Goal: Communication & Community: Answer question/provide support

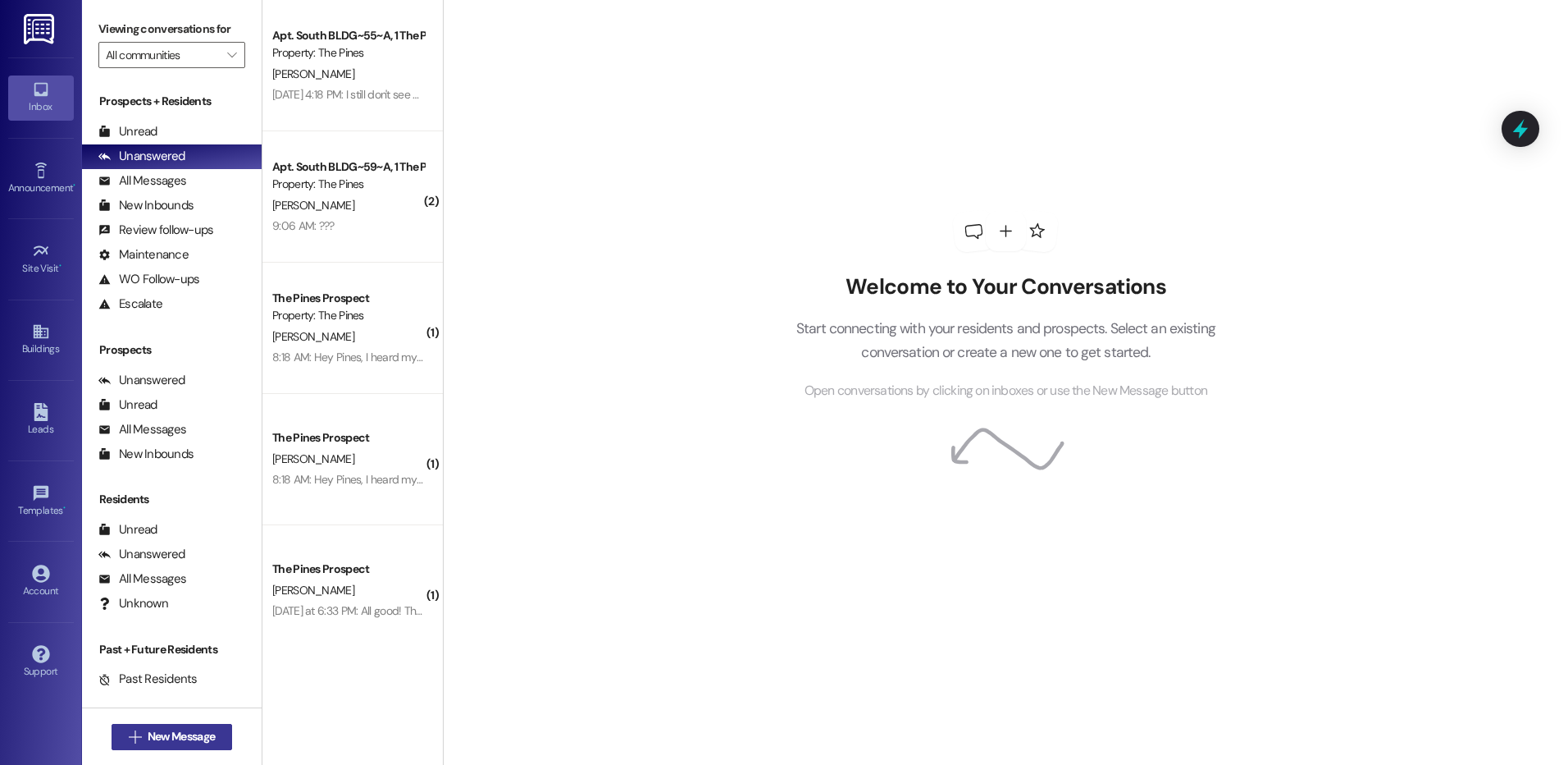
click at [166, 735] on span "New Message" at bounding box center [181, 736] width 67 height 17
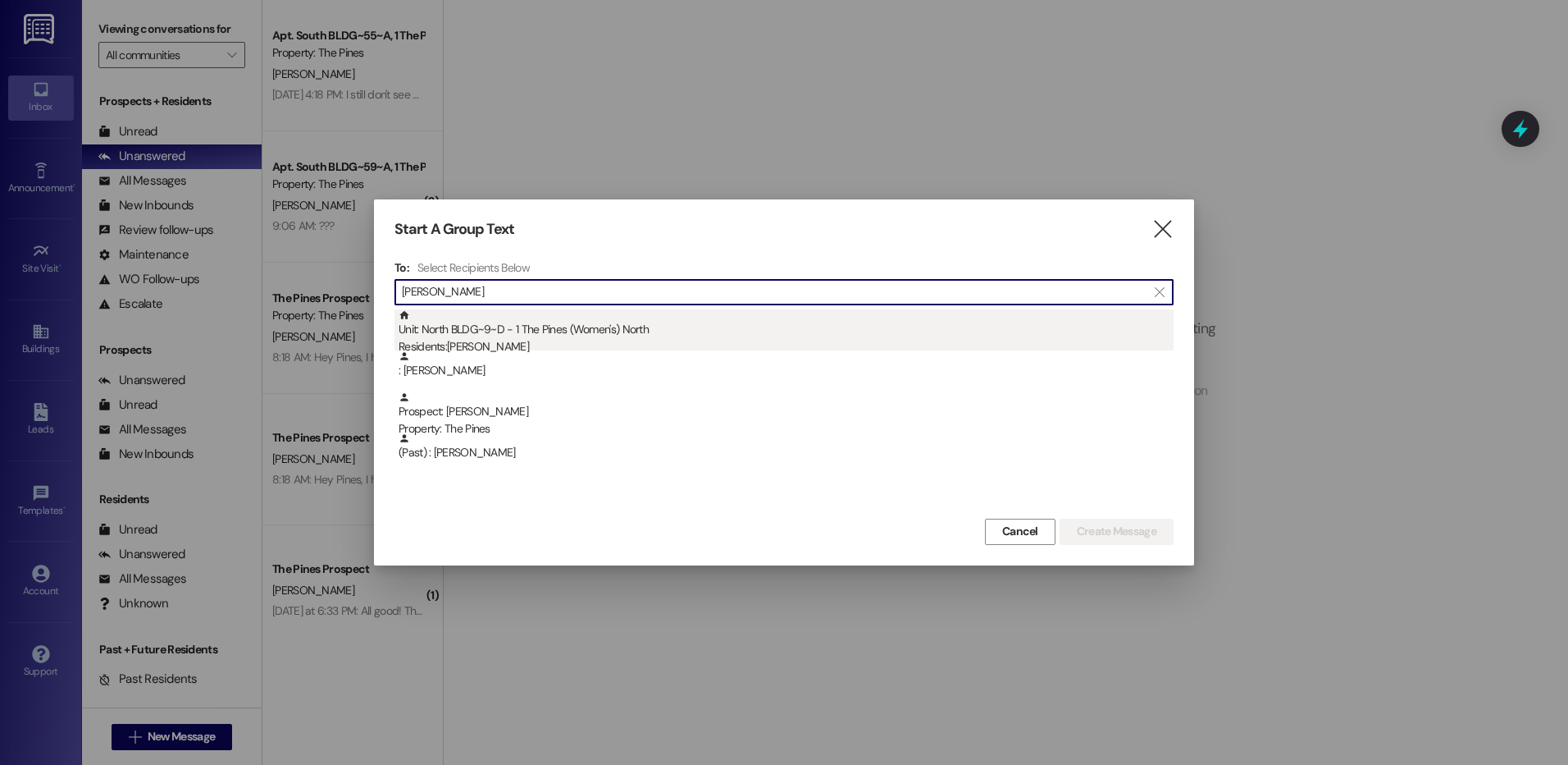
type input "[PERSON_NAME]"
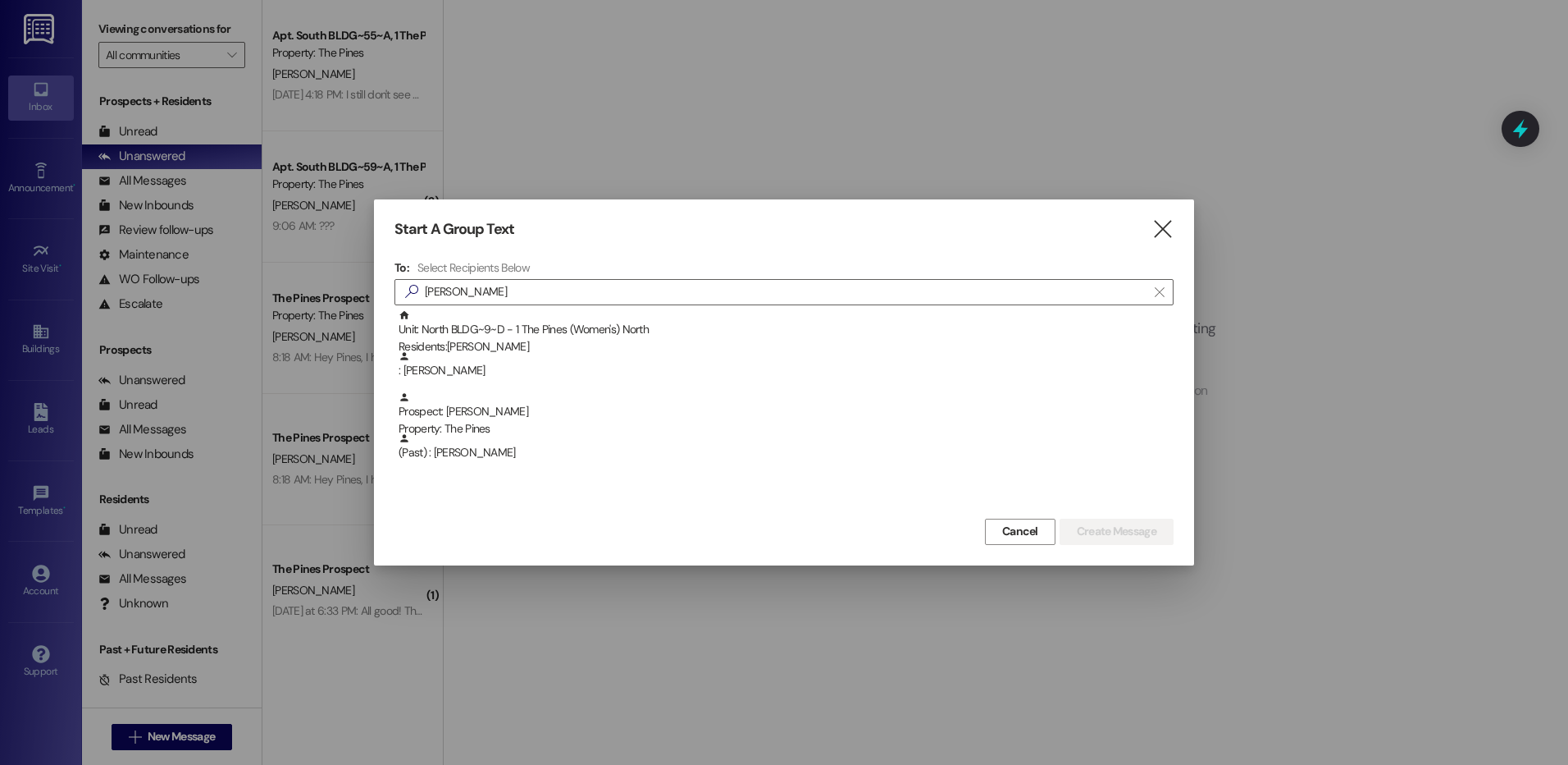
click at [656, 321] on div "Unit: North BLDG~9~D - 1 The Pines (Women's) [DEMOGRAPHIC_DATA] Residents: [PER…" at bounding box center [786, 332] width 775 height 46
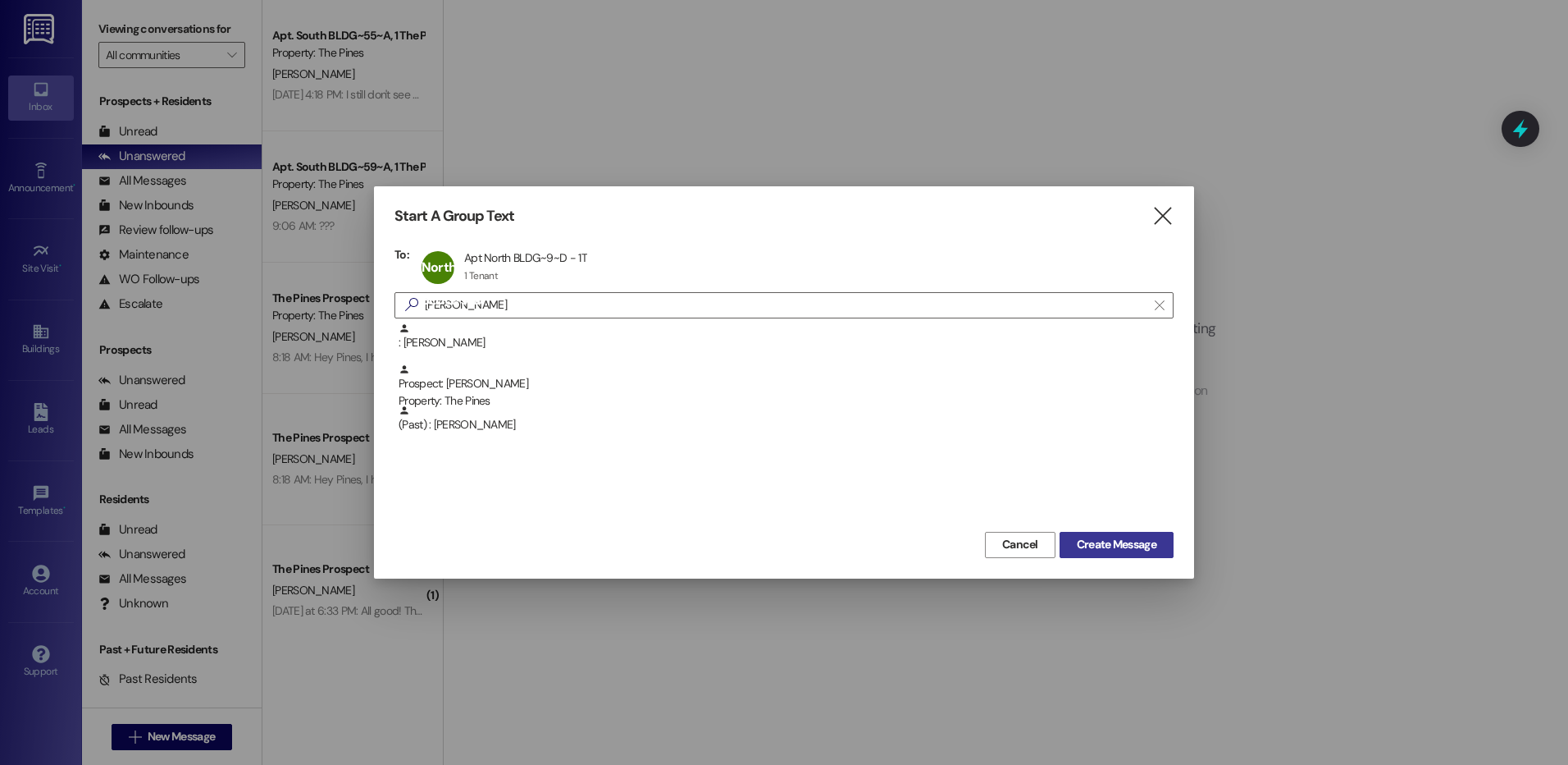
click at [1121, 546] on span "Create Message" at bounding box center [1116, 544] width 79 height 17
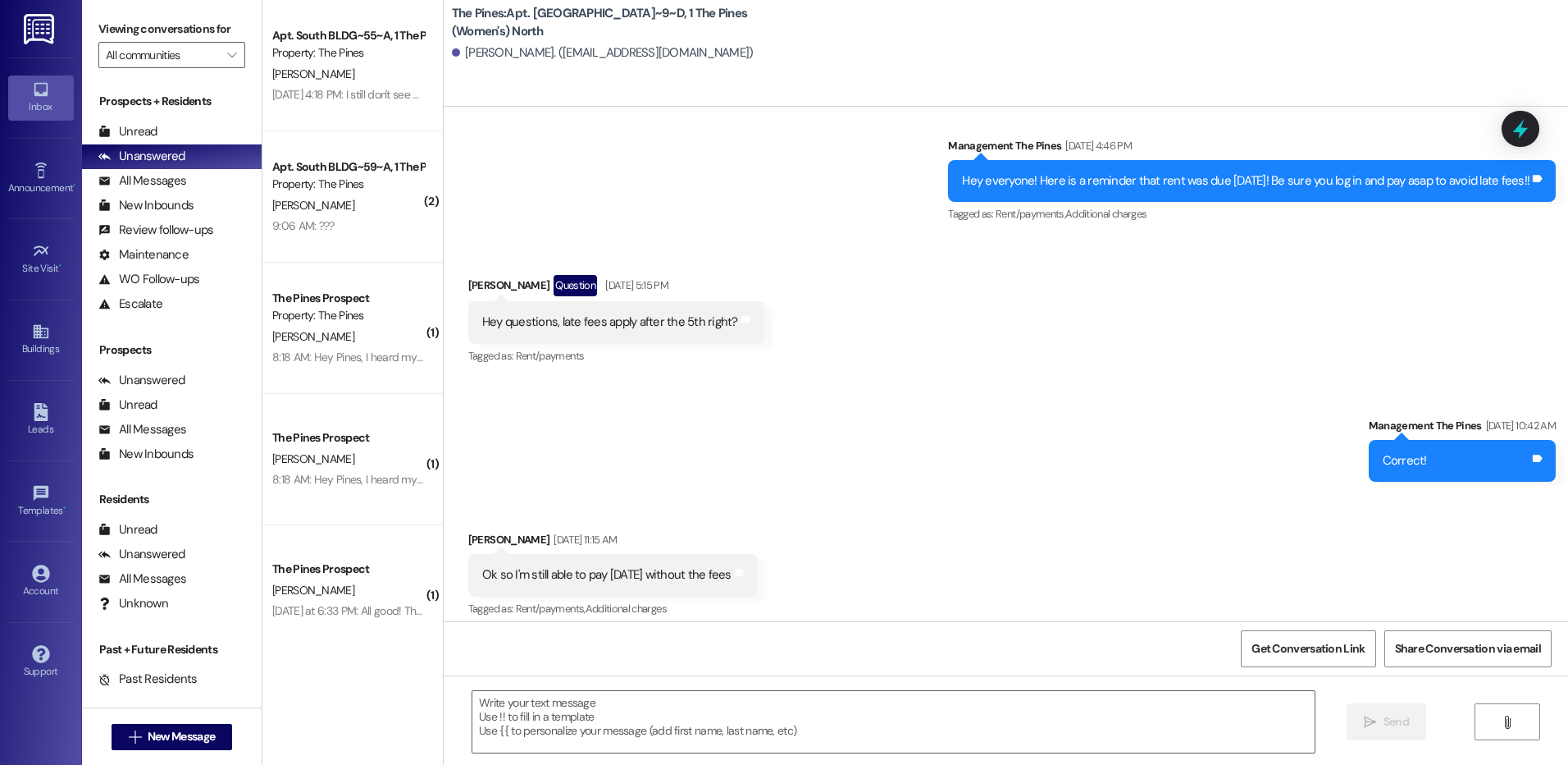
scroll to position [69570, 0]
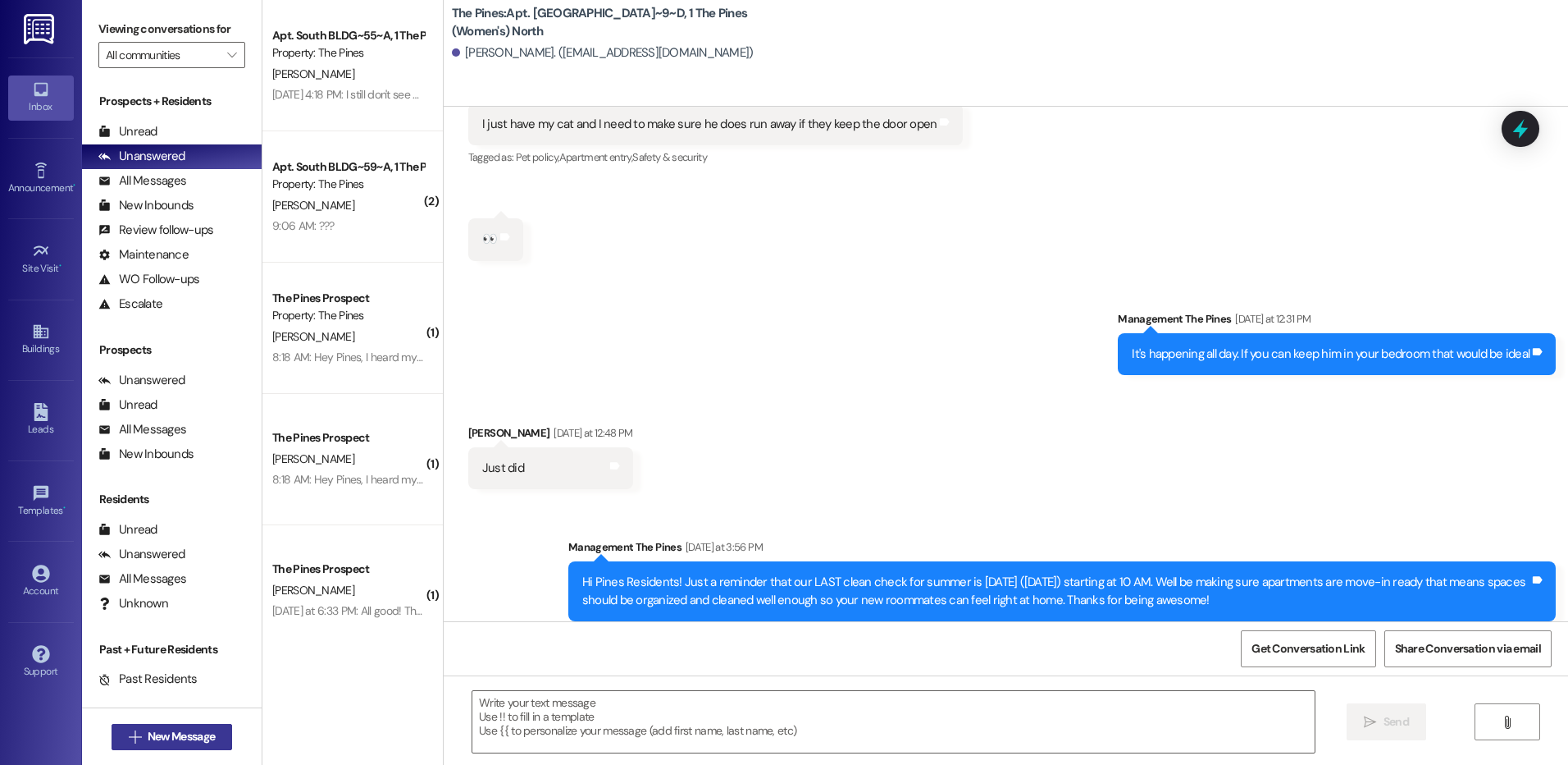
click at [178, 741] on span "New Message" at bounding box center [181, 736] width 67 height 17
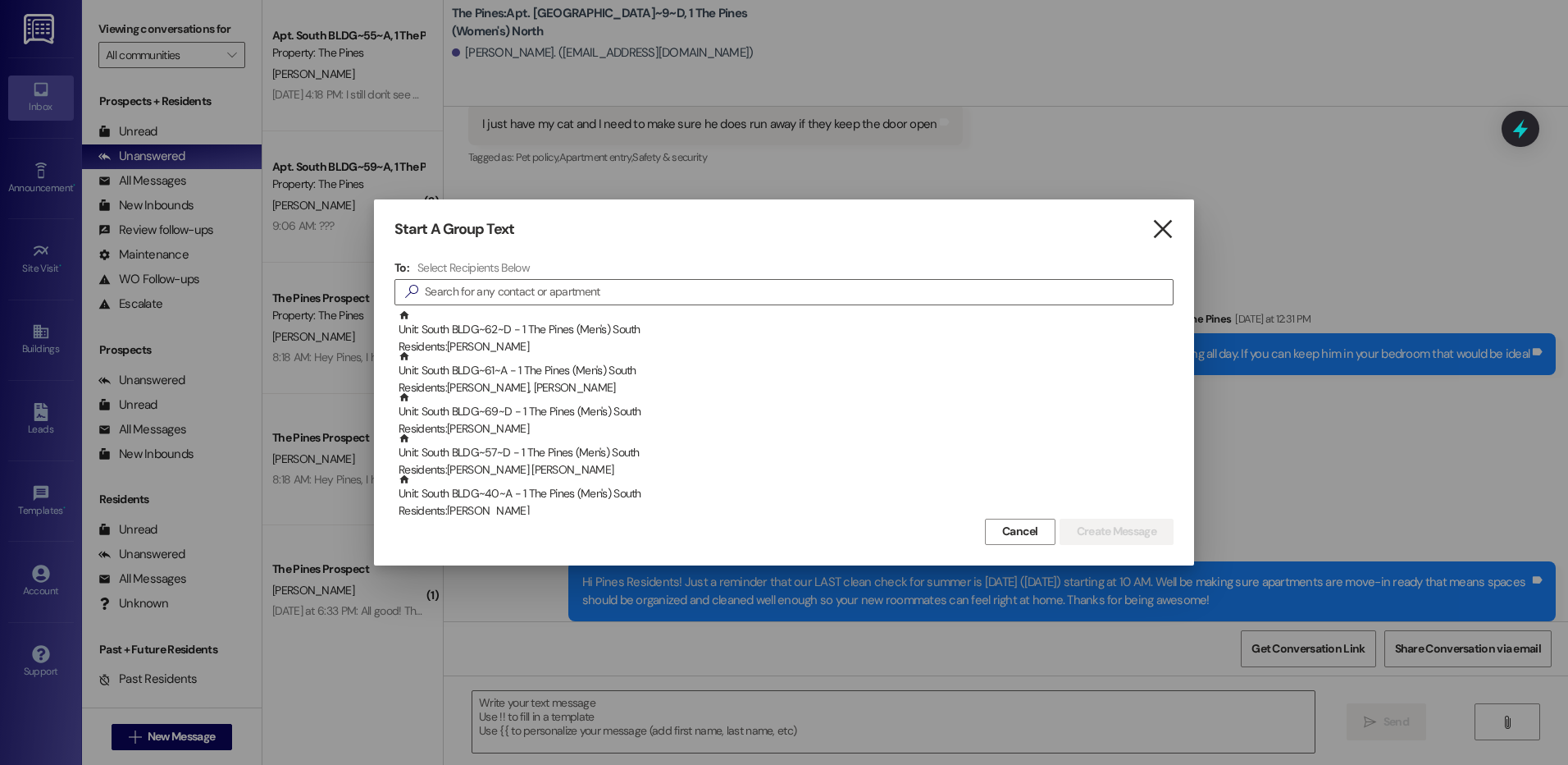
click at [1152, 227] on icon "" at bounding box center [1163, 229] width 22 height 17
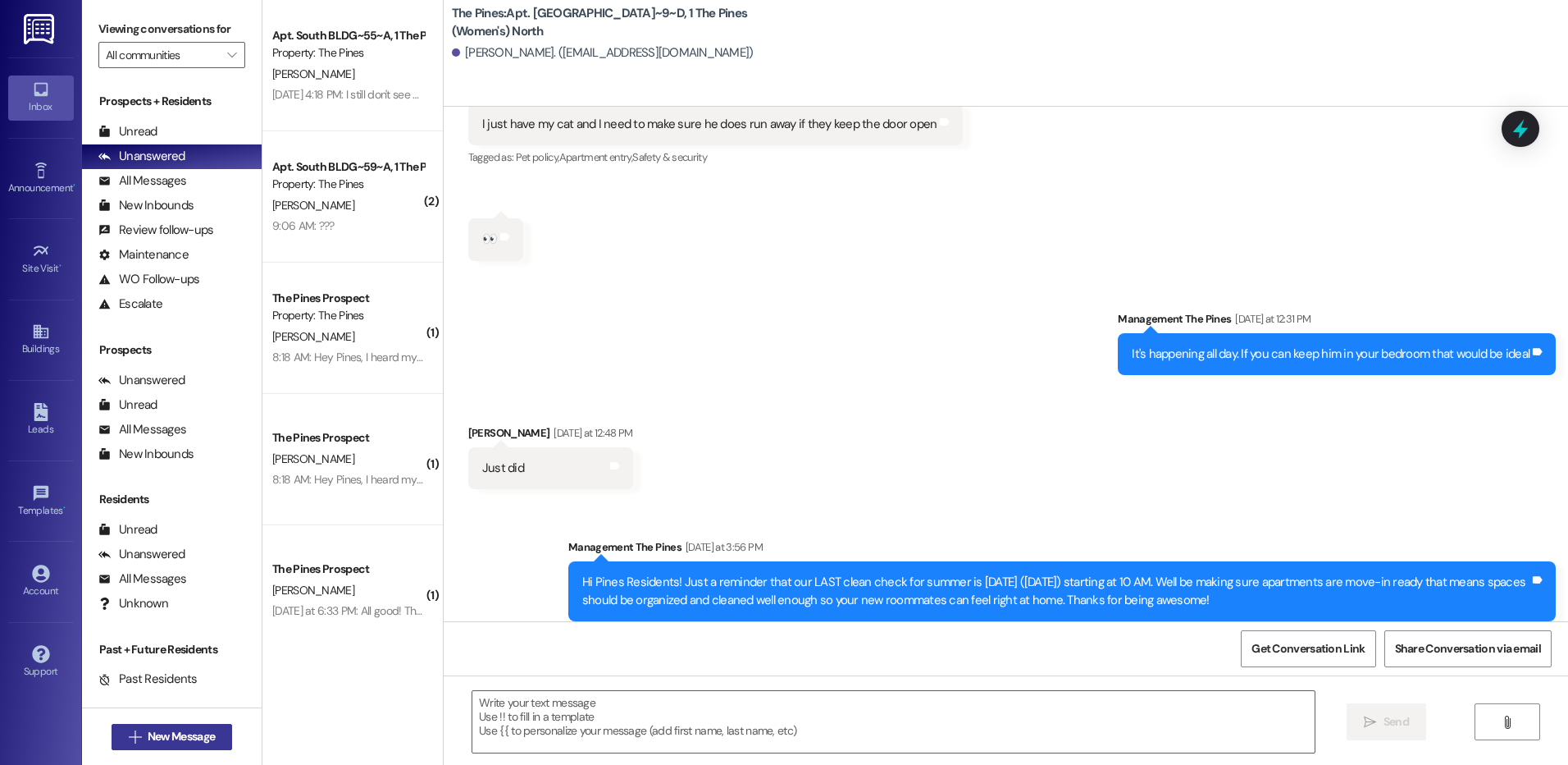
click at [204, 731] on span "New Message" at bounding box center [181, 736] width 67 height 17
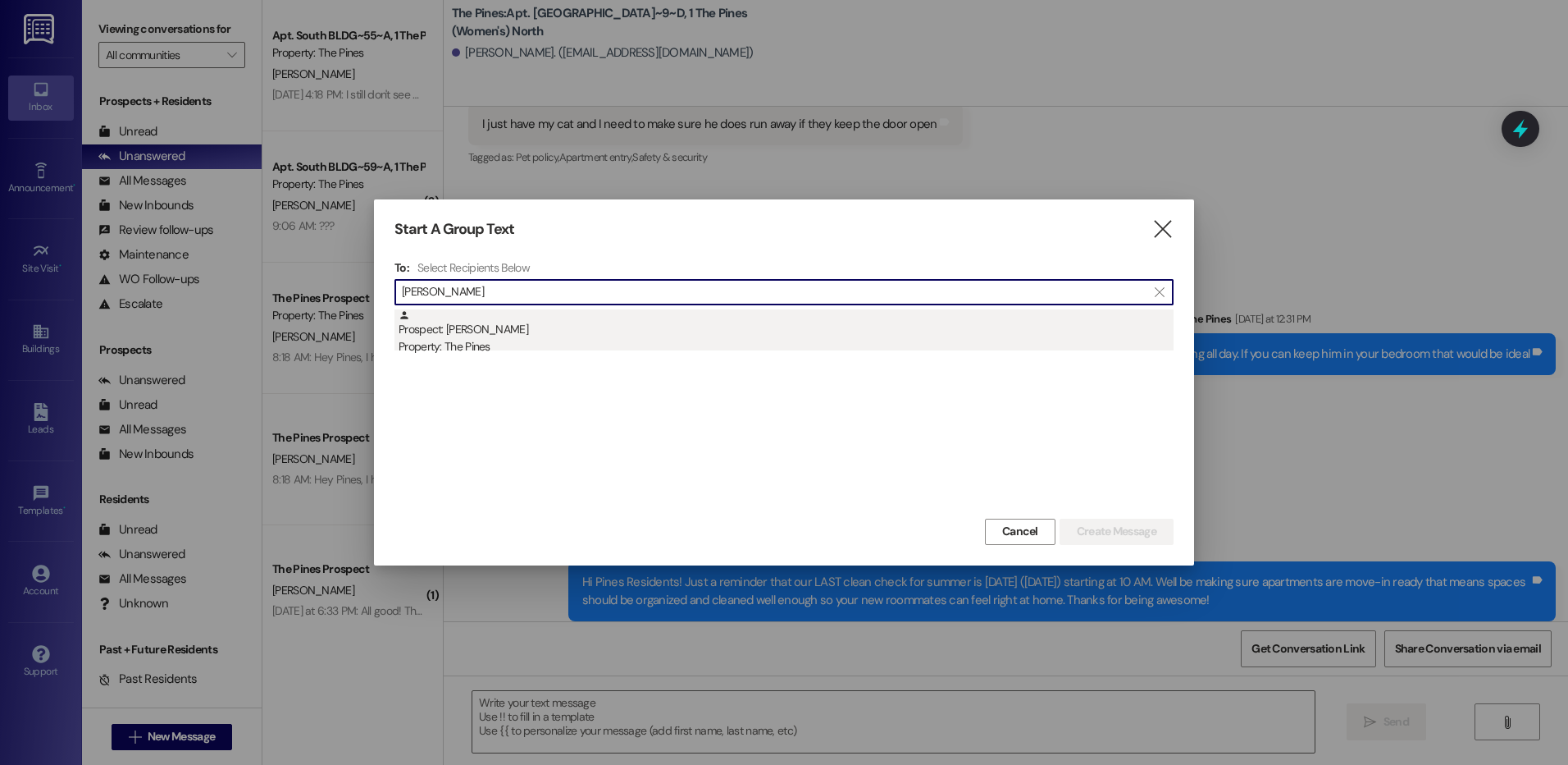
type input "[PERSON_NAME]"
click at [555, 334] on div "Prospect: [PERSON_NAME] Property: The Pines" at bounding box center [786, 332] width 775 height 46
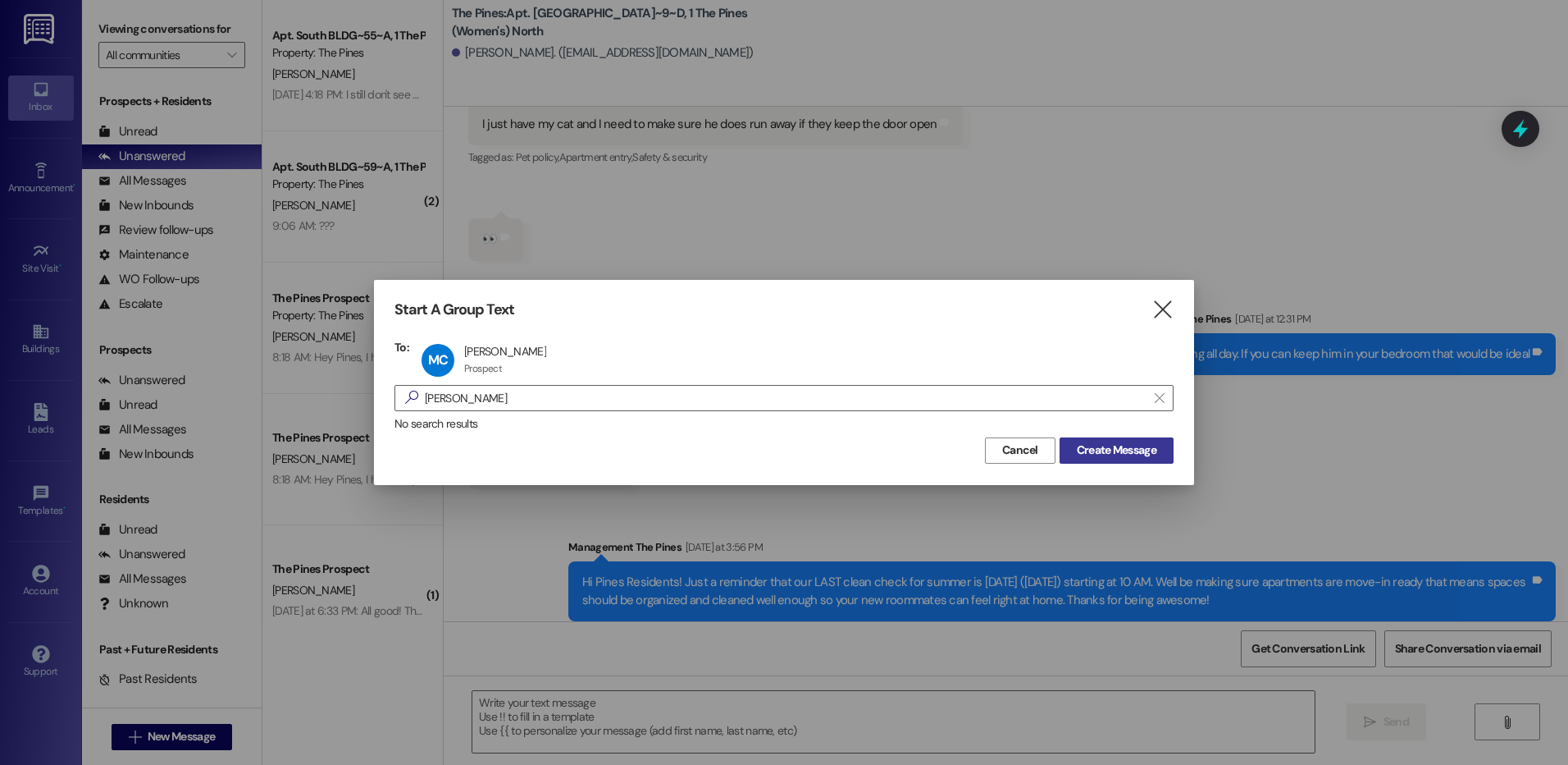
click at [1139, 449] on span "Create Message" at bounding box center [1116, 450] width 79 height 17
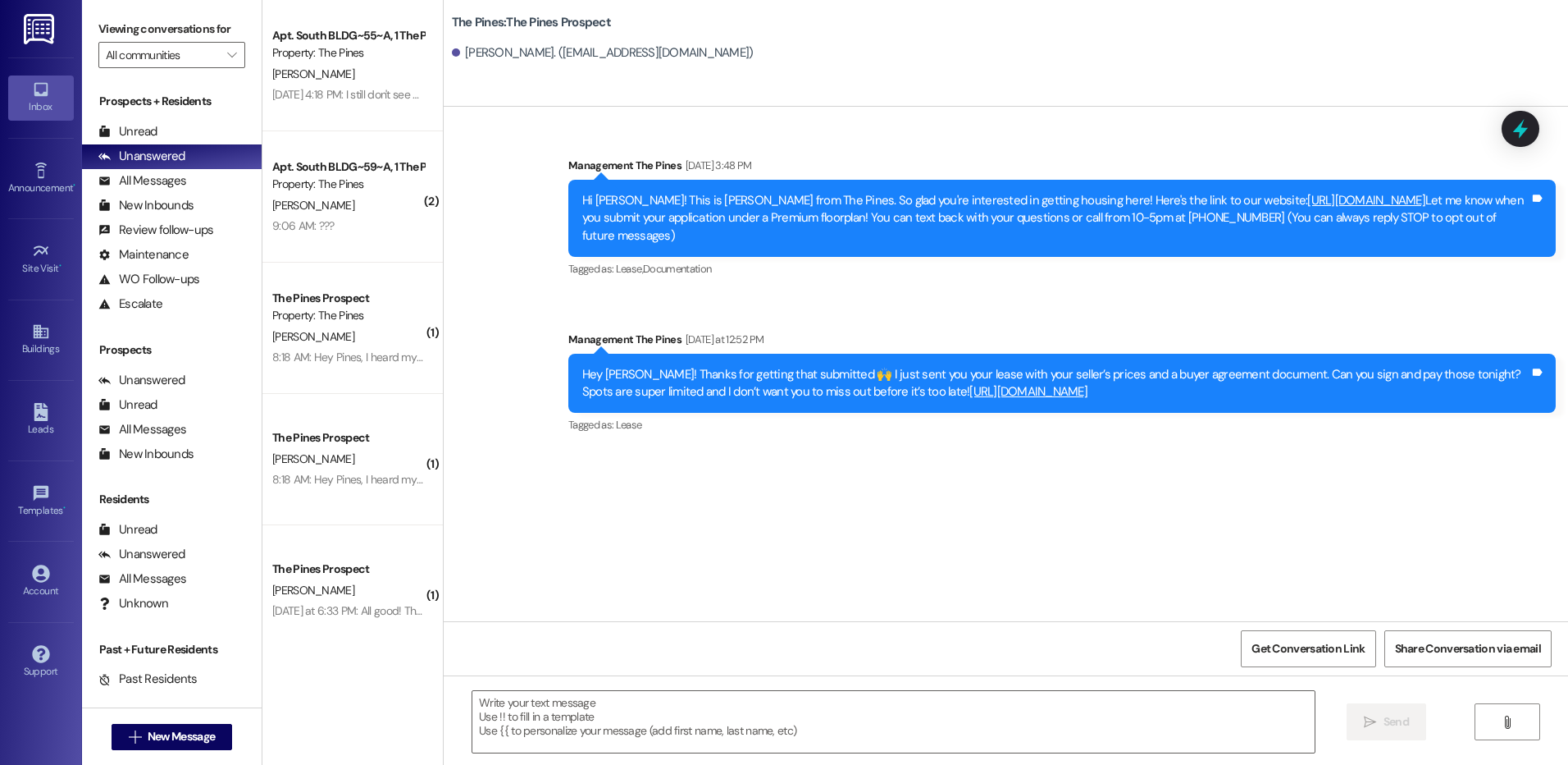
scroll to position [0, 0]
click at [183, 731] on span "New Message" at bounding box center [181, 736] width 67 height 17
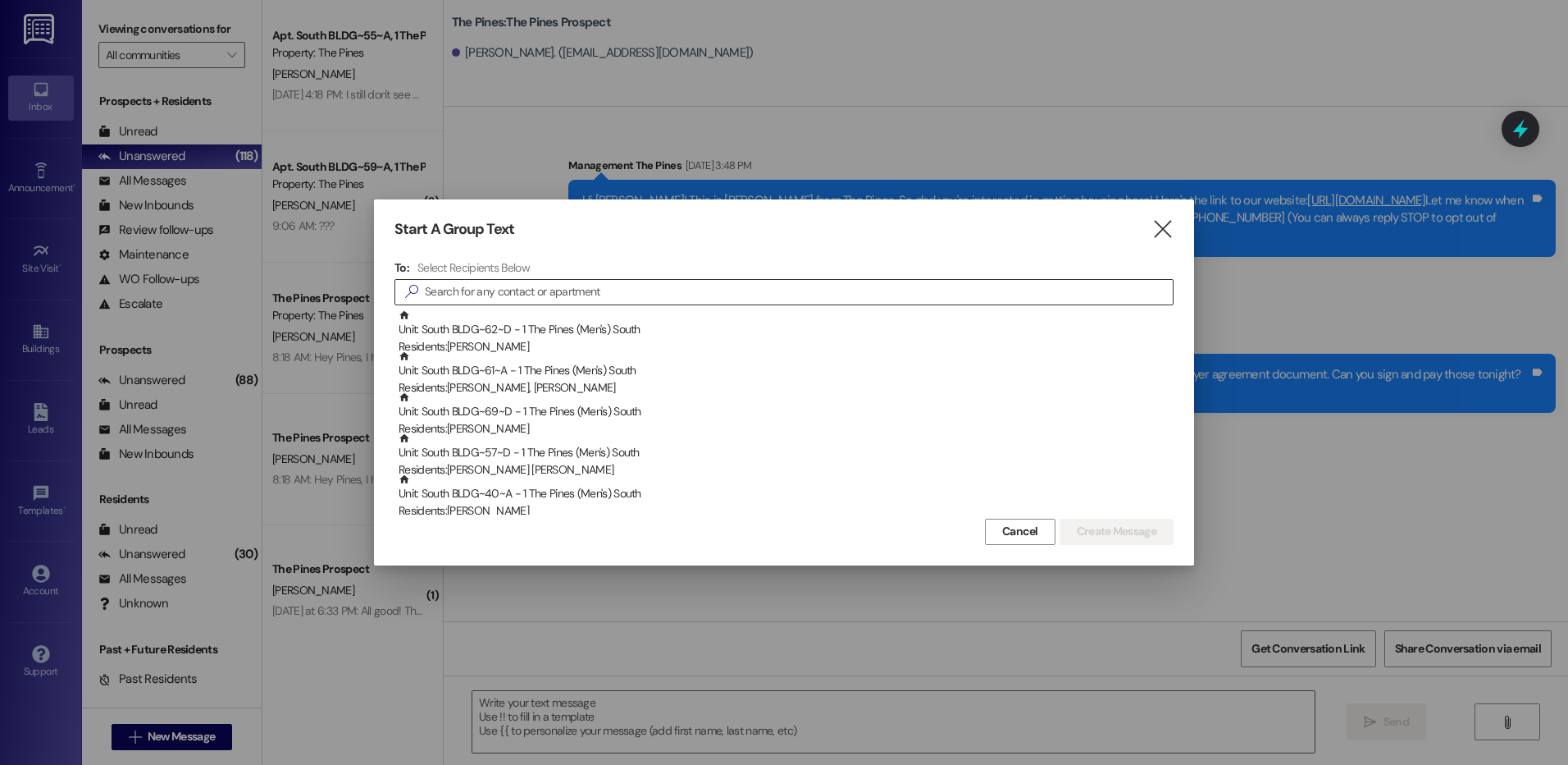
click at [921, 297] on input at bounding box center [798, 292] width 748 height 23
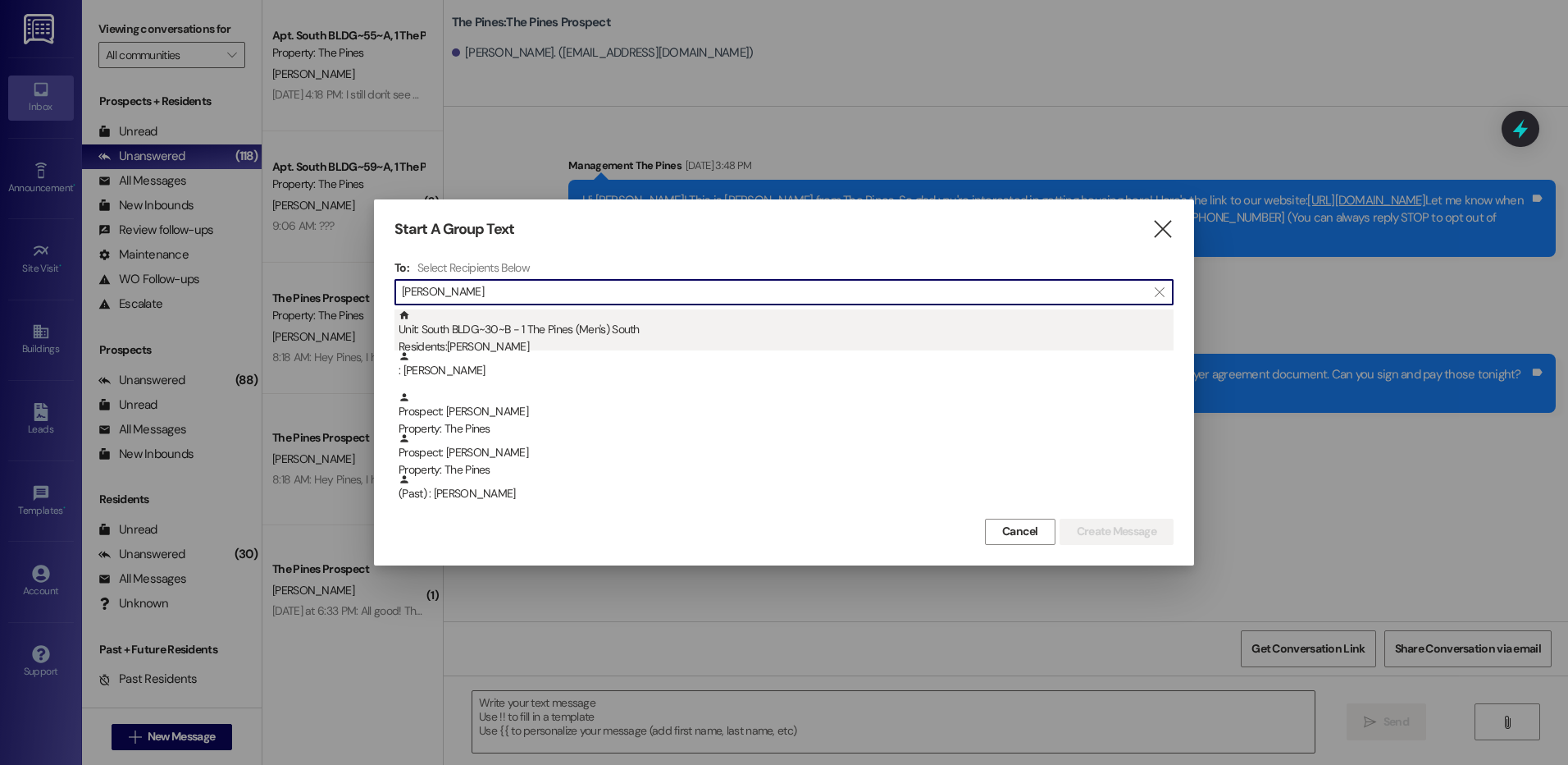
type input "[PERSON_NAME]"
click at [910, 322] on div "Unit: South BLDG~30~B - 1 The Pines (Men's) [DEMOGRAPHIC_DATA] Residents: [PERS…" at bounding box center [786, 332] width 775 height 46
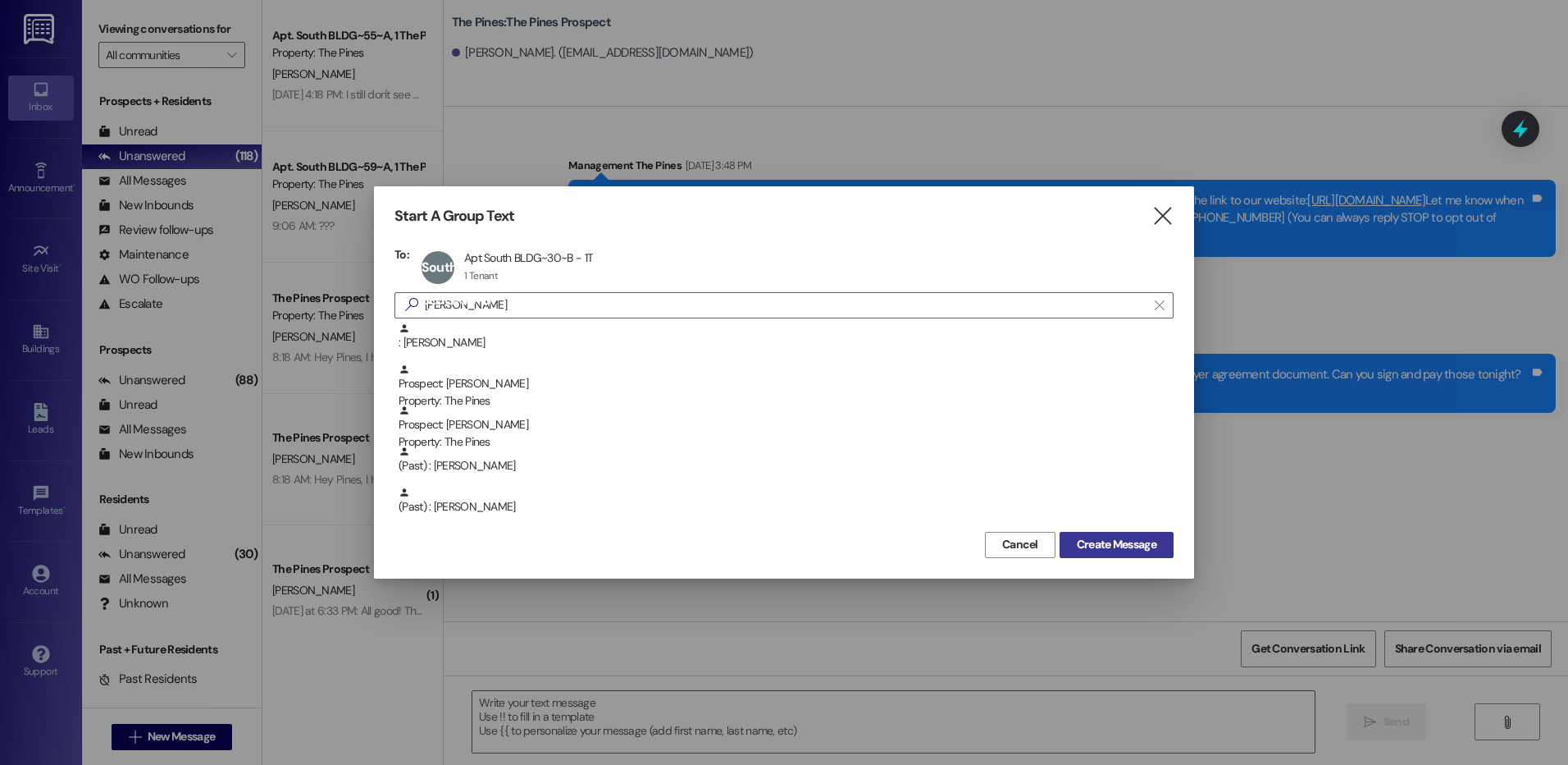
click at [1094, 547] on span "Create Message" at bounding box center [1116, 544] width 79 height 17
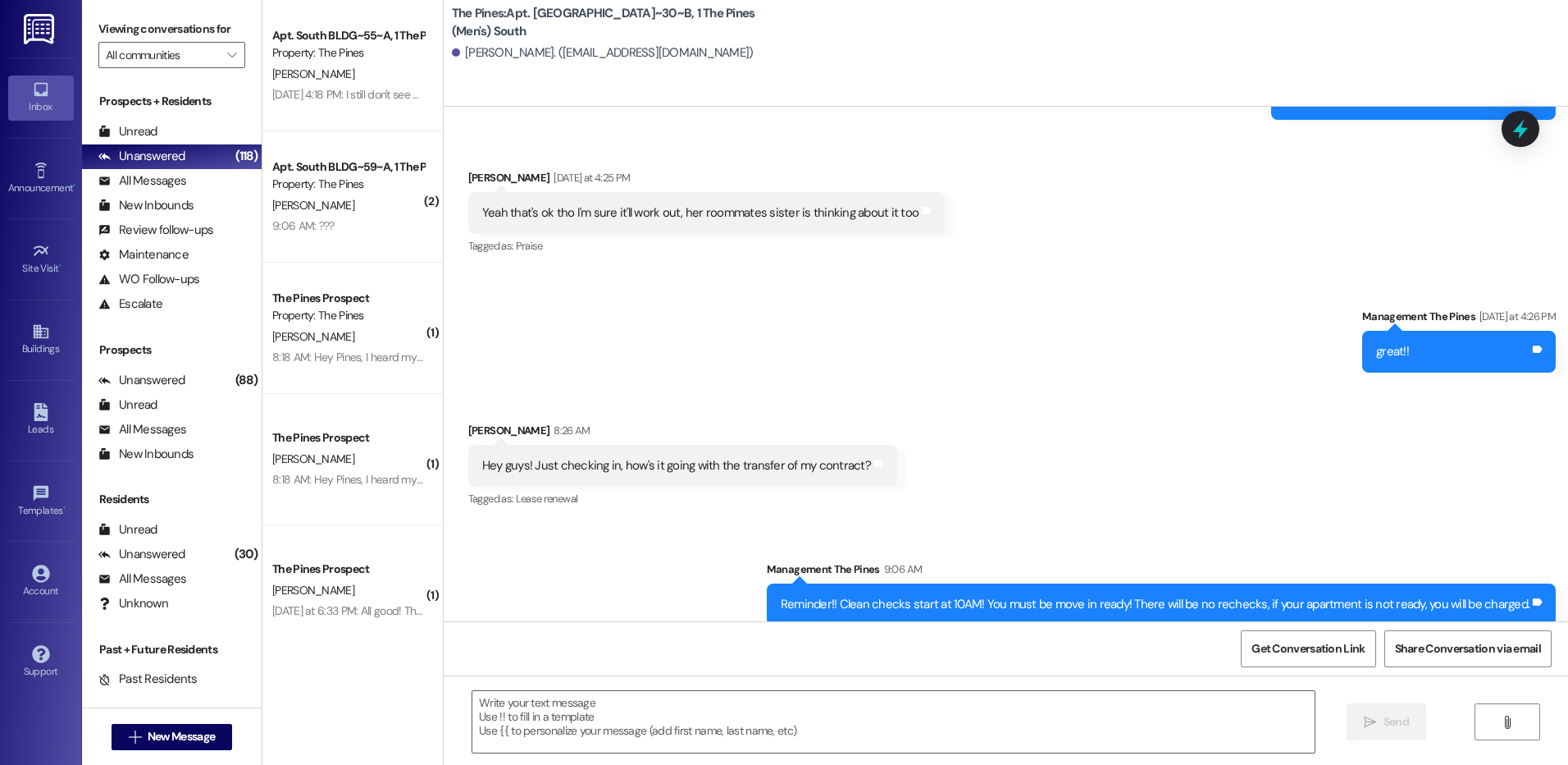
scroll to position [2345, 0]
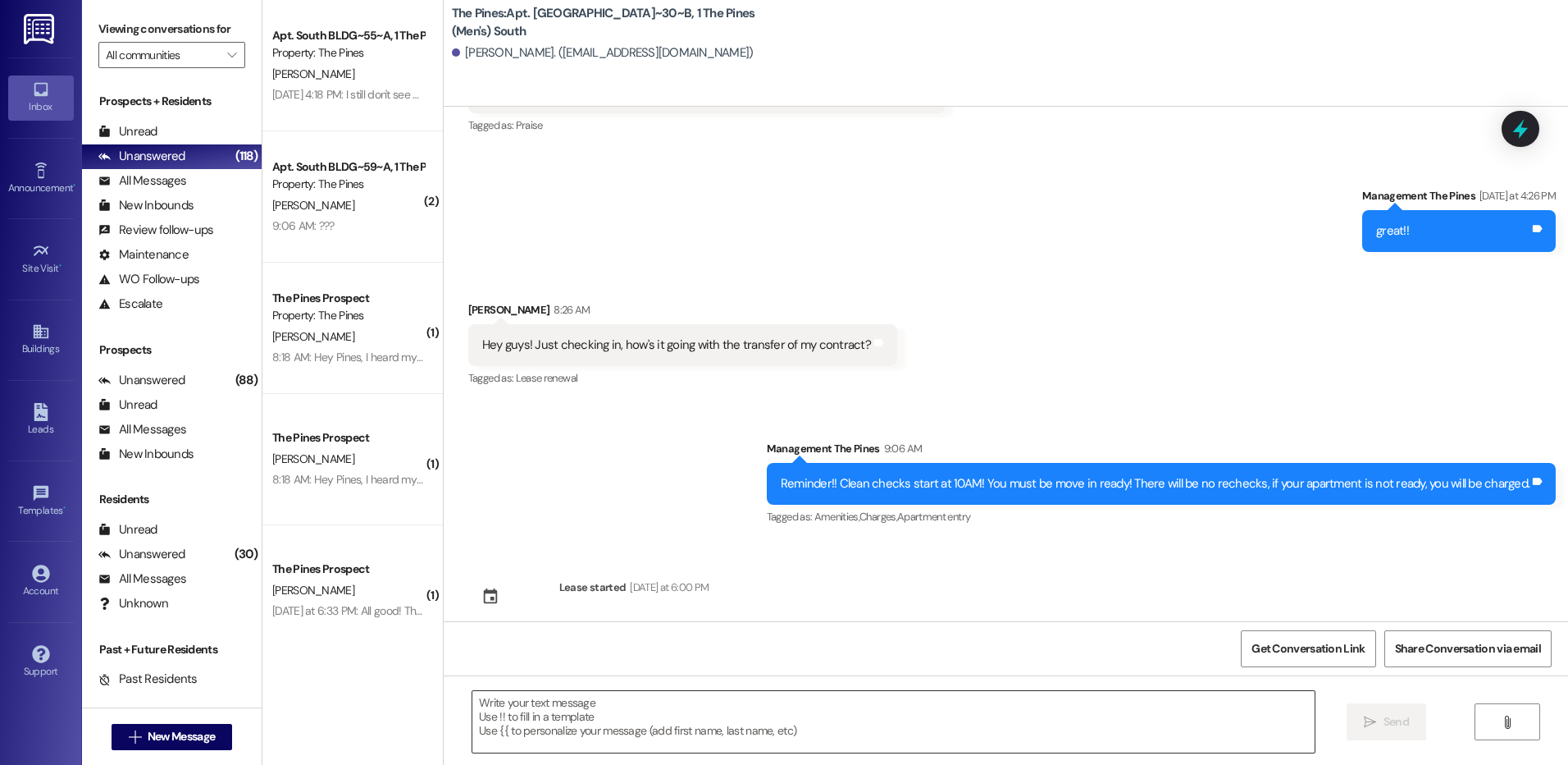
click at [1039, 712] on textarea at bounding box center [893, 721] width 841 height 62
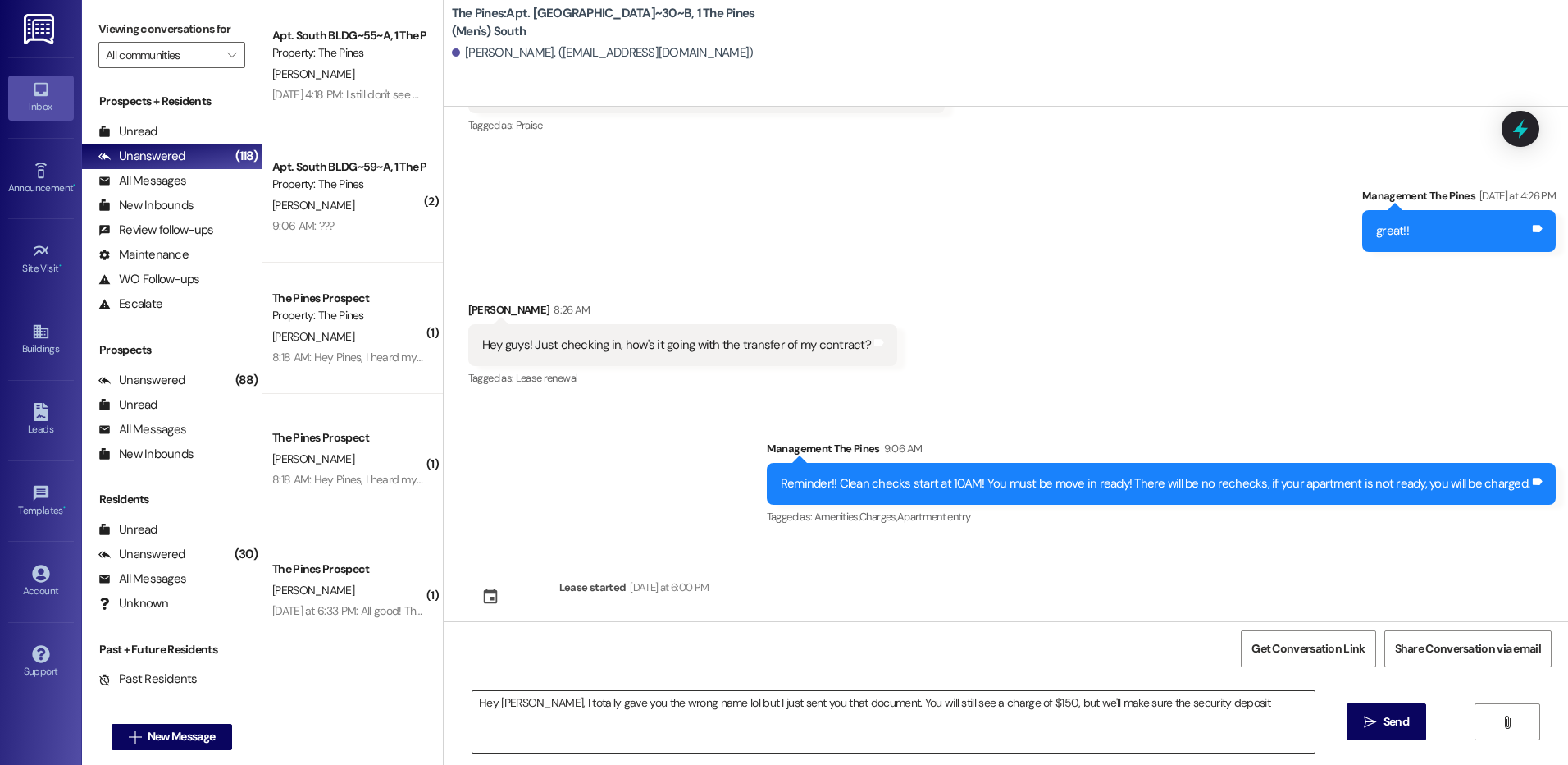
click at [1248, 704] on textarea "Hey [PERSON_NAME], I totally gave you the wrong name lol but I just sent you th…" at bounding box center [893, 721] width 841 height 62
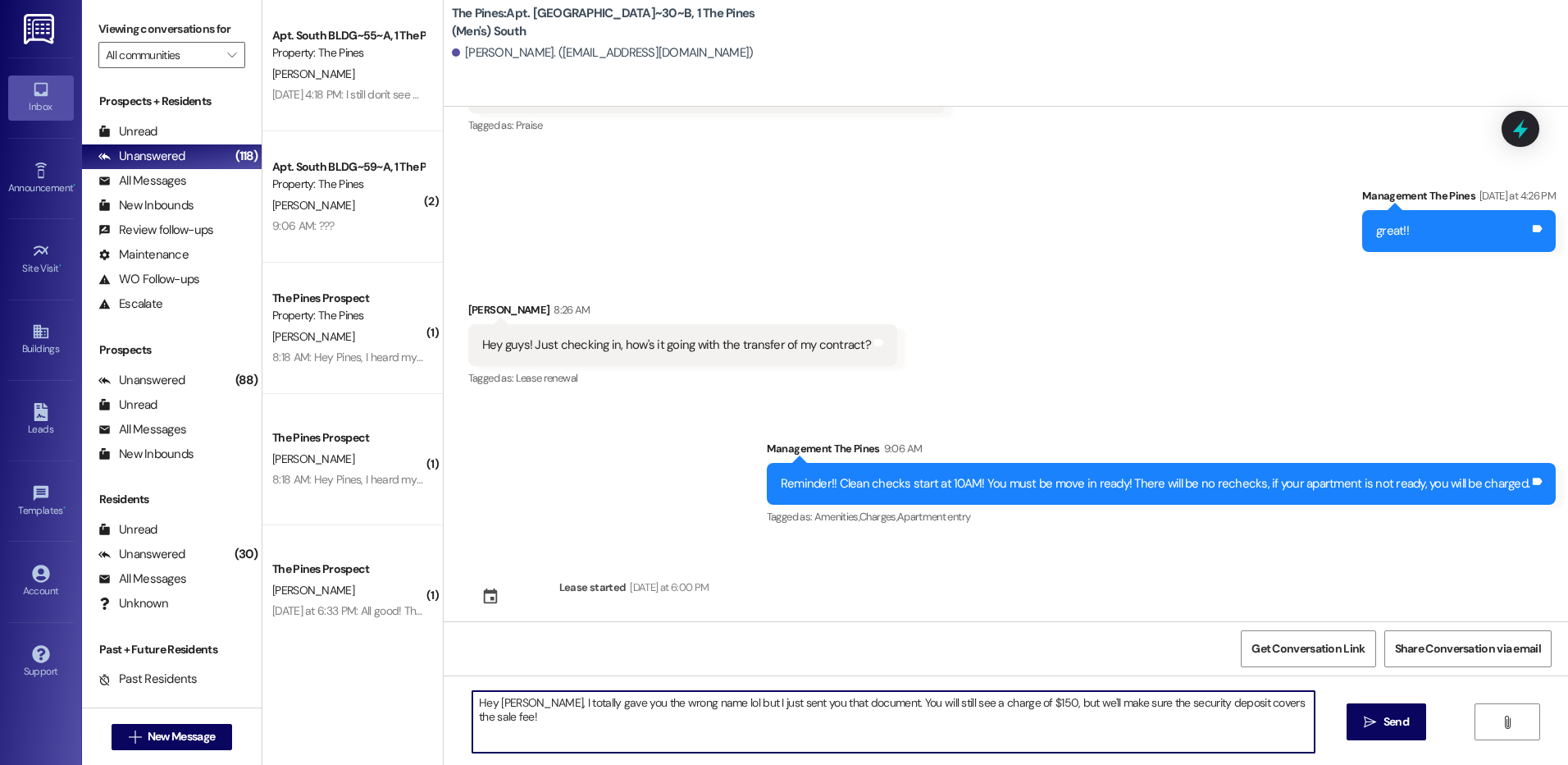
type textarea "Hey [PERSON_NAME], I totally gave you the wrong name lol but I just sent you th…"
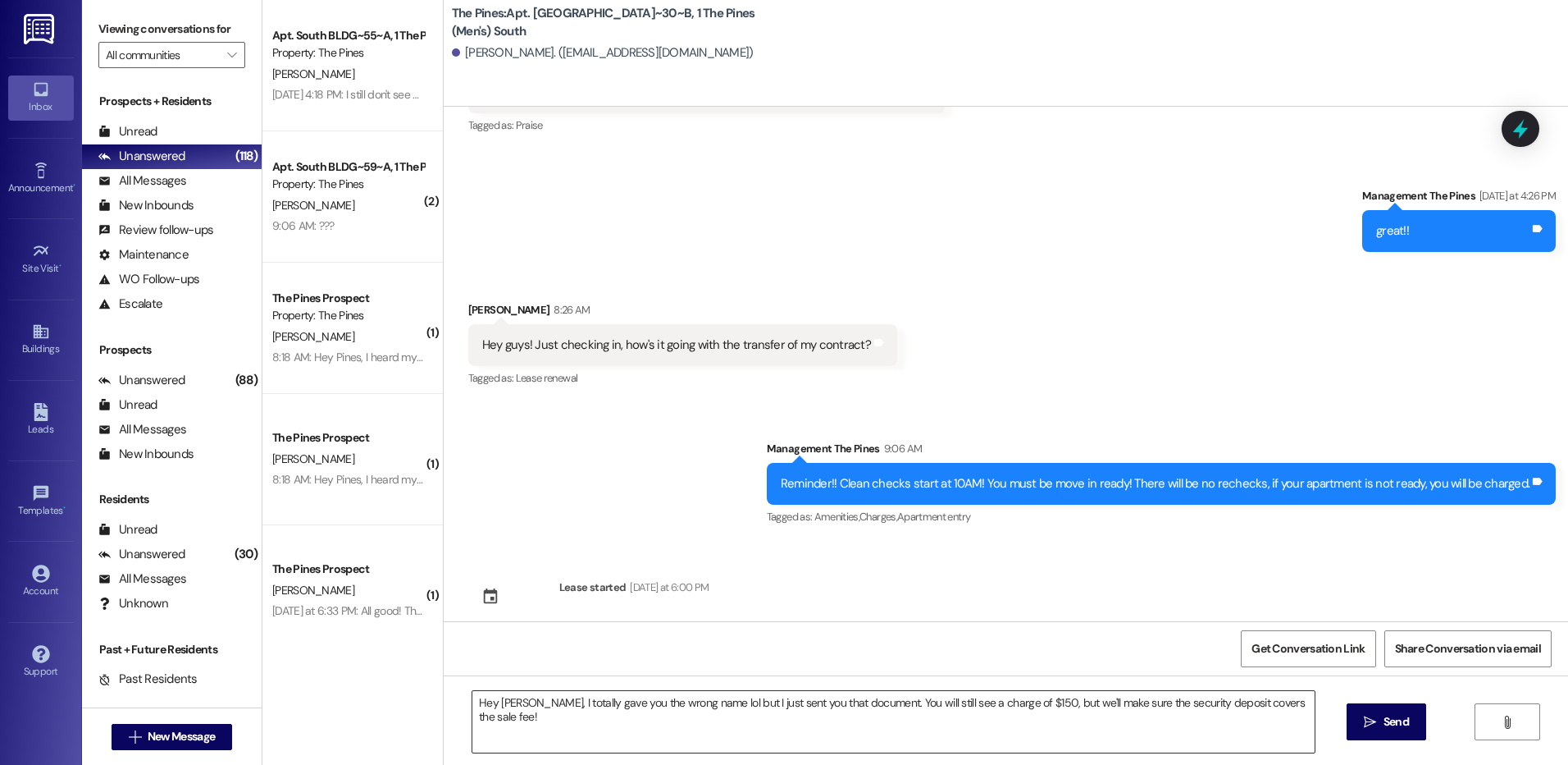
click at [1297, 709] on textarea "Hey [PERSON_NAME], I totally gave you the wrong name lol but I just sent you th…" at bounding box center [893, 721] width 841 height 62
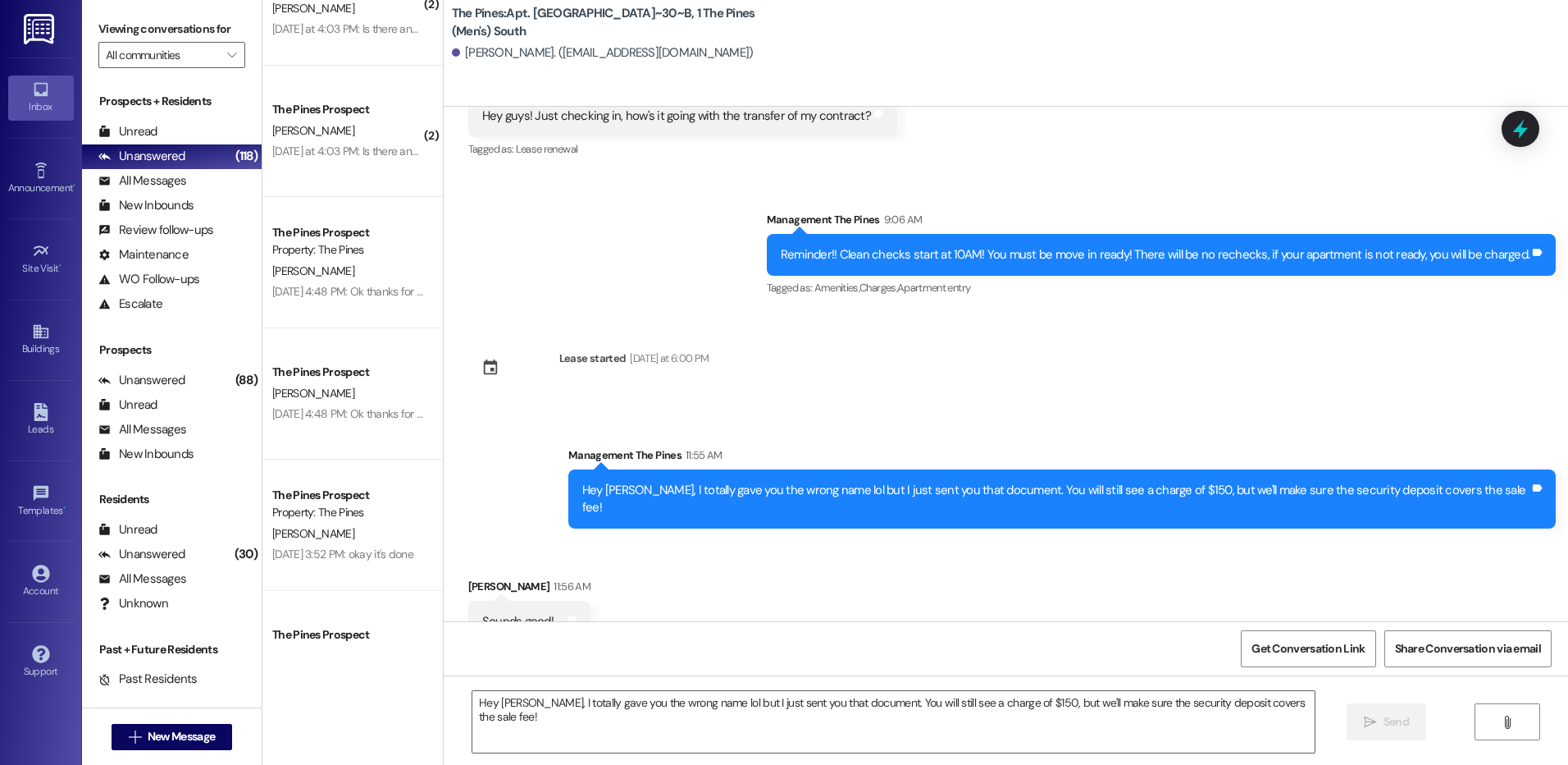
scroll to position [1477, 0]
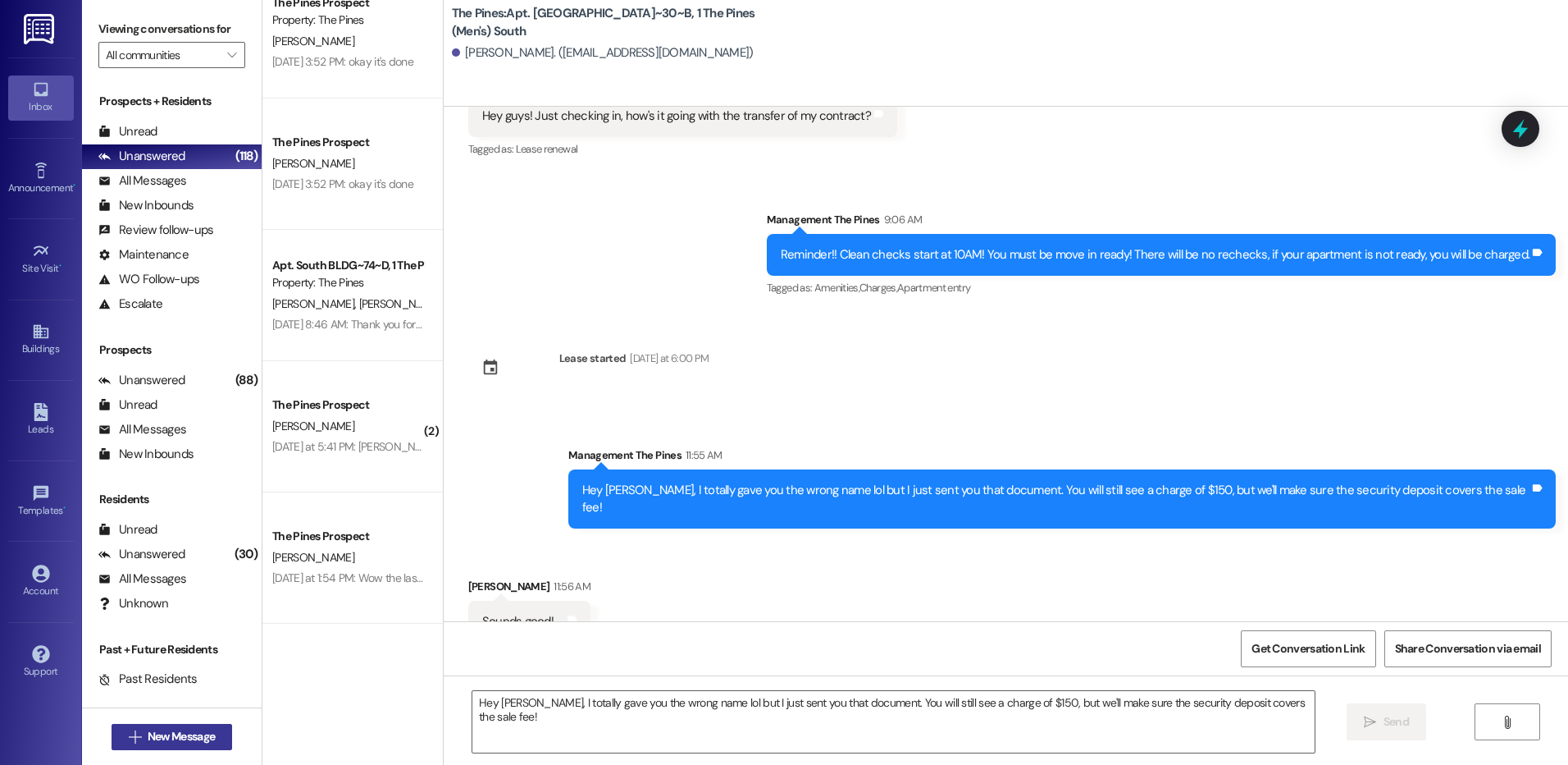
click at [191, 733] on span "New Message" at bounding box center [181, 736] width 67 height 17
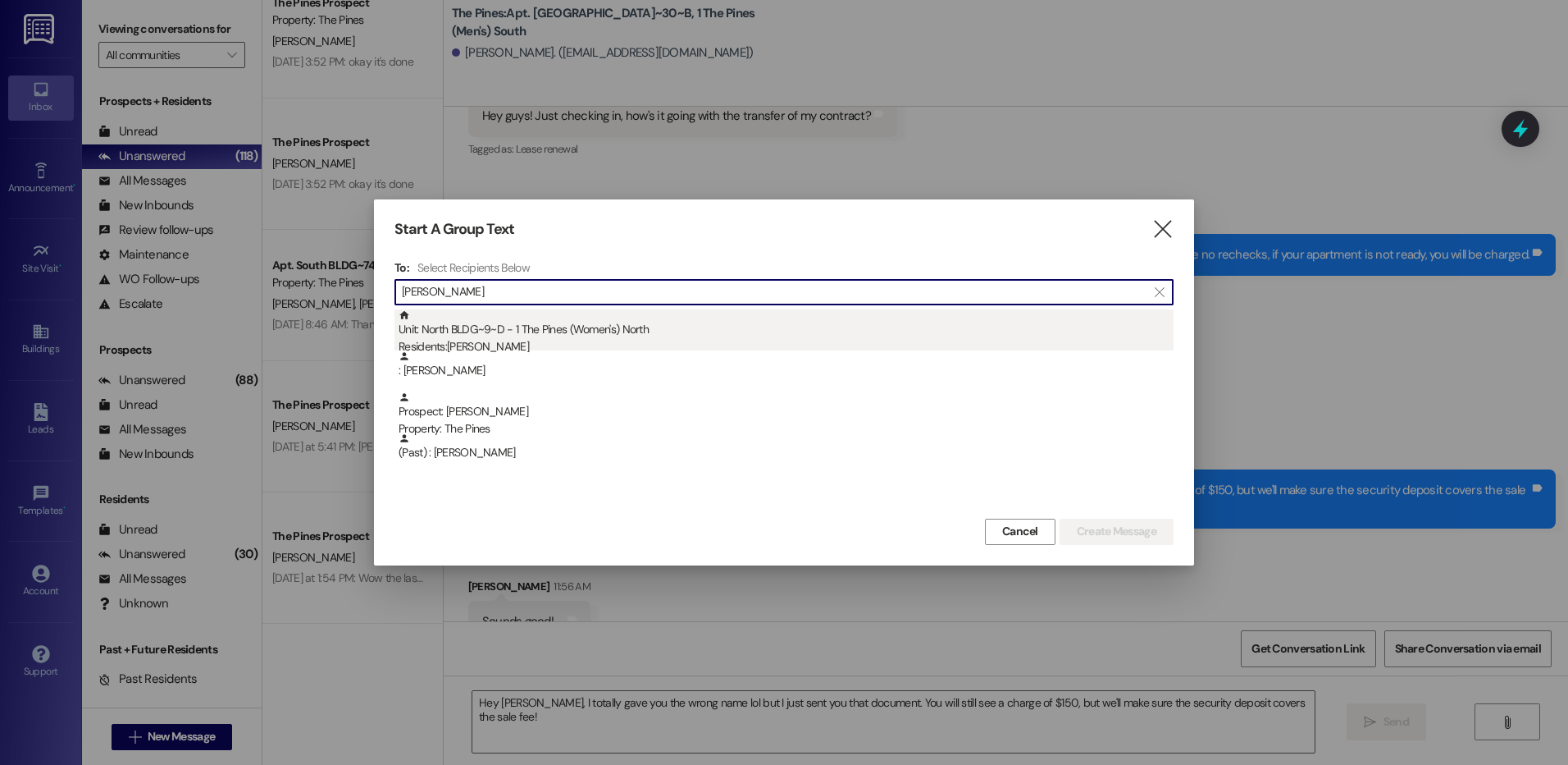
type input "[PERSON_NAME]"
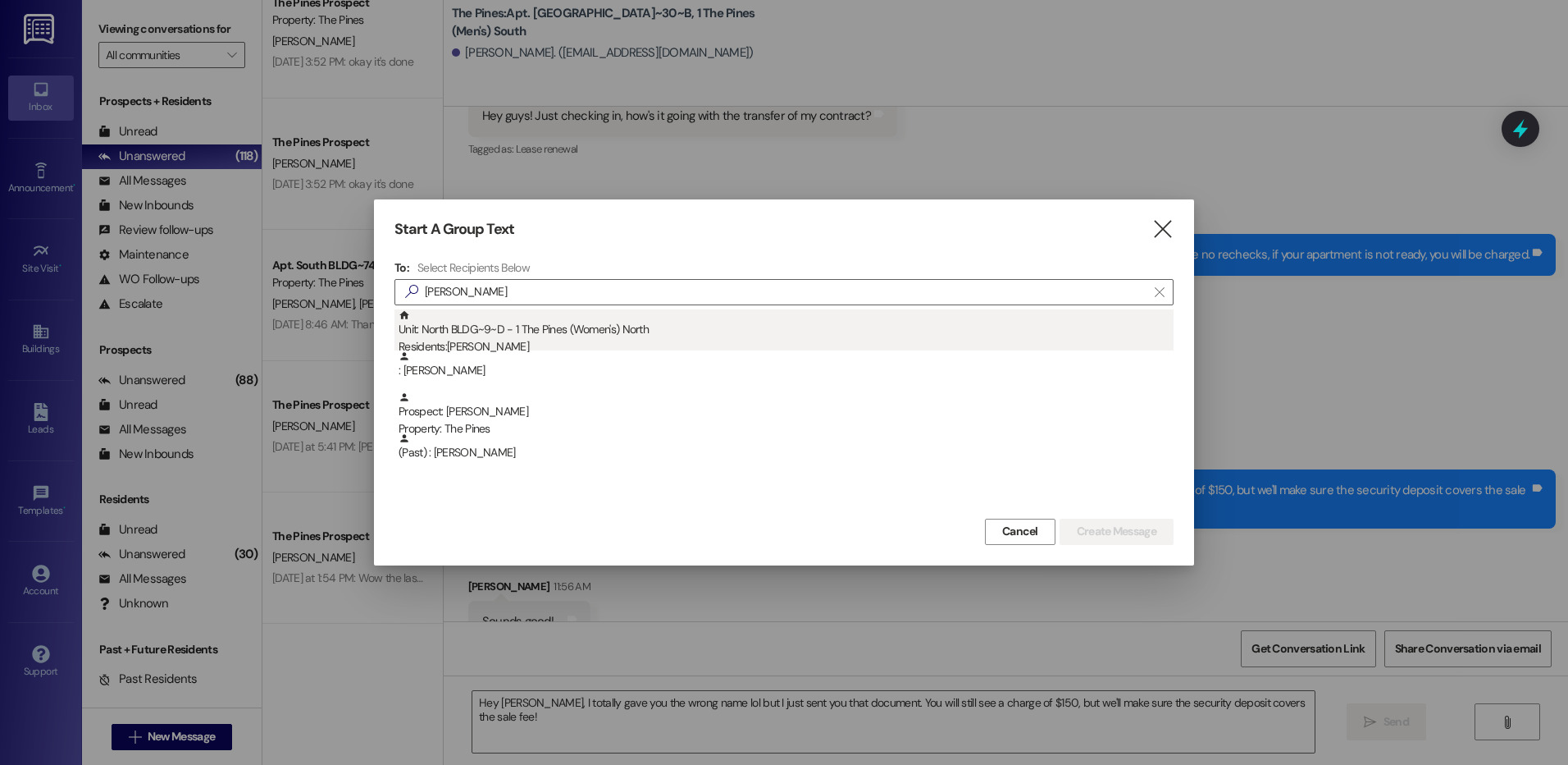
click at [705, 332] on div "Unit: North BLDG~9~D - 1 The Pines (Women's) [DEMOGRAPHIC_DATA] Residents: [PER…" at bounding box center [786, 332] width 775 height 46
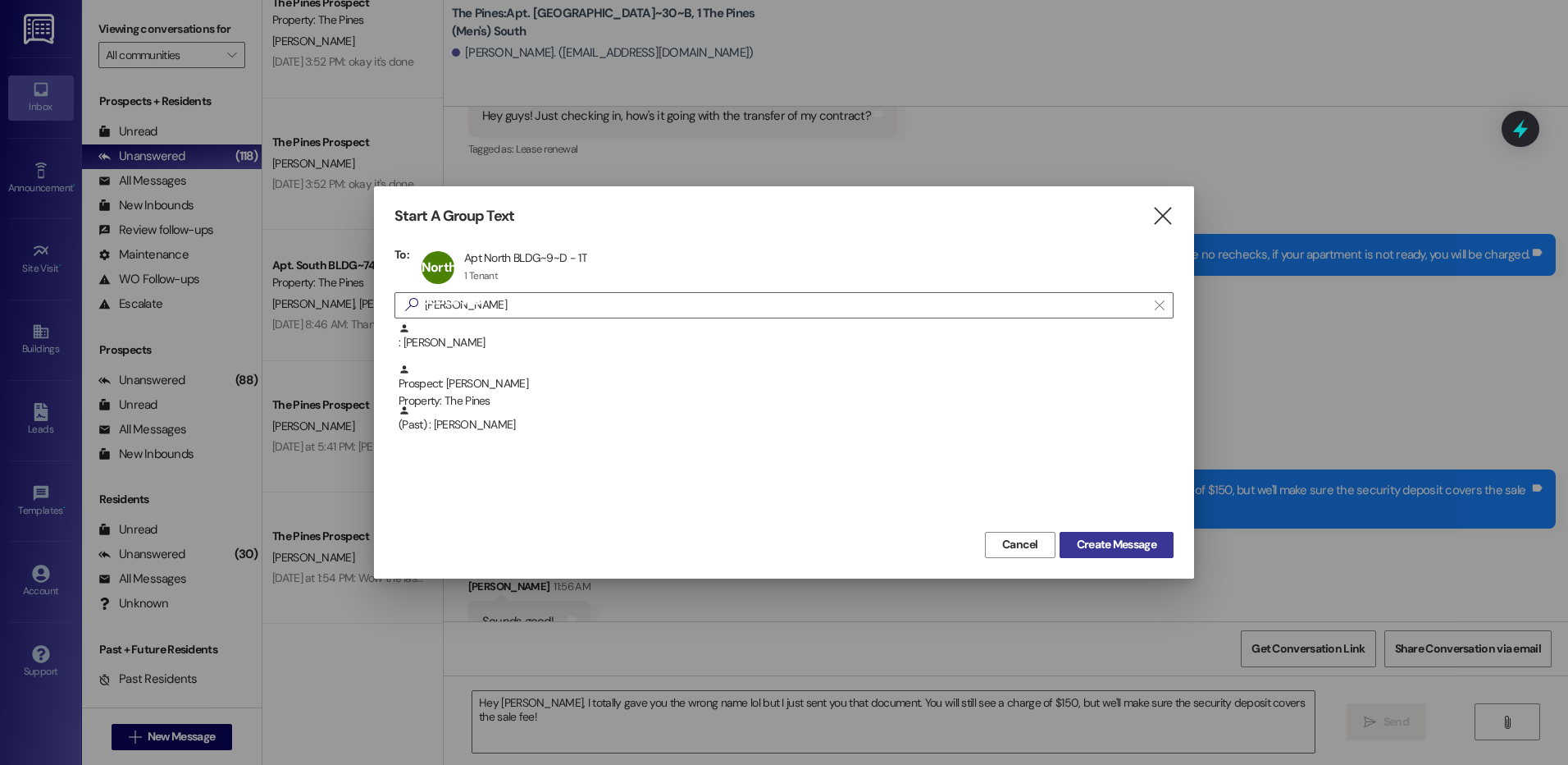
click at [1093, 545] on span "Create Message" at bounding box center [1116, 544] width 79 height 17
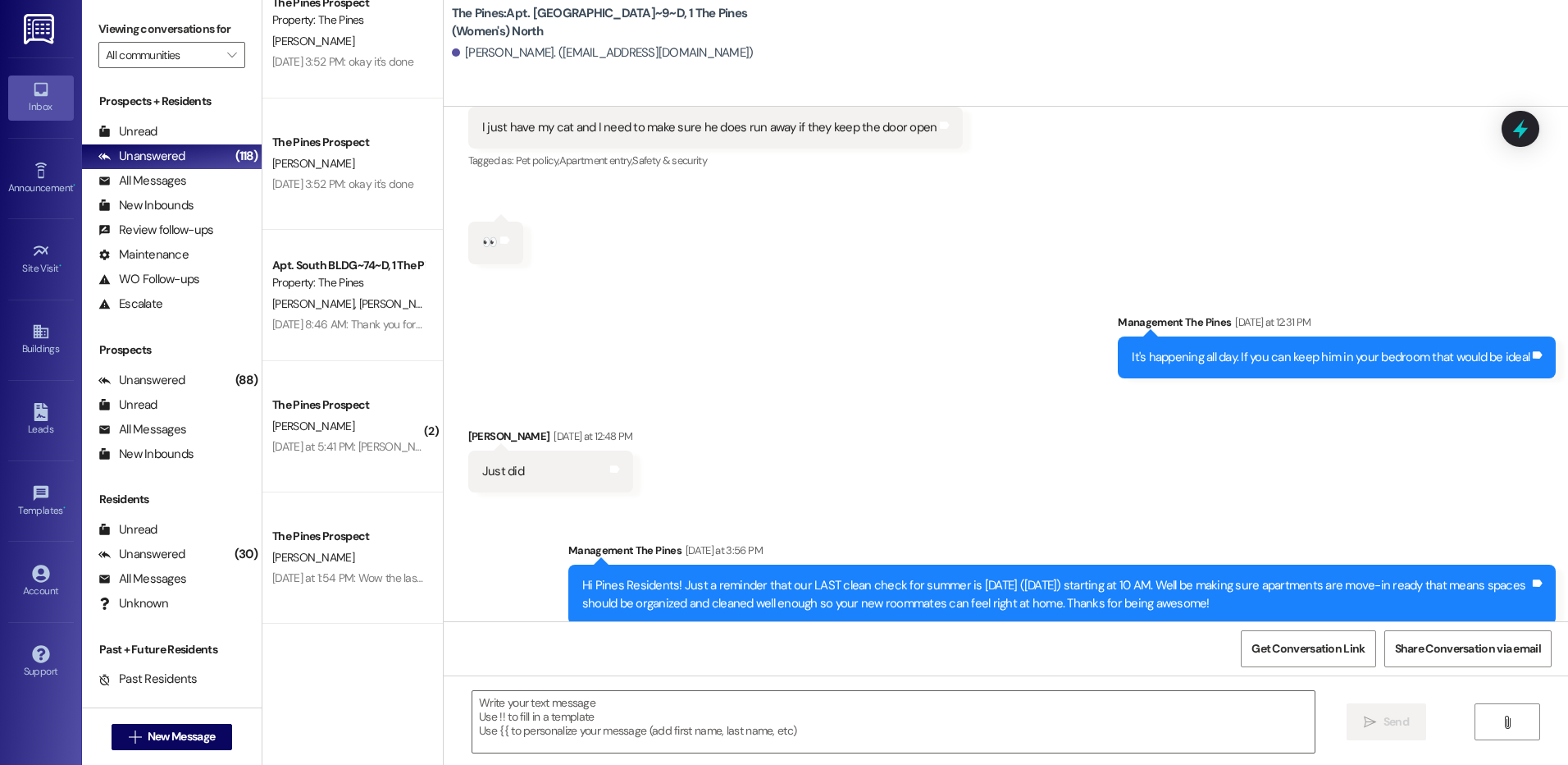
scroll to position [69570, 0]
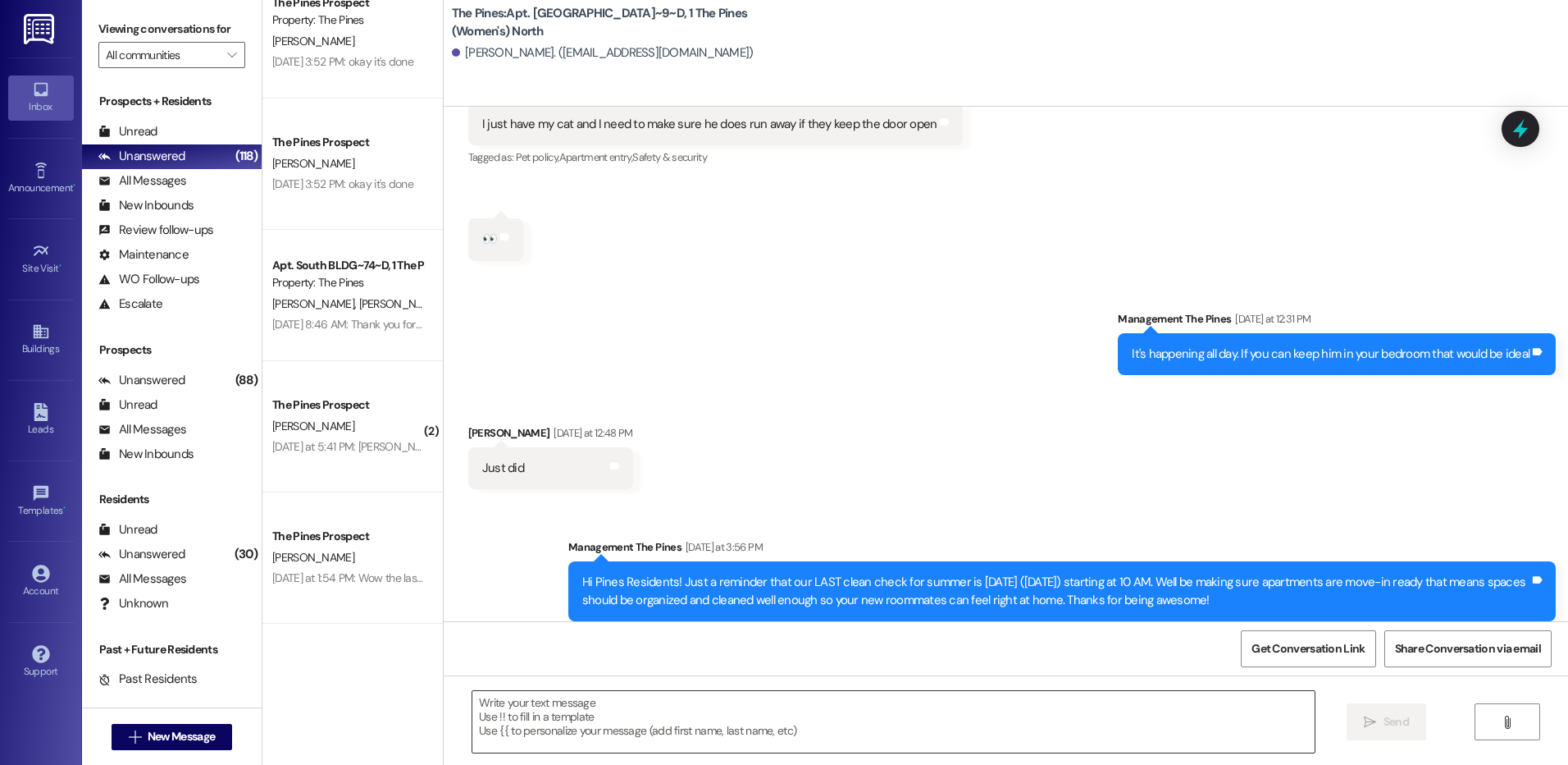
click at [832, 720] on textarea at bounding box center [893, 721] width 841 height 62
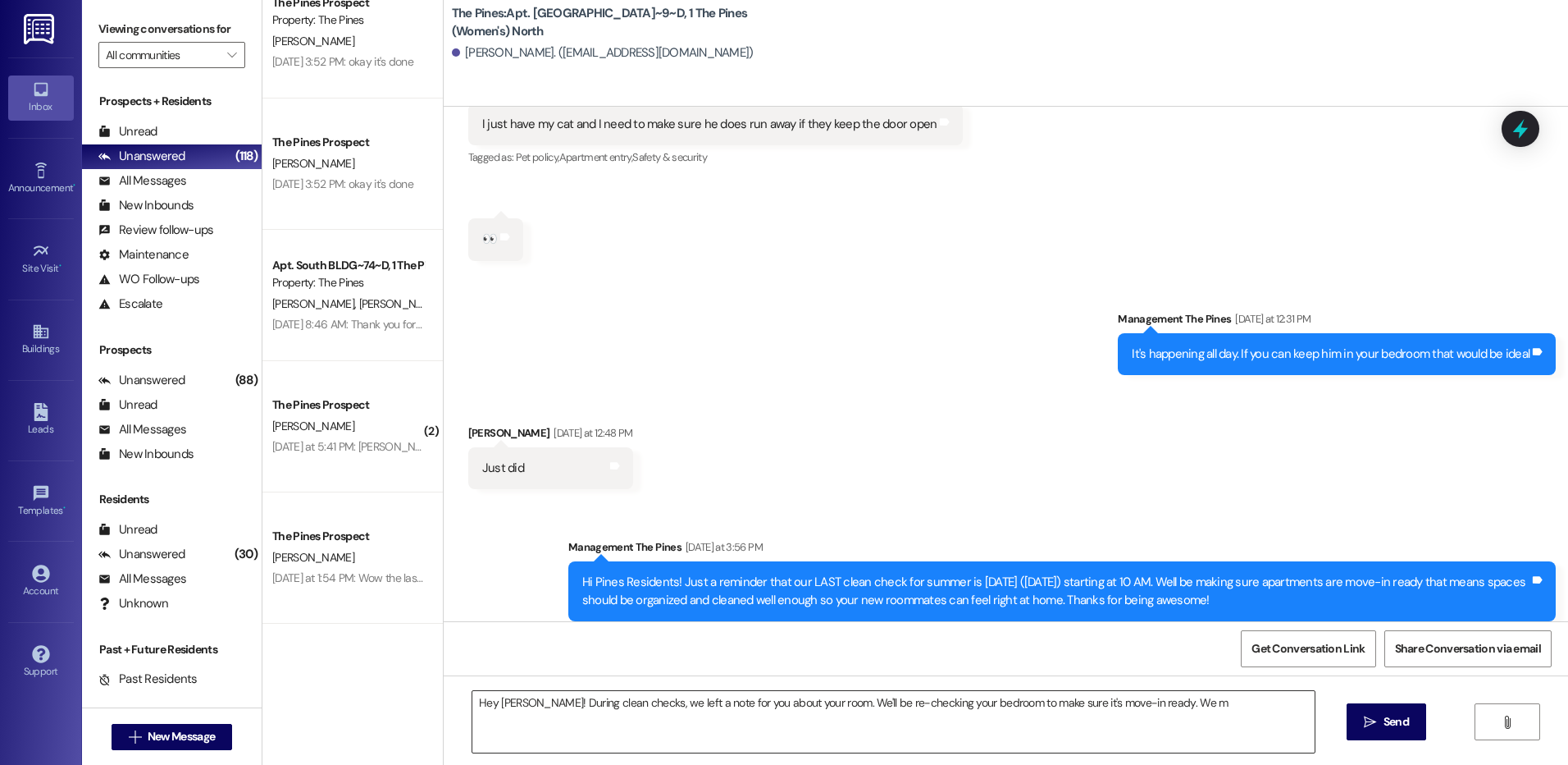
click at [1203, 704] on textarea "Hey [PERSON_NAME]! During clean checks, we left a note for you about your room.…" at bounding box center [893, 721] width 841 height 62
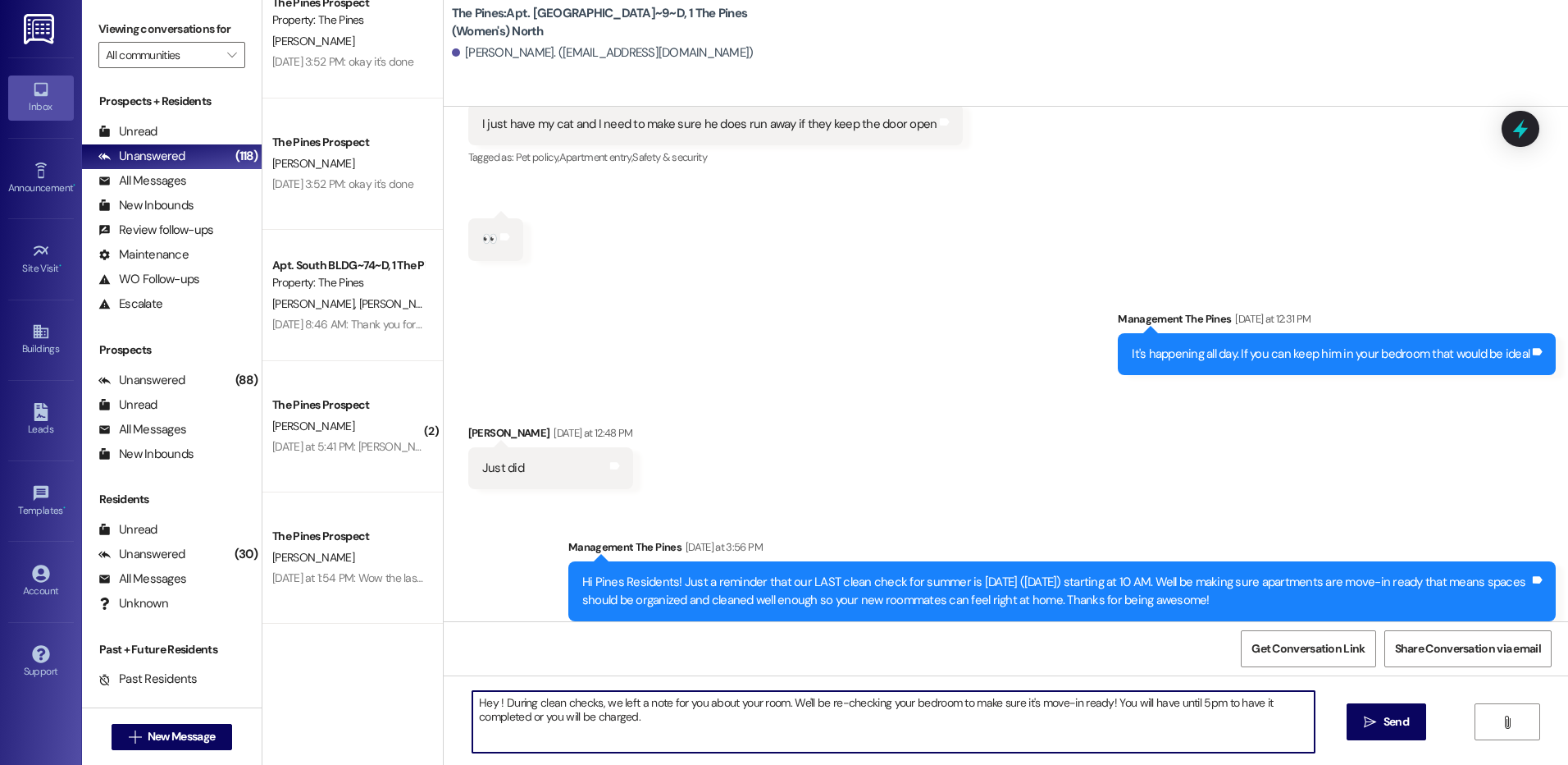
drag, startPoint x: 464, startPoint y: 697, endPoint x: 644, endPoint y: 722, distance: 181.7
click at [644, 722] on textarea "Hey ! During clean checks, we left a note for you about your room. We'll be re-…" at bounding box center [893, 721] width 841 height 62
type textarea "Hey ! During clean checks, we left a note for you about your room. We'll be re-…"
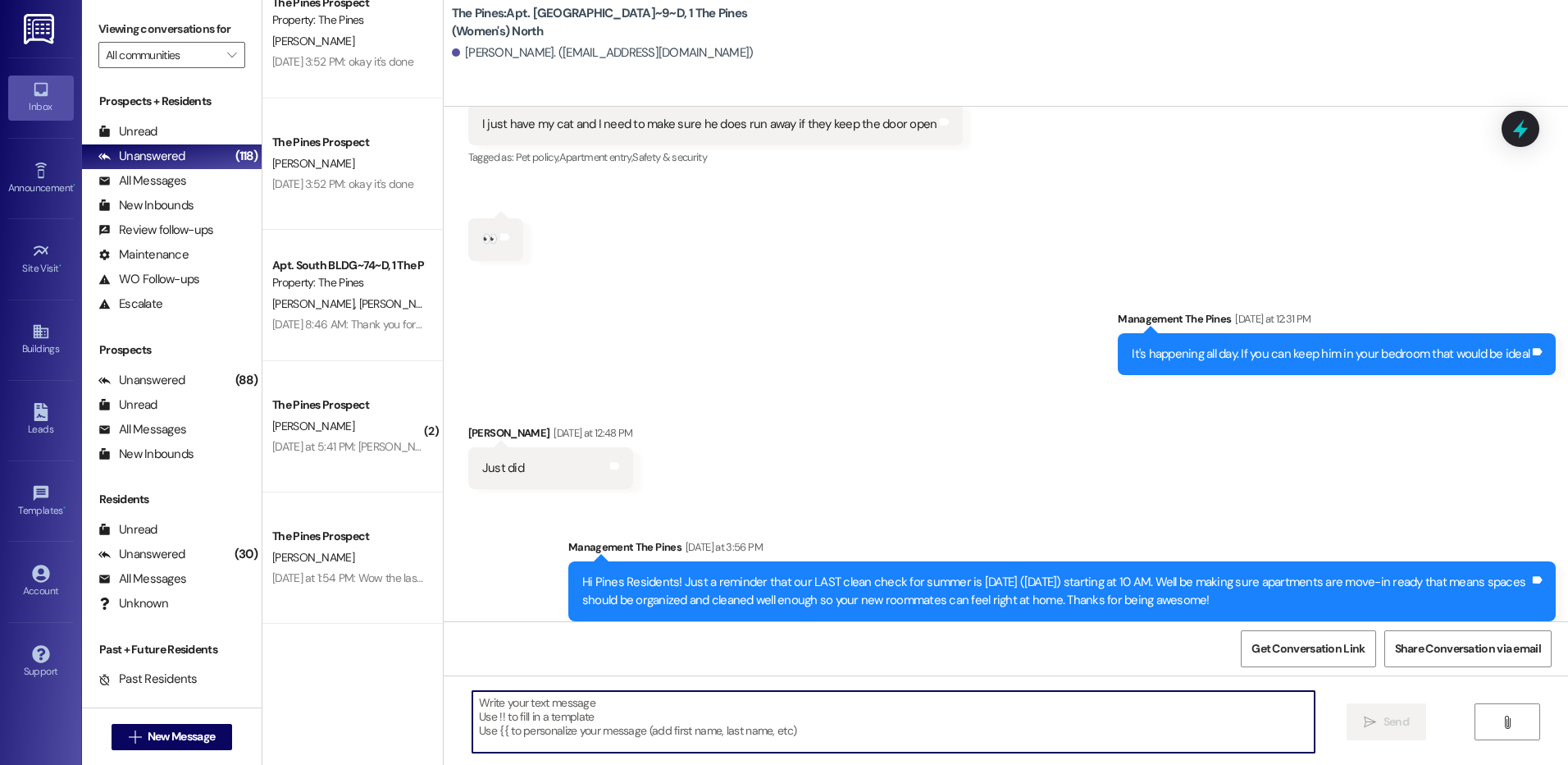
paste textarea "Hey [Name]! 🌲 During clean checks, we left a note about your room. We’ll be re-…"
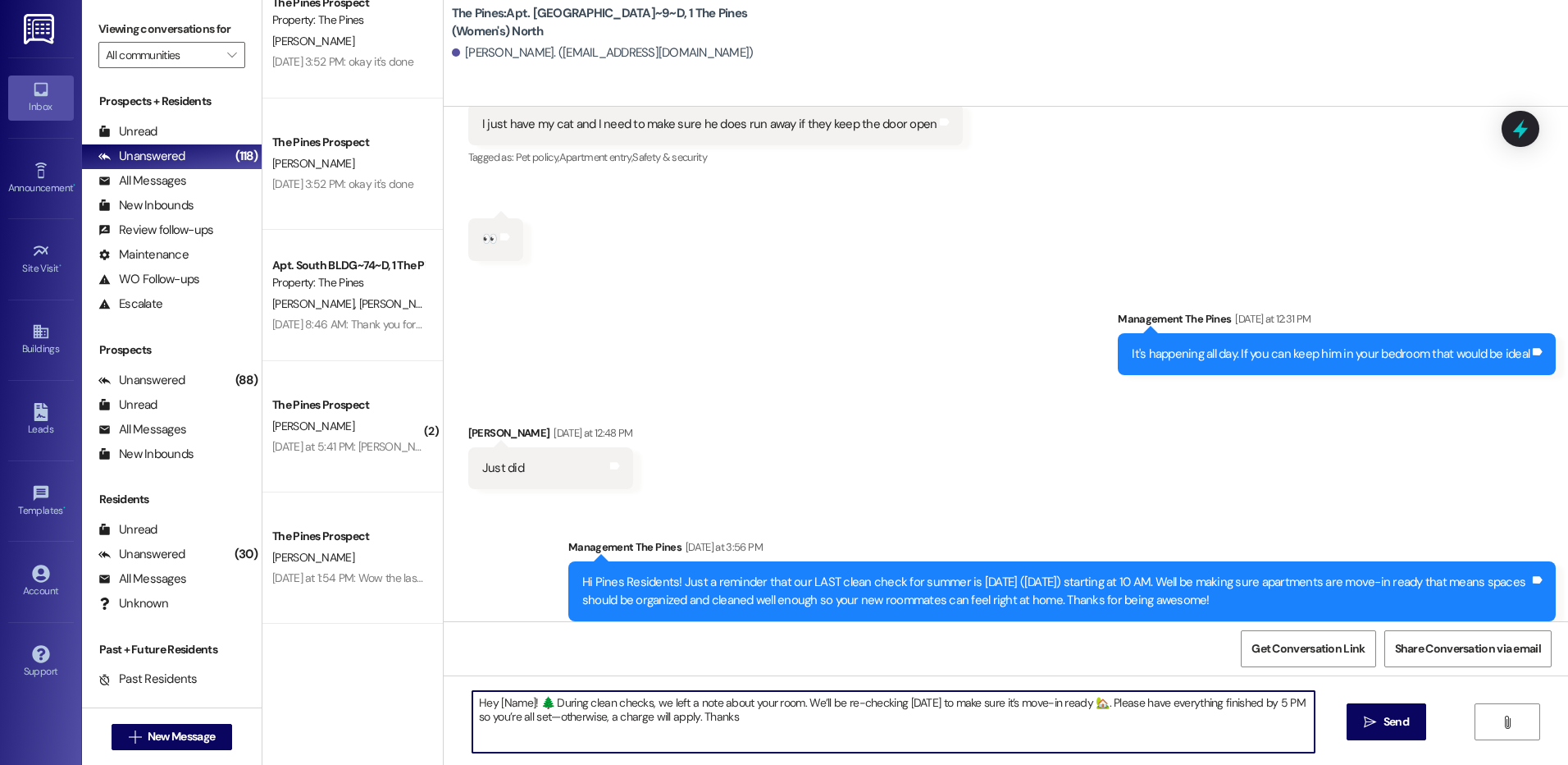
click at [523, 706] on textarea "Hey [Name]! 🌲 During clean checks, we left a note about your room. We’ll be re-…" at bounding box center [893, 721] width 841 height 62
click at [534, 706] on textarea "Hey [PERSON_NAME]! 🌲 During clean checks, we left a note about your room. We’ll…" at bounding box center [893, 721] width 841 height 62
click at [1071, 705] on textarea "Hey [PERSON_NAME]! During clean checks, we left a note about your room. We’ll b…" at bounding box center [893, 721] width 841 height 62
click at [684, 719] on textarea "Hey [PERSON_NAME]! During clean checks, we left a note about your room. We’ll b…" at bounding box center [893, 721] width 841 height 62
type textarea "Hey [PERSON_NAME]! During clean checks, we left a note about your room. We’ll b…"
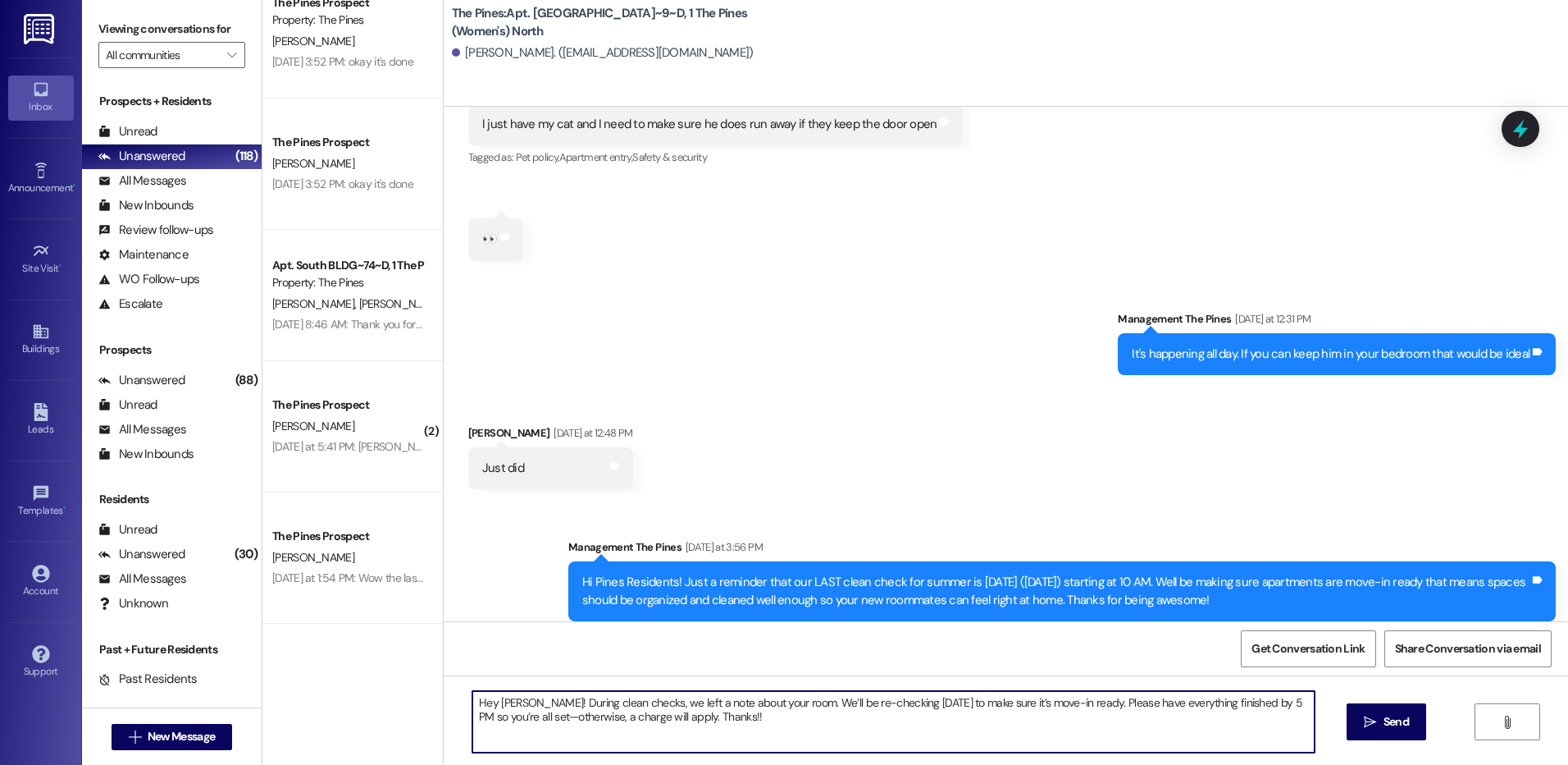
drag, startPoint x: 468, startPoint y: 702, endPoint x: 738, endPoint y: 730, distance: 271.4
click at [738, 730] on textarea "Hey [PERSON_NAME]! During clean checks, we left a note about your room. We’ll b…" at bounding box center [893, 721] width 841 height 62
click at [728, 722] on textarea "Hey [PERSON_NAME]! During clean checks, we left a note about your room. We’ll b…" at bounding box center [893, 721] width 841 height 62
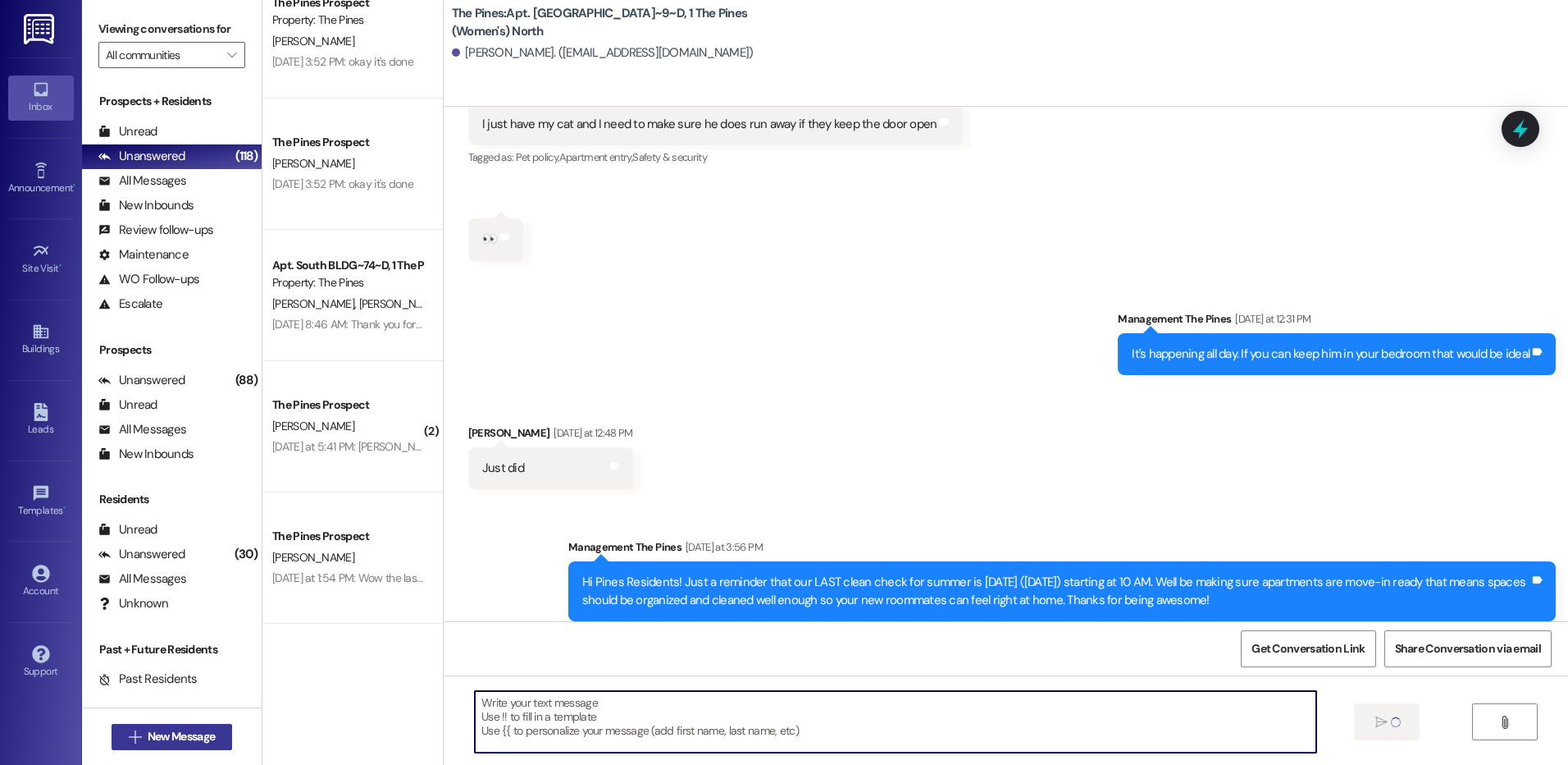
click at [215, 731] on button " New Message" at bounding box center [172, 736] width 121 height 26
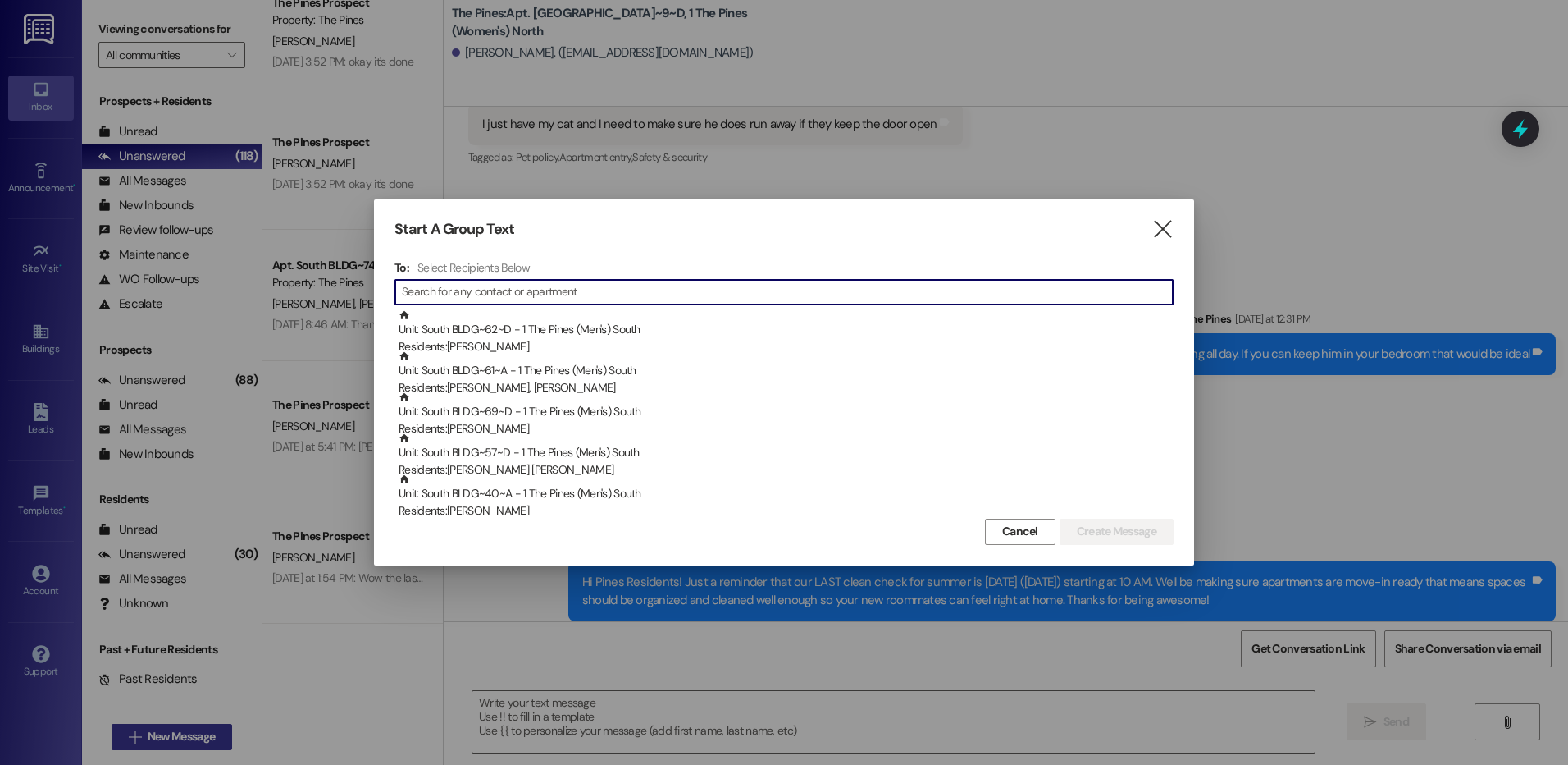
scroll to position [69275, 0]
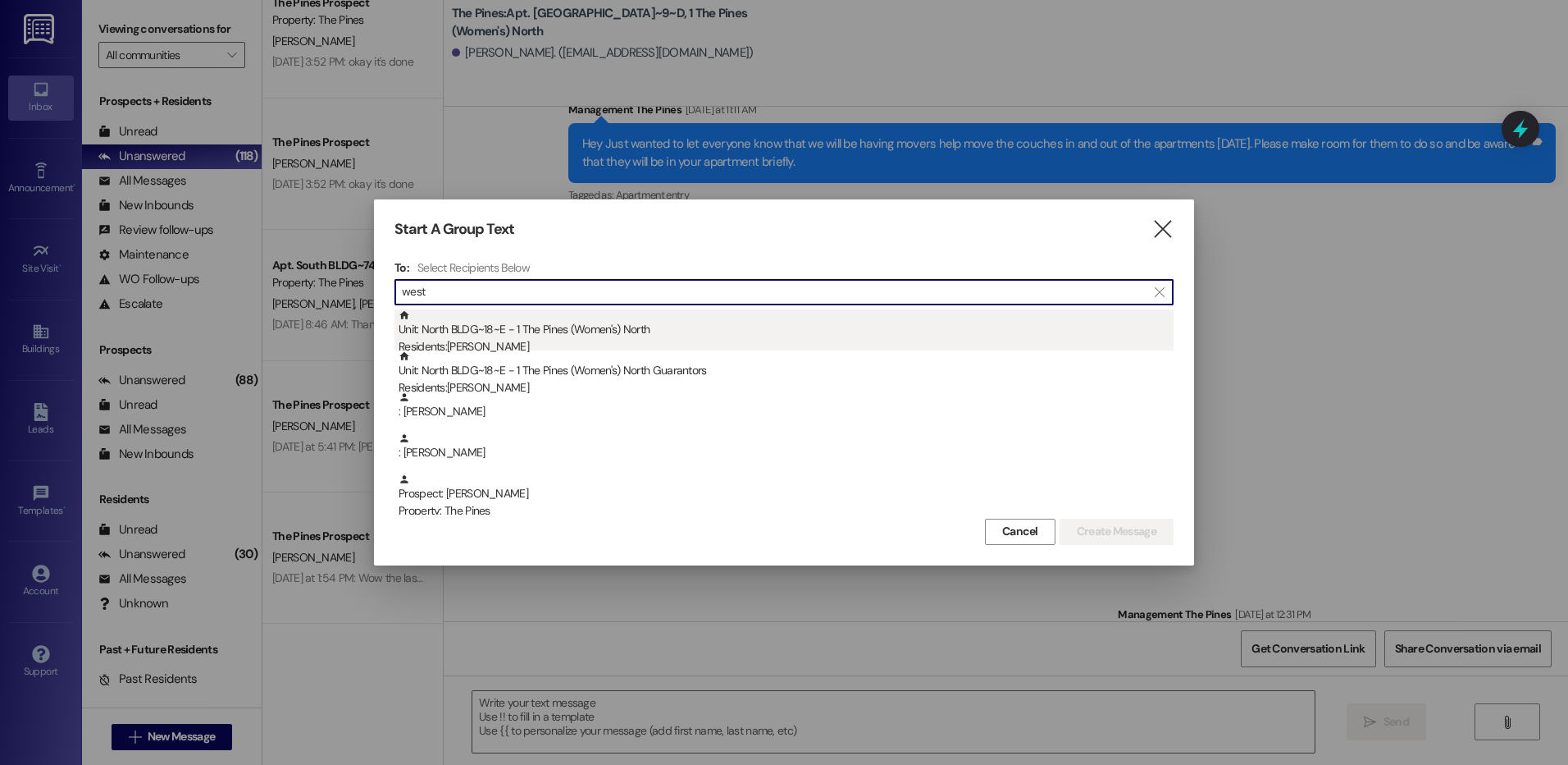
type input "west"
click at [650, 332] on div "Unit: [GEOGRAPHIC_DATA]~18~E - 1 The Pines (Women's) [DEMOGRAPHIC_DATA] Residen…" at bounding box center [786, 332] width 775 height 46
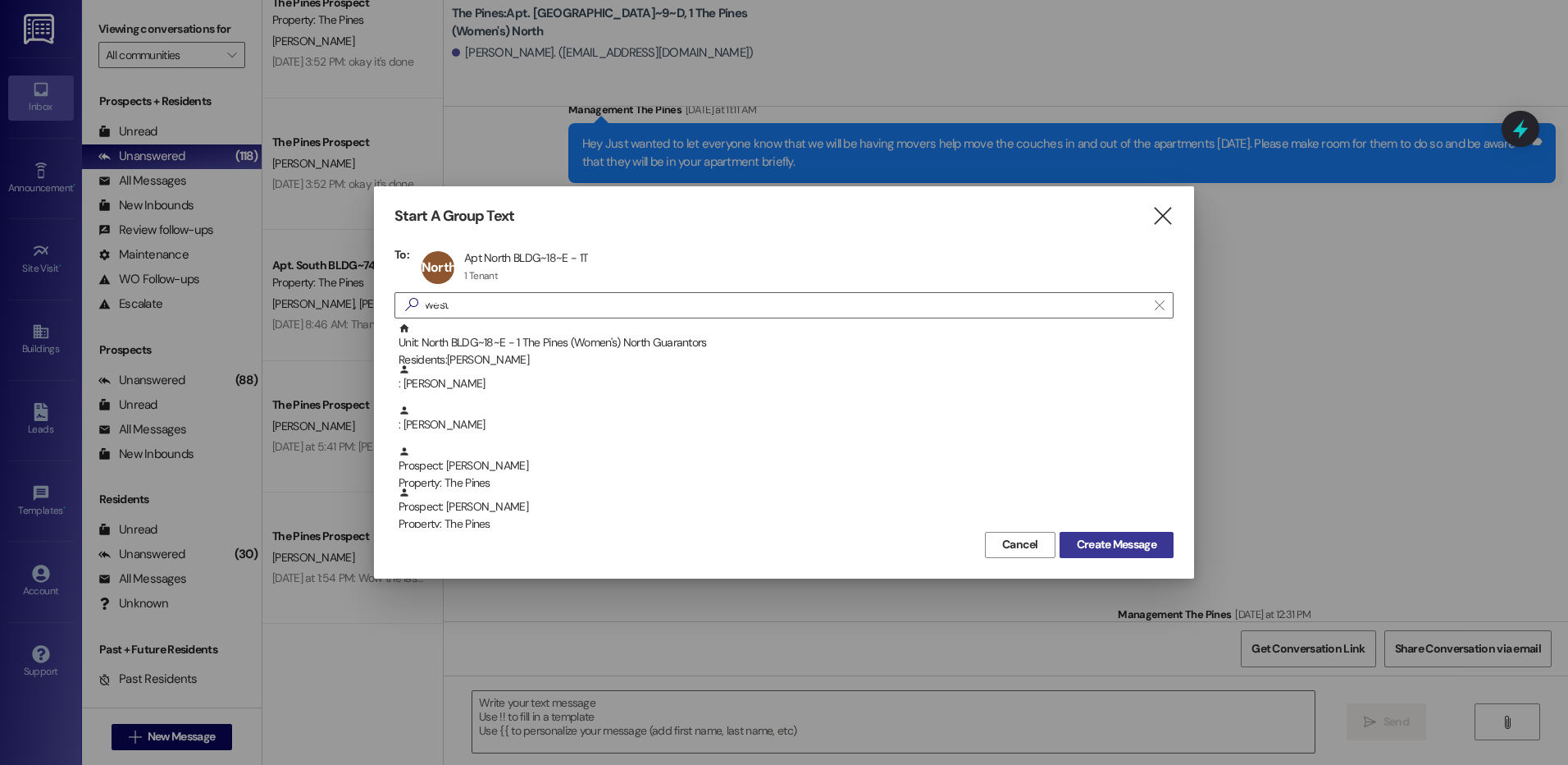
click at [1108, 539] on span "Create Message" at bounding box center [1116, 544] width 79 height 17
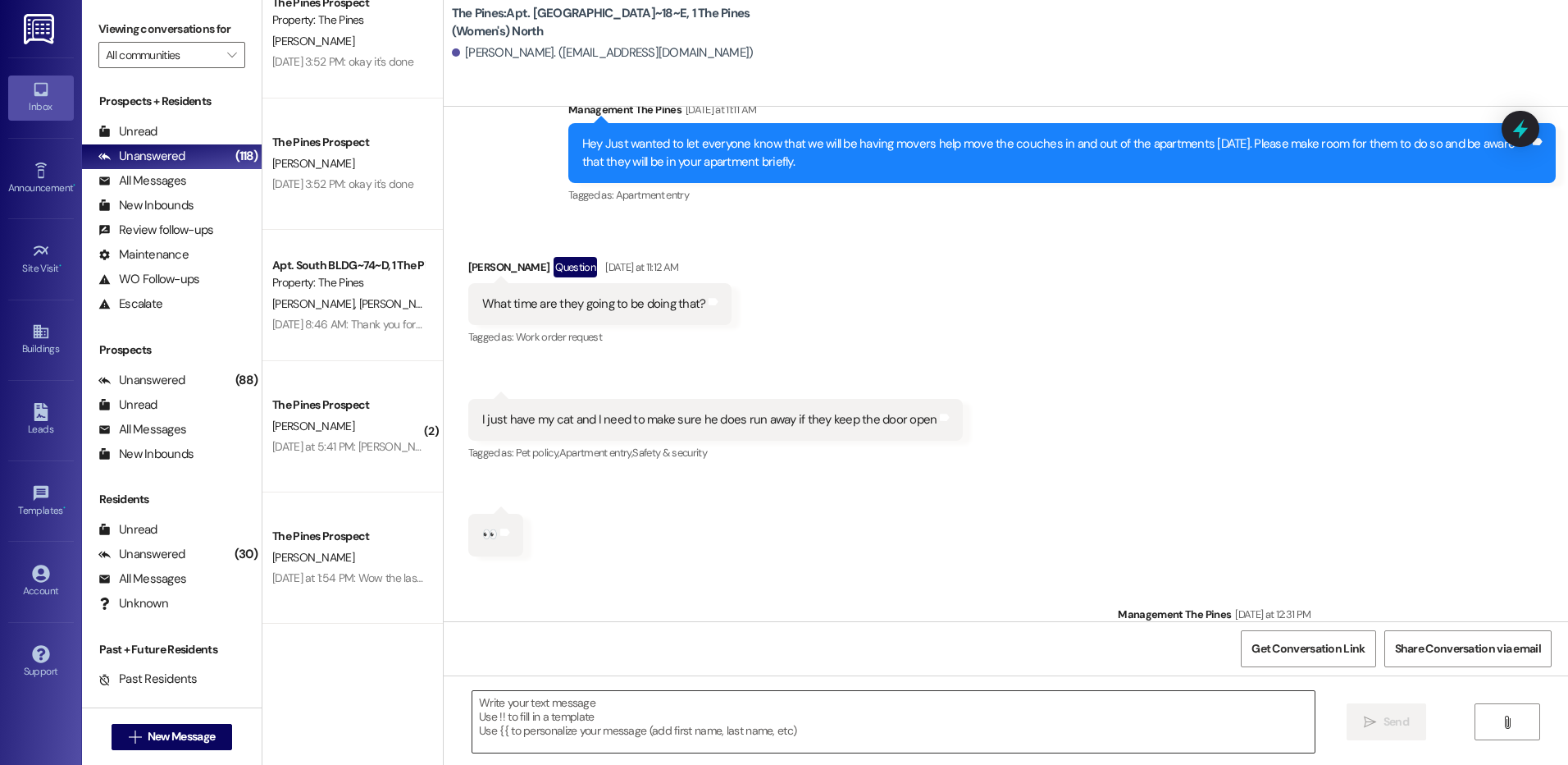
click at [931, 711] on textarea at bounding box center [893, 721] width 841 height 62
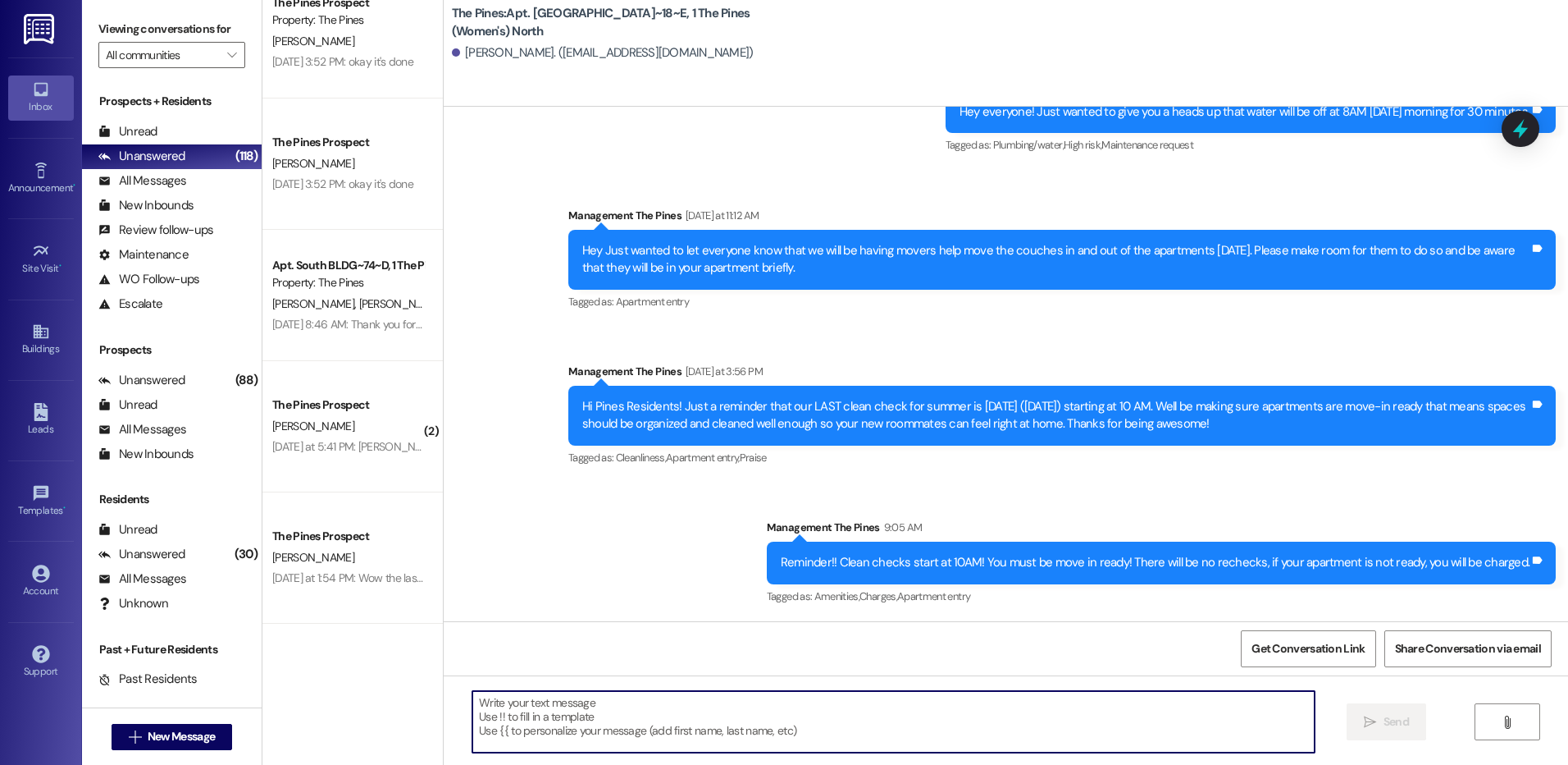
paste textarea "Hey [PERSON_NAME]! During clean checks, we left a note about your room. We’ll b…"
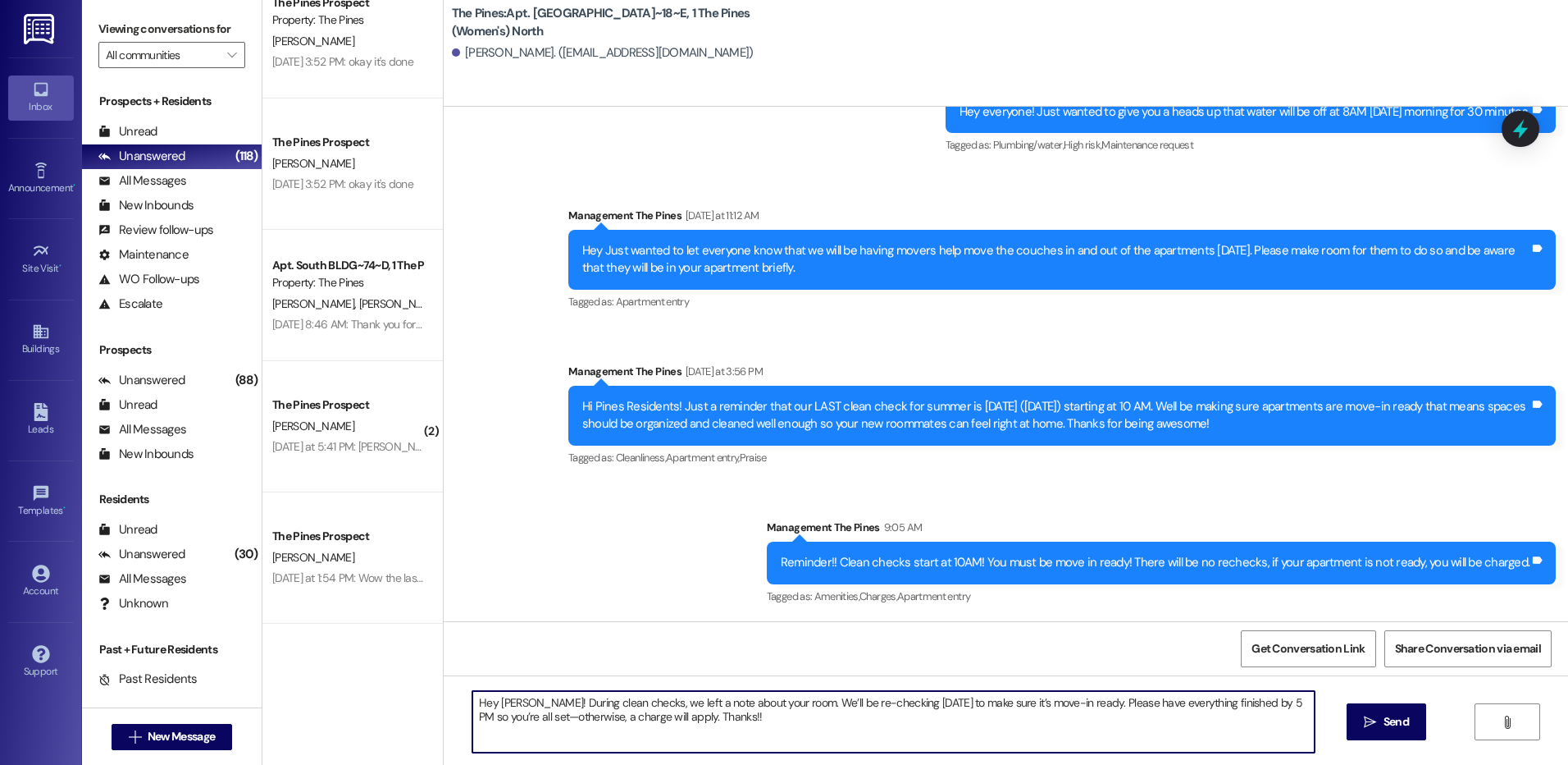
scroll to position [33167, 0]
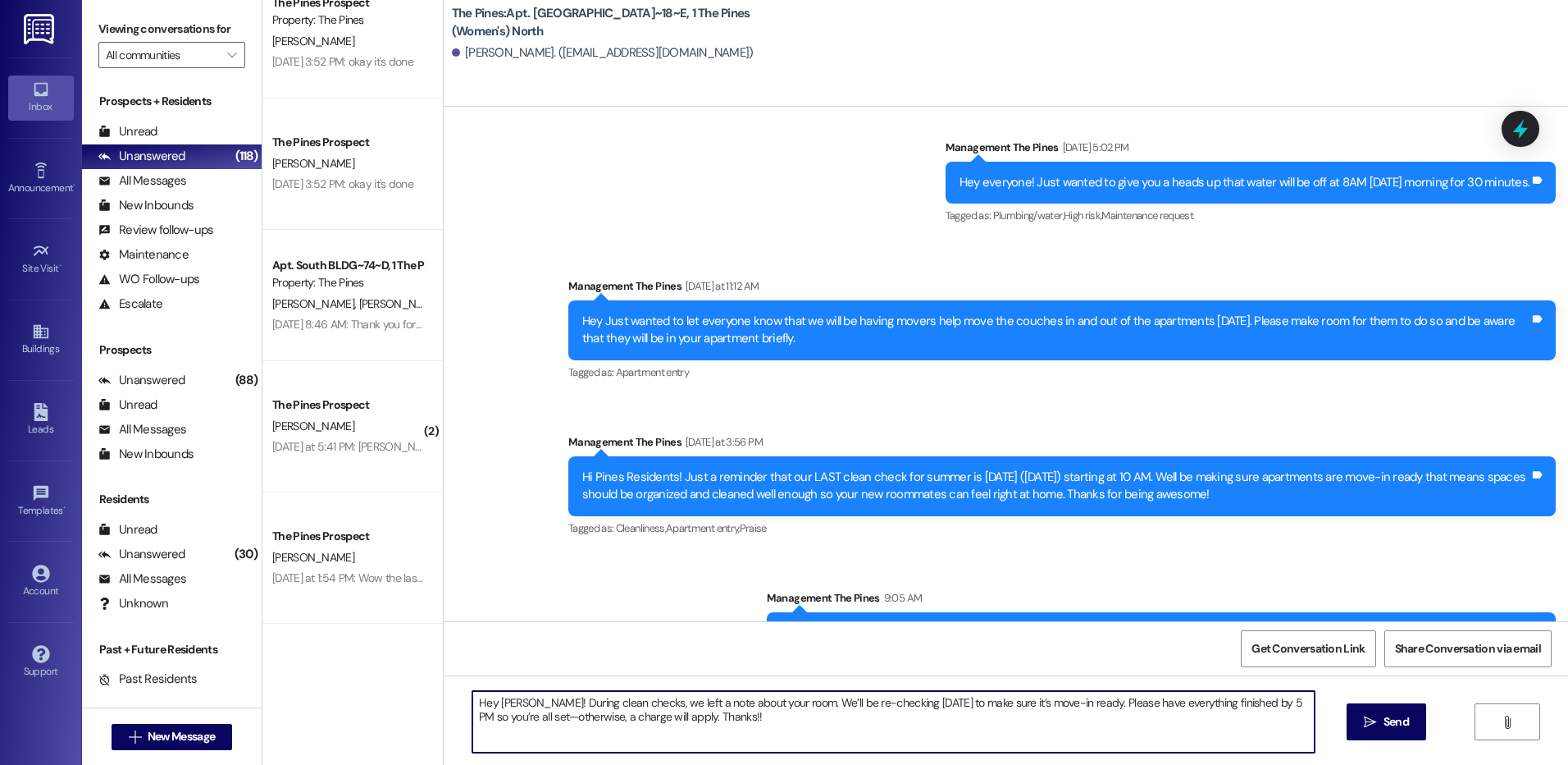
click at [520, 705] on textarea "Hey [PERSON_NAME]! During clean checks, we left a note about your room. We’ll b…" at bounding box center [893, 721] width 841 height 62
type textarea "Hey [PERSON_NAME]! During clean checks, we left a note about your room. We’ll b…"
click at [712, 720] on textarea "Hey [PERSON_NAME]! During clean checks, we left a note about your room. We’ll b…" at bounding box center [893, 721] width 841 height 62
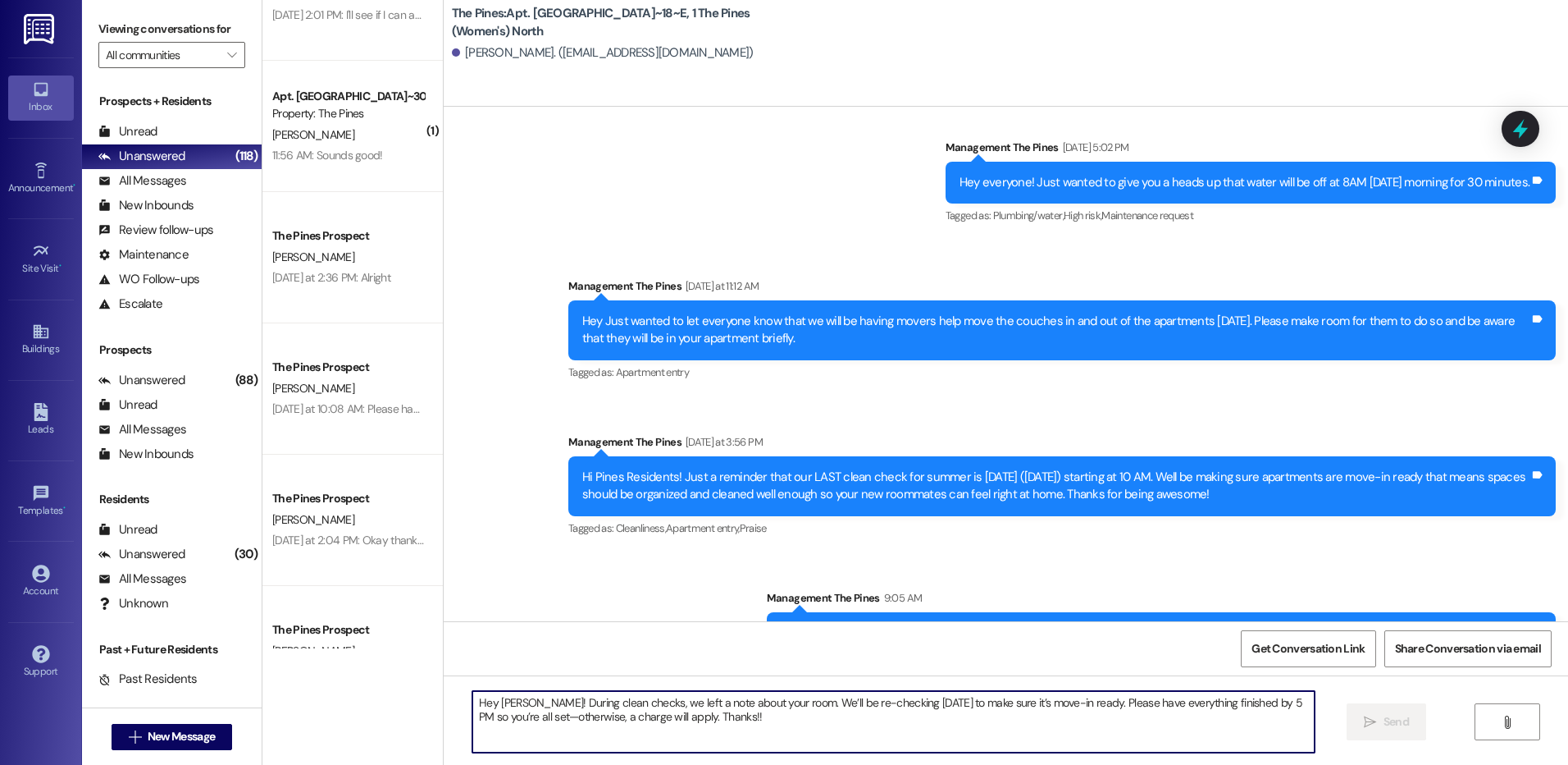
scroll to position [5537, 0]
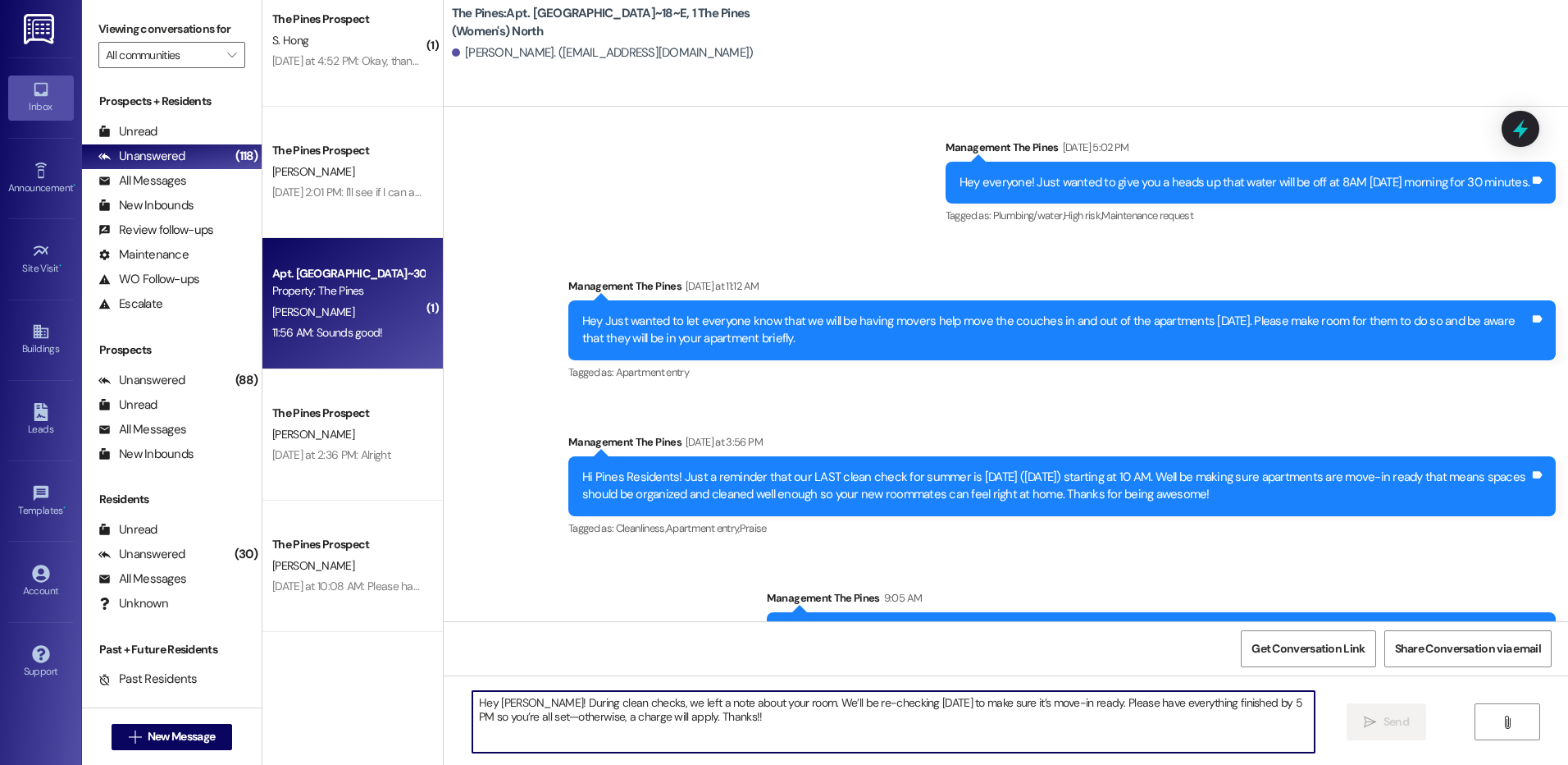
click at [362, 303] on div "[PERSON_NAME]" at bounding box center [348, 312] width 155 height 20
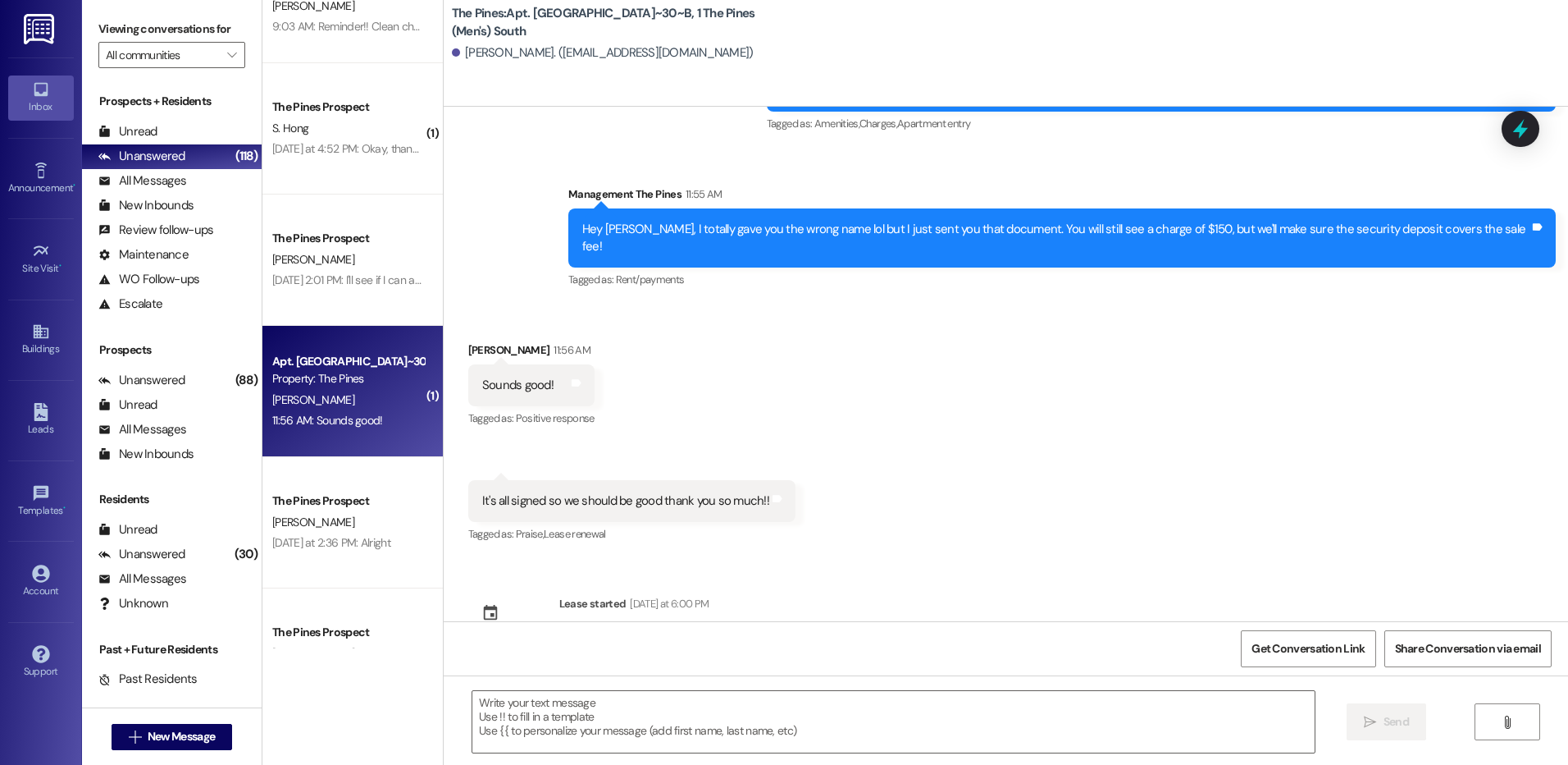
scroll to position [5374, 0]
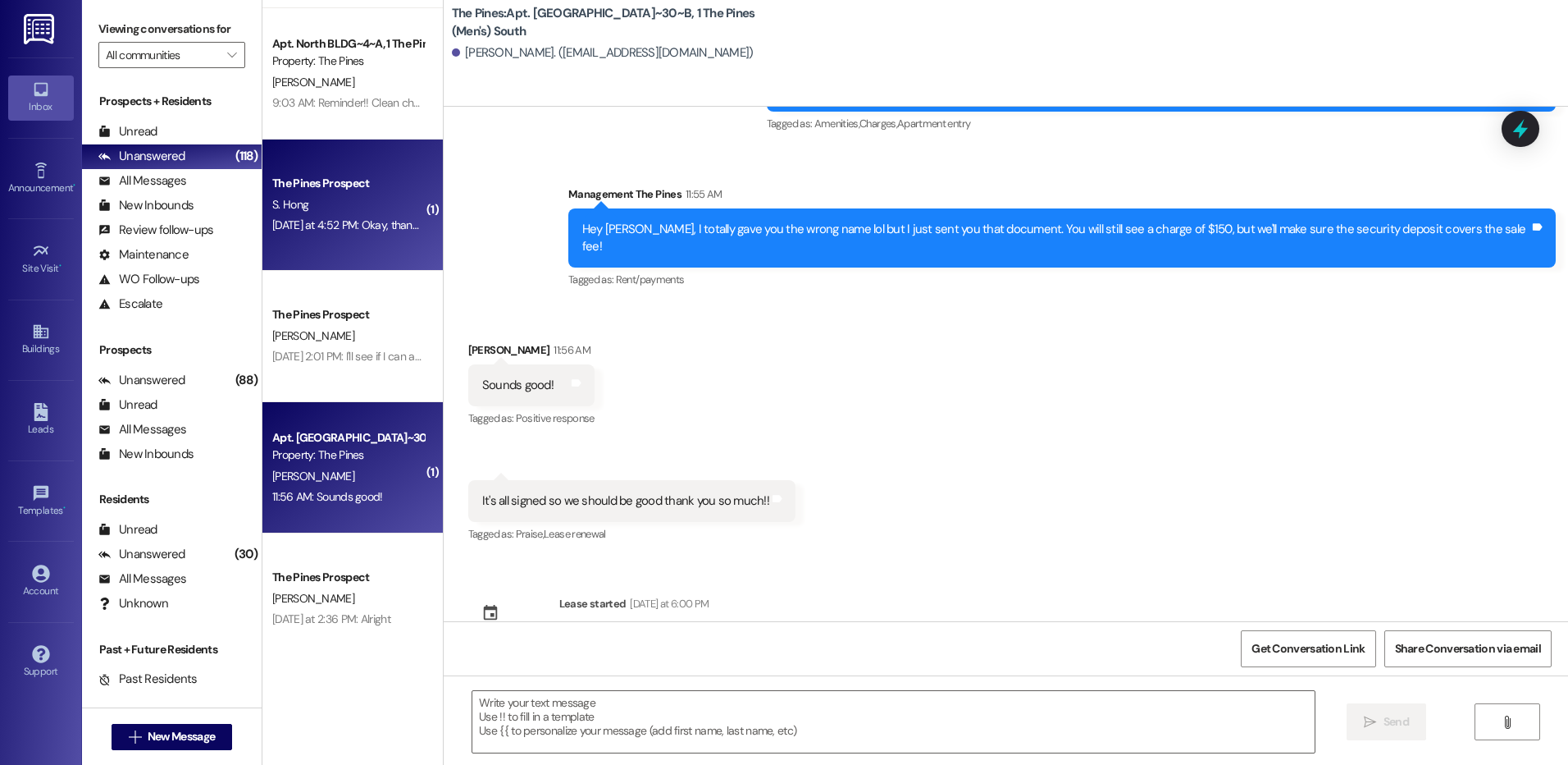
click at [287, 210] on span "S. Hong" at bounding box center [290, 204] width 36 height 15
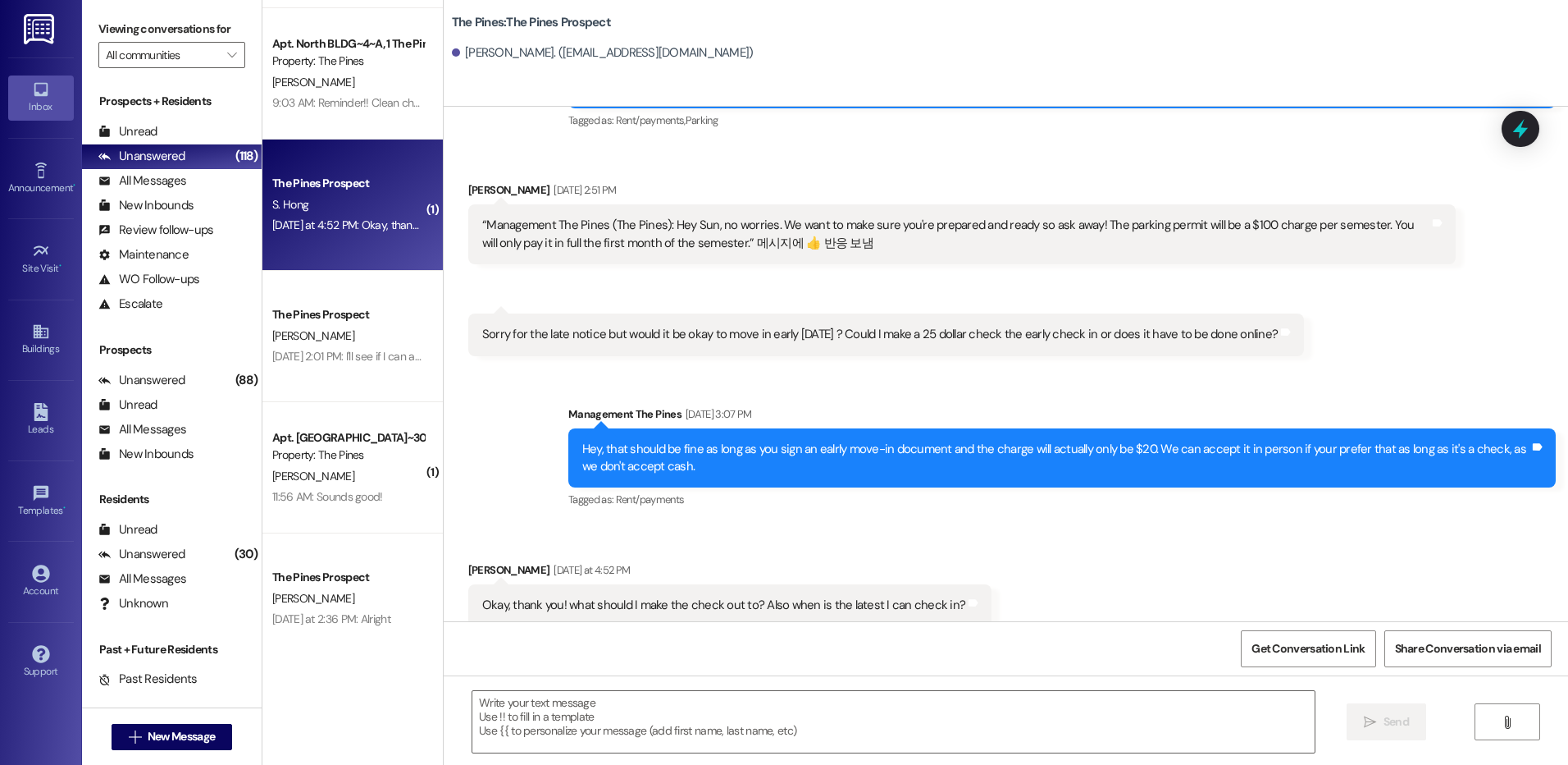
scroll to position [2171, 0]
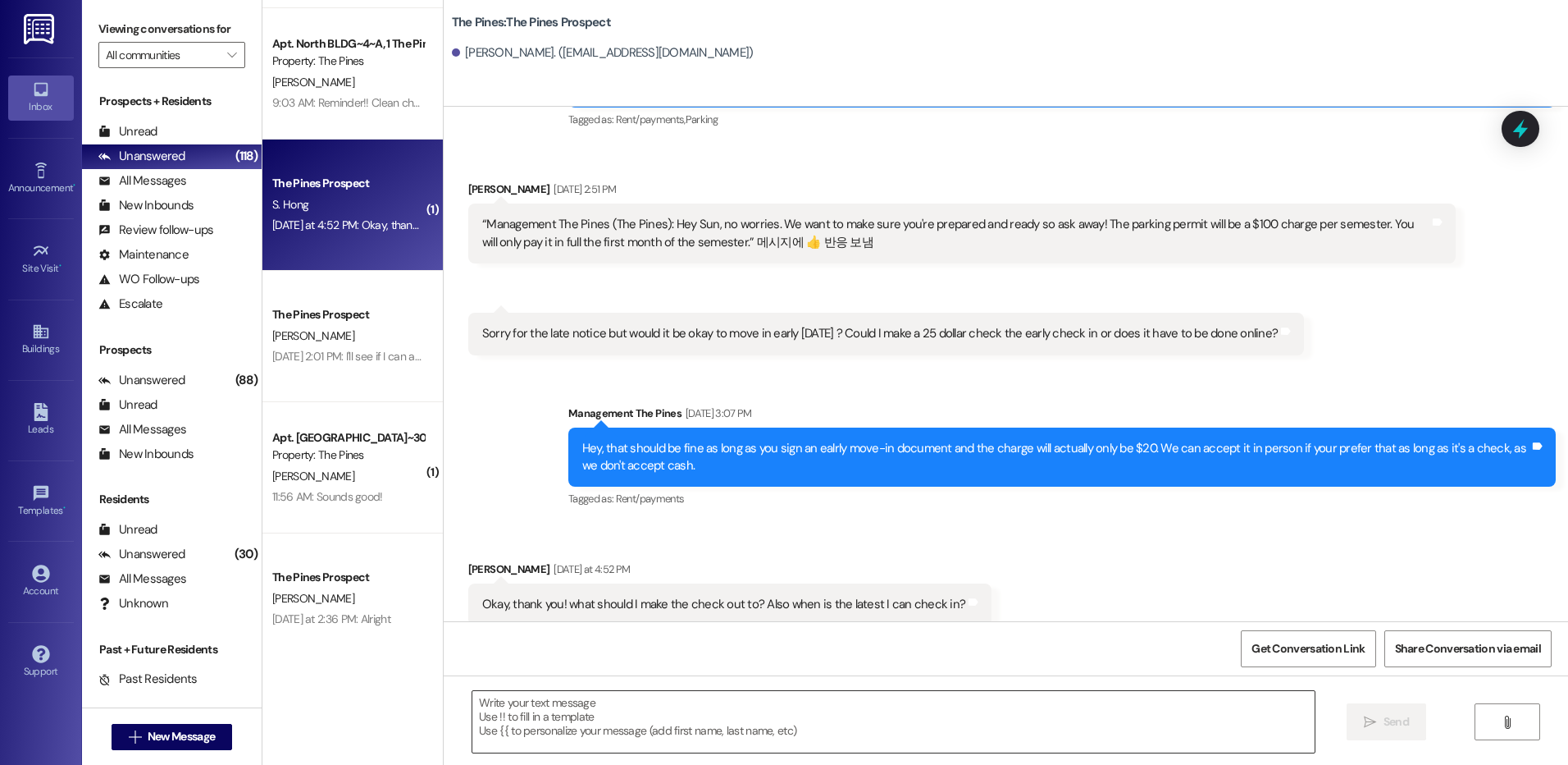
click at [958, 712] on textarea at bounding box center [893, 721] width 841 height 62
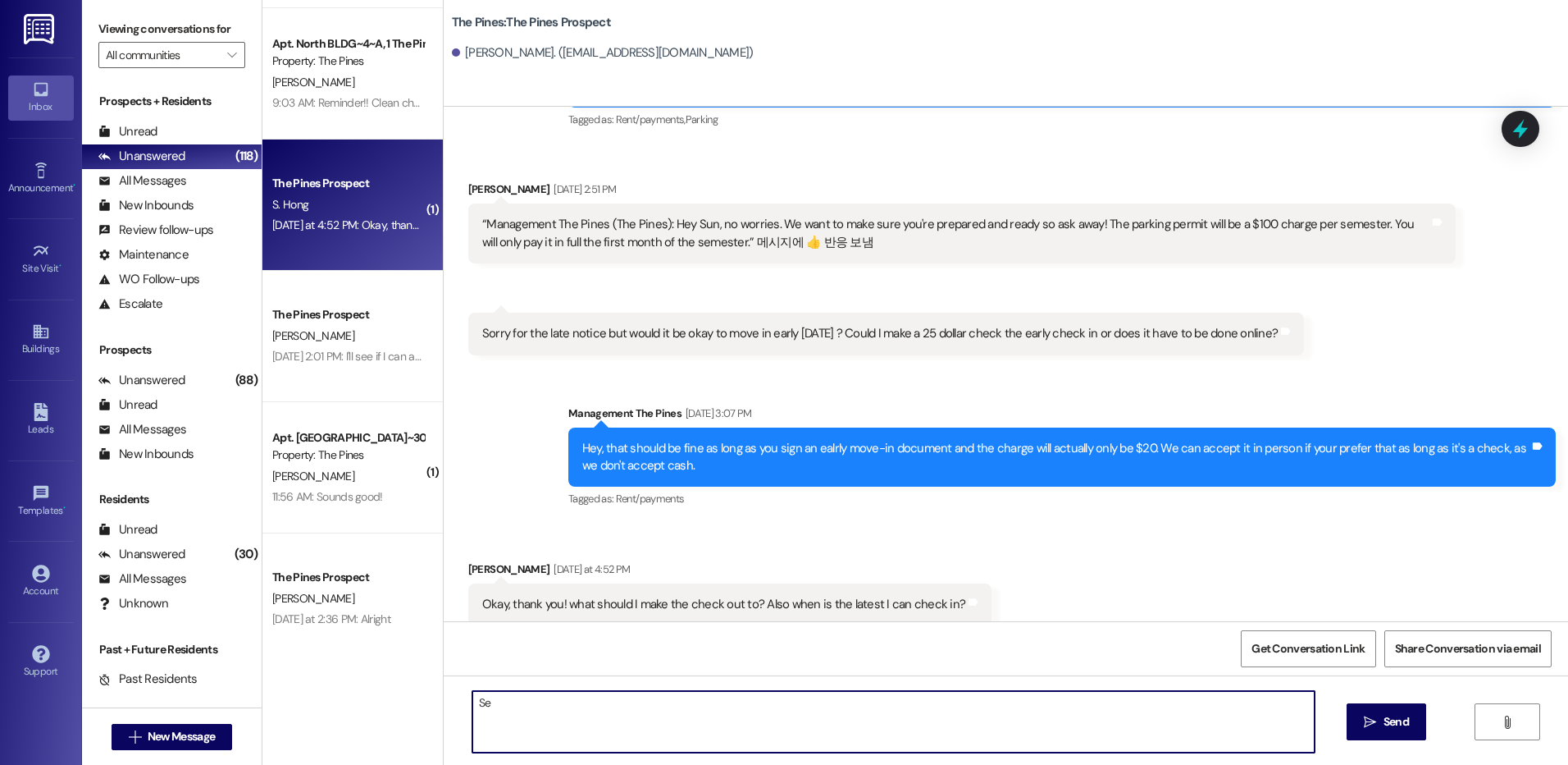
type textarea "S"
type textarea "The Pines [STREET_ADDRESS] The latest our office will be open is 5pm so preferr…"
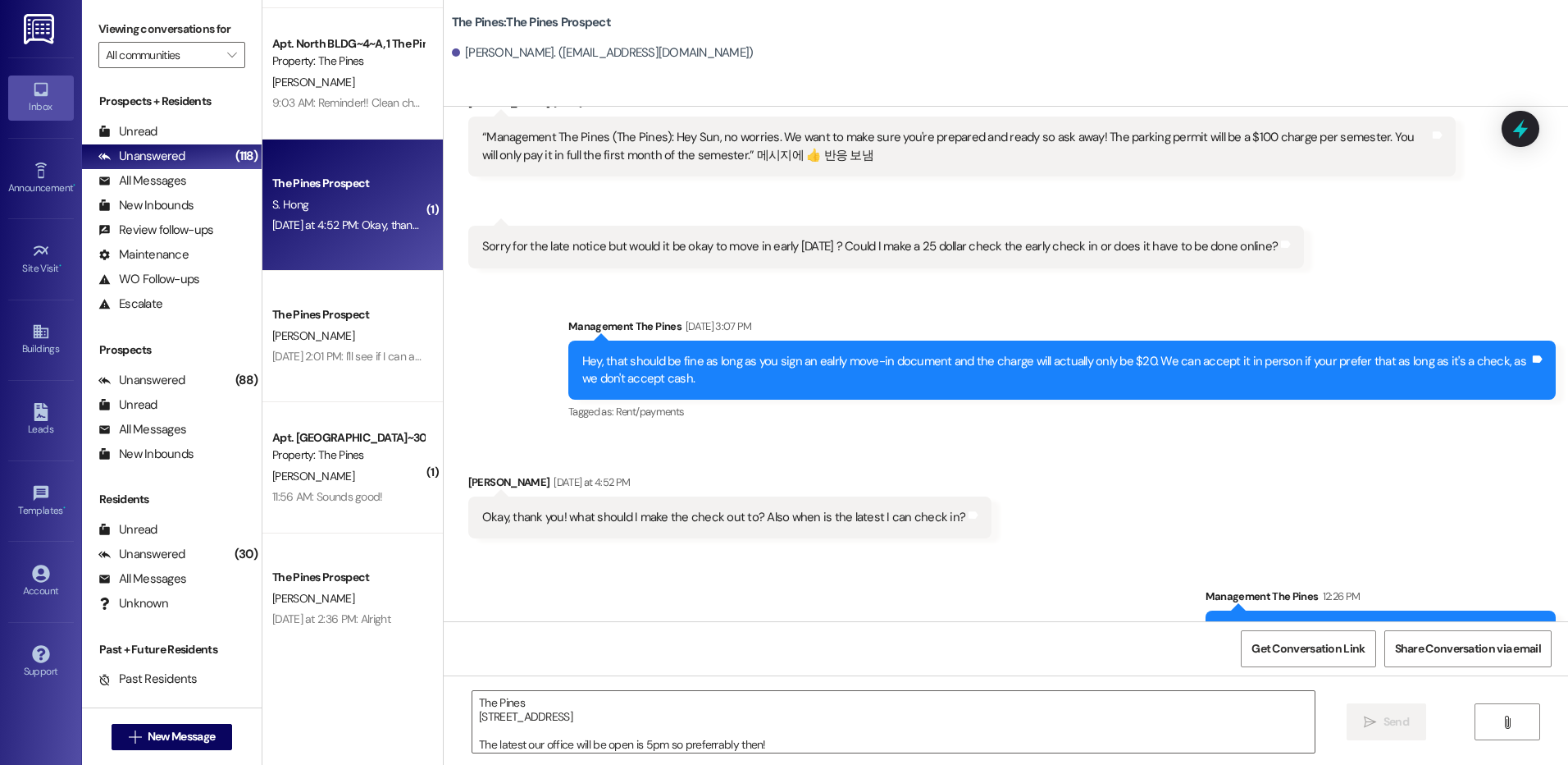
scroll to position [2337, 0]
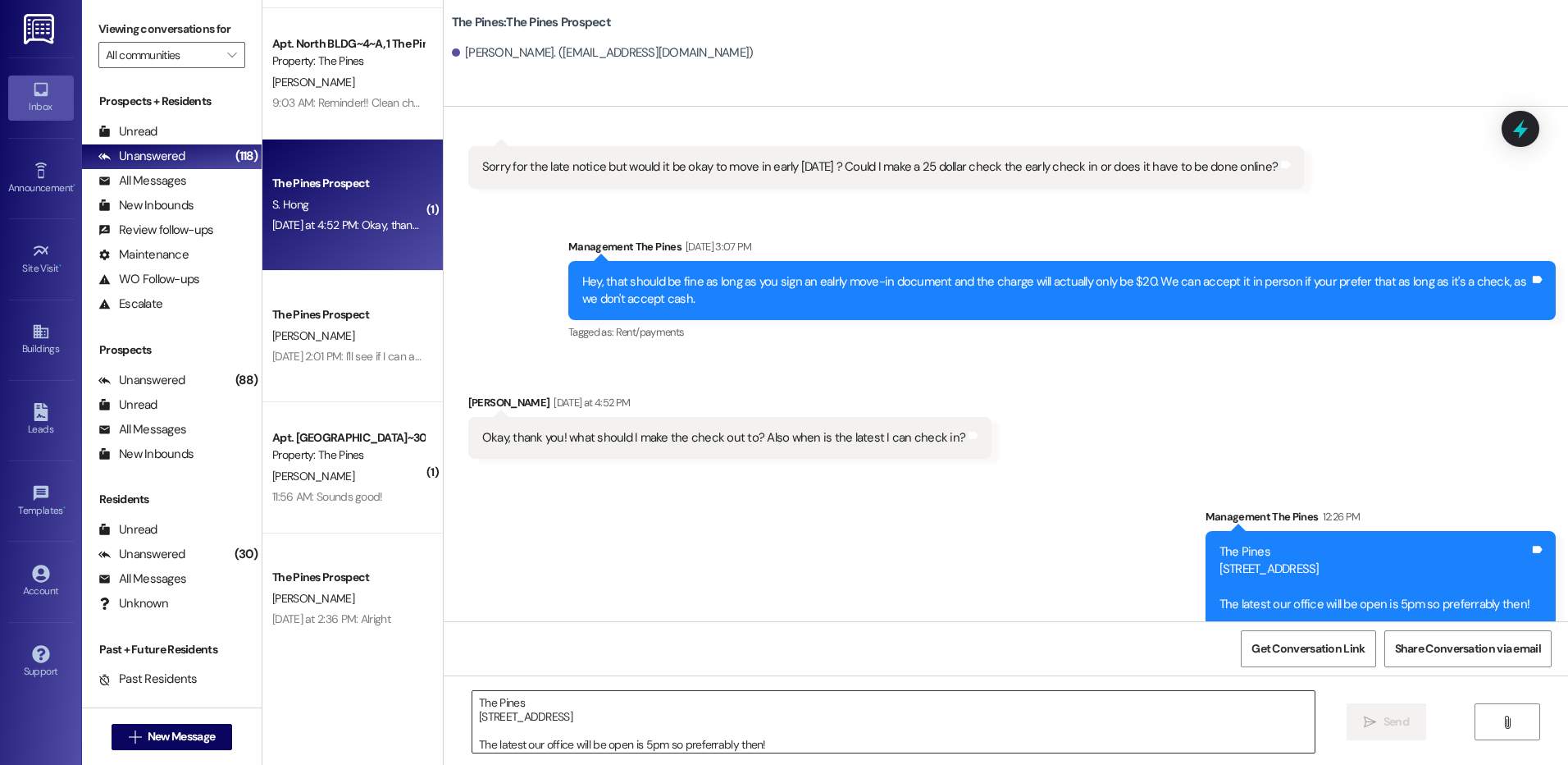
click at [1129, 698] on textarea "The Pines [STREET_ADDRESS] The latest our office will be open is 5pm so preferr…" at bounding box center [893, 721] width 841 height 62
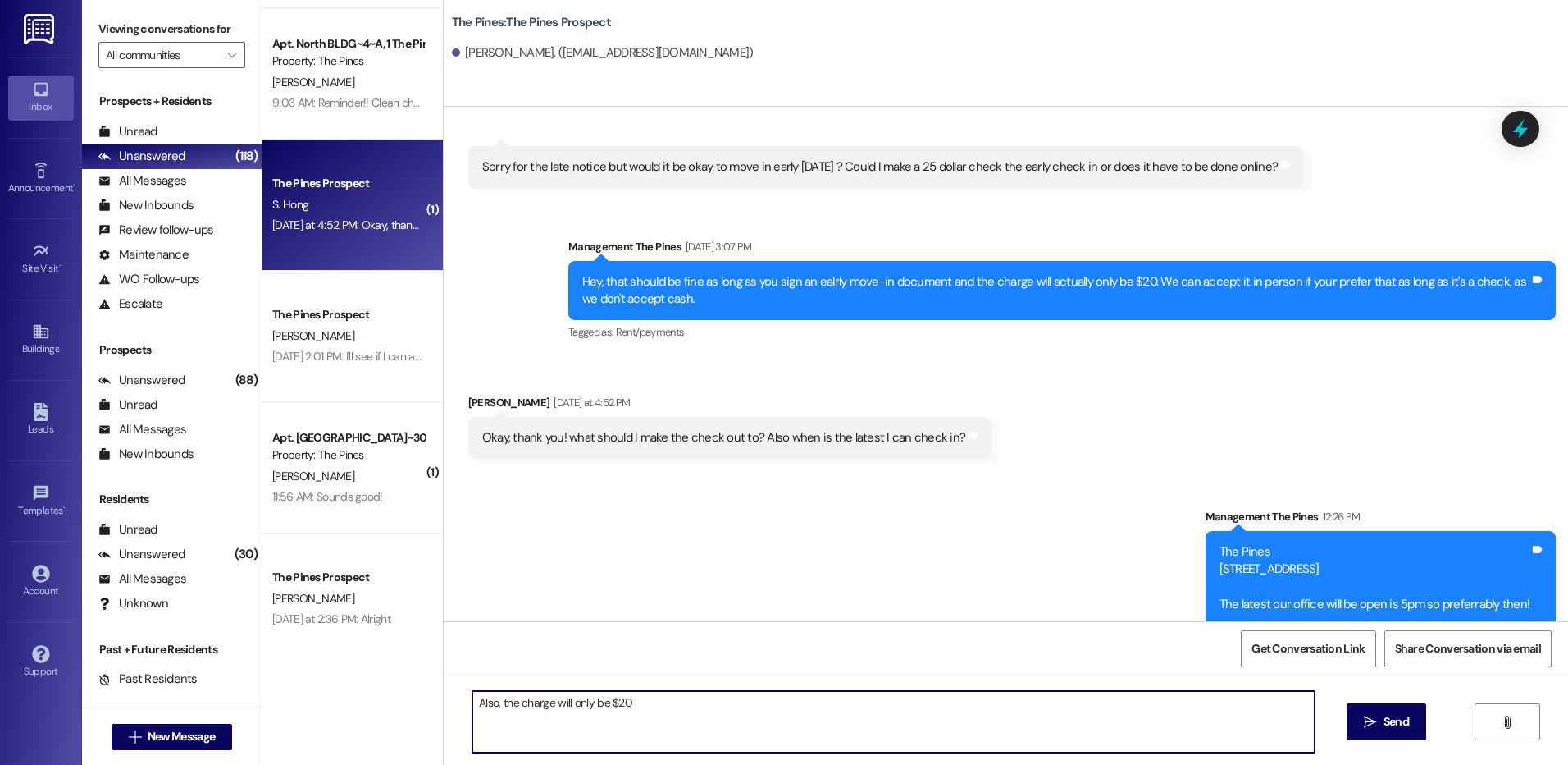
type textarea "Also, the charge will only be $20."
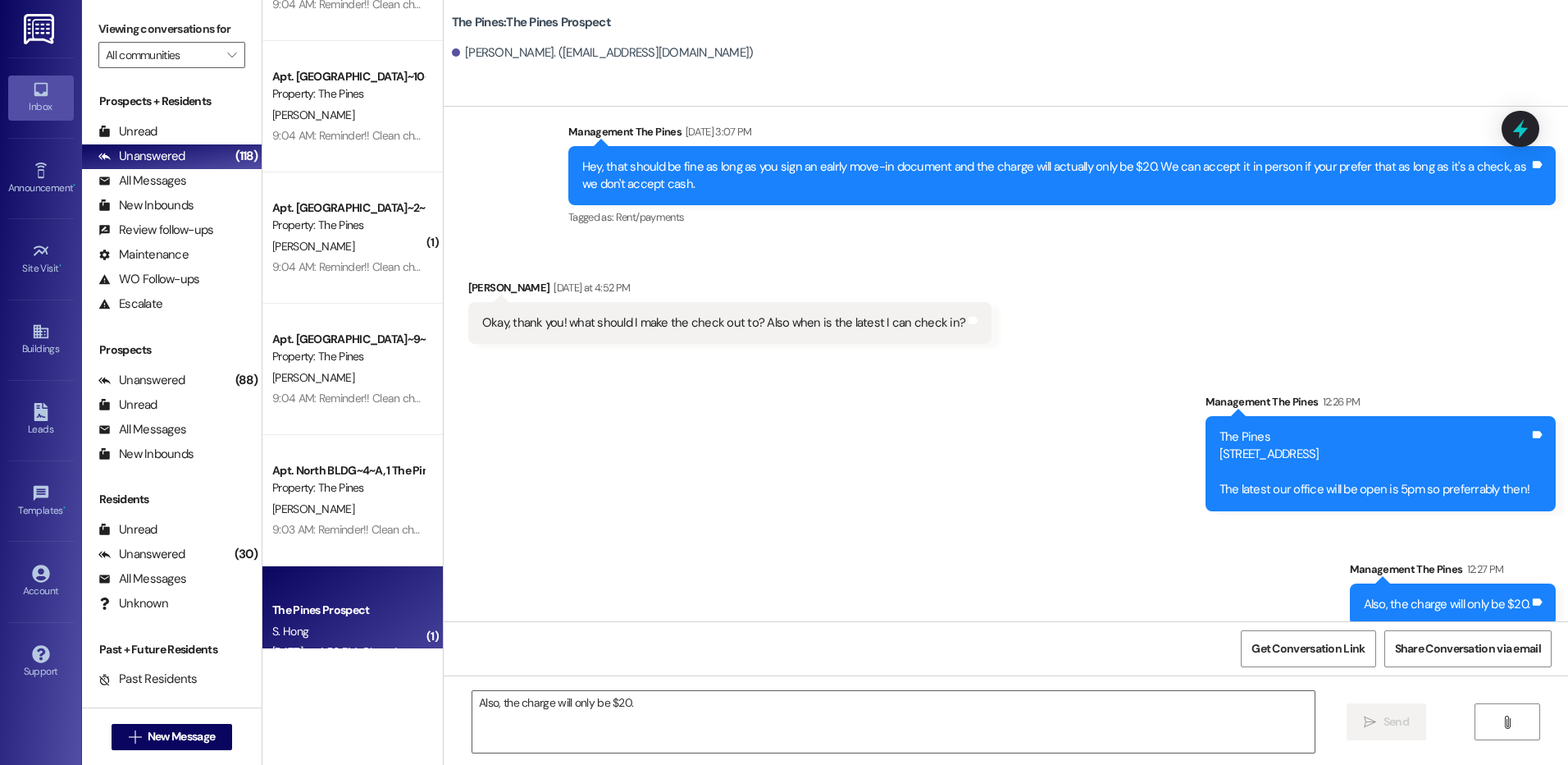
scroll to position [4881, 0]
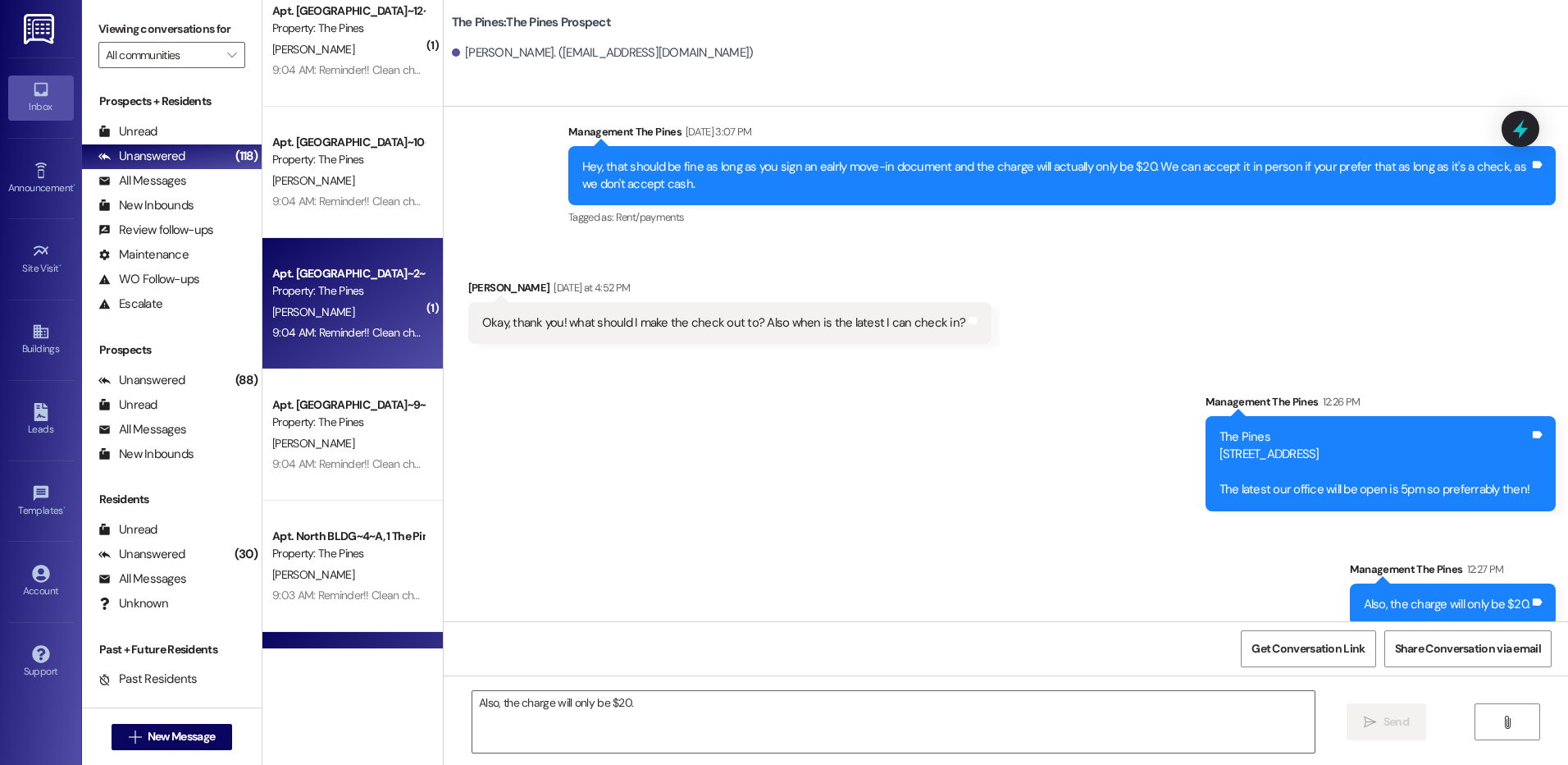
click at [365, 314] on div "[PERSON_NAME]" at bounding box center [348, 312] width 155 height 20
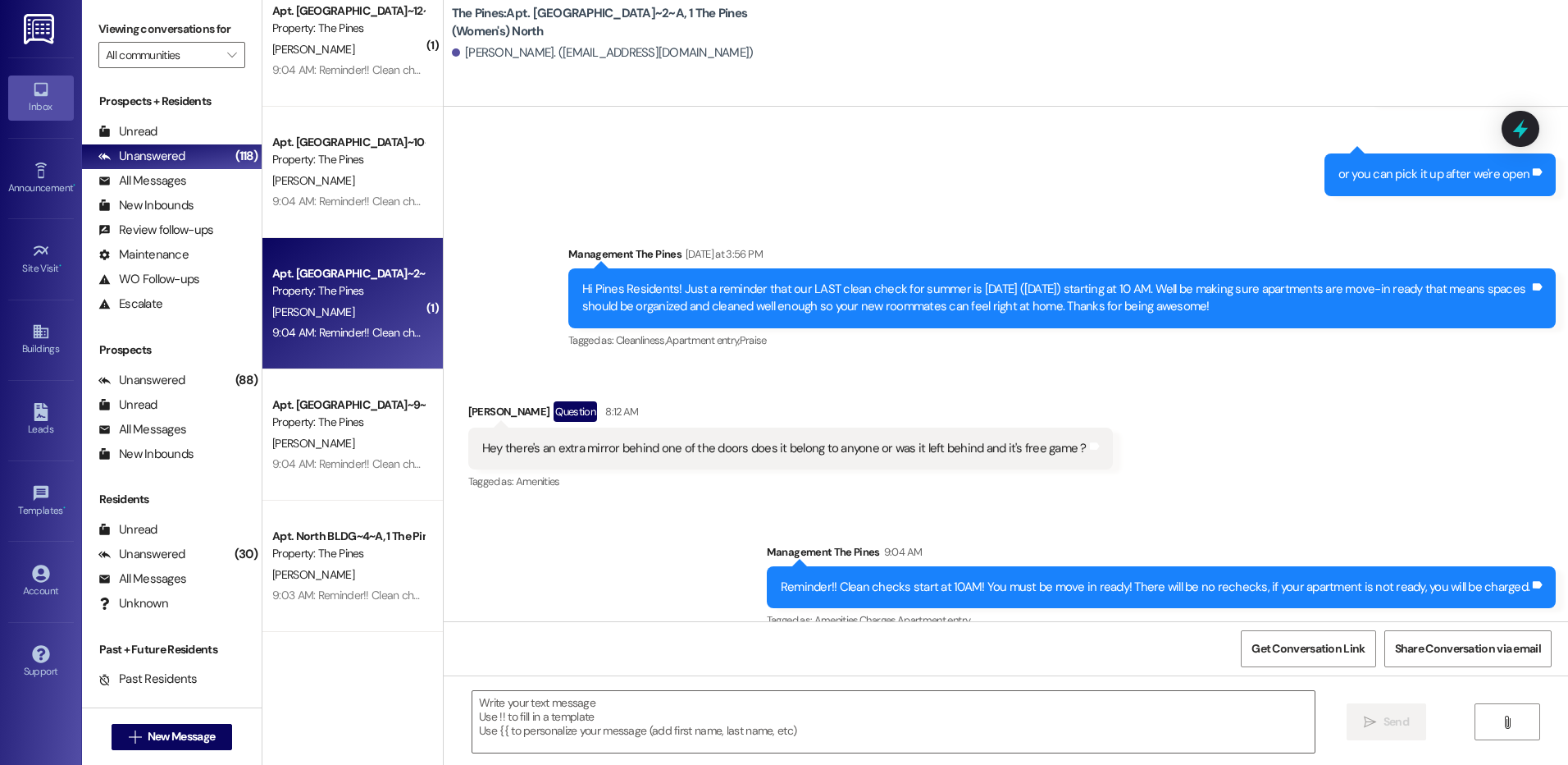
scroll to position [35377, 0]
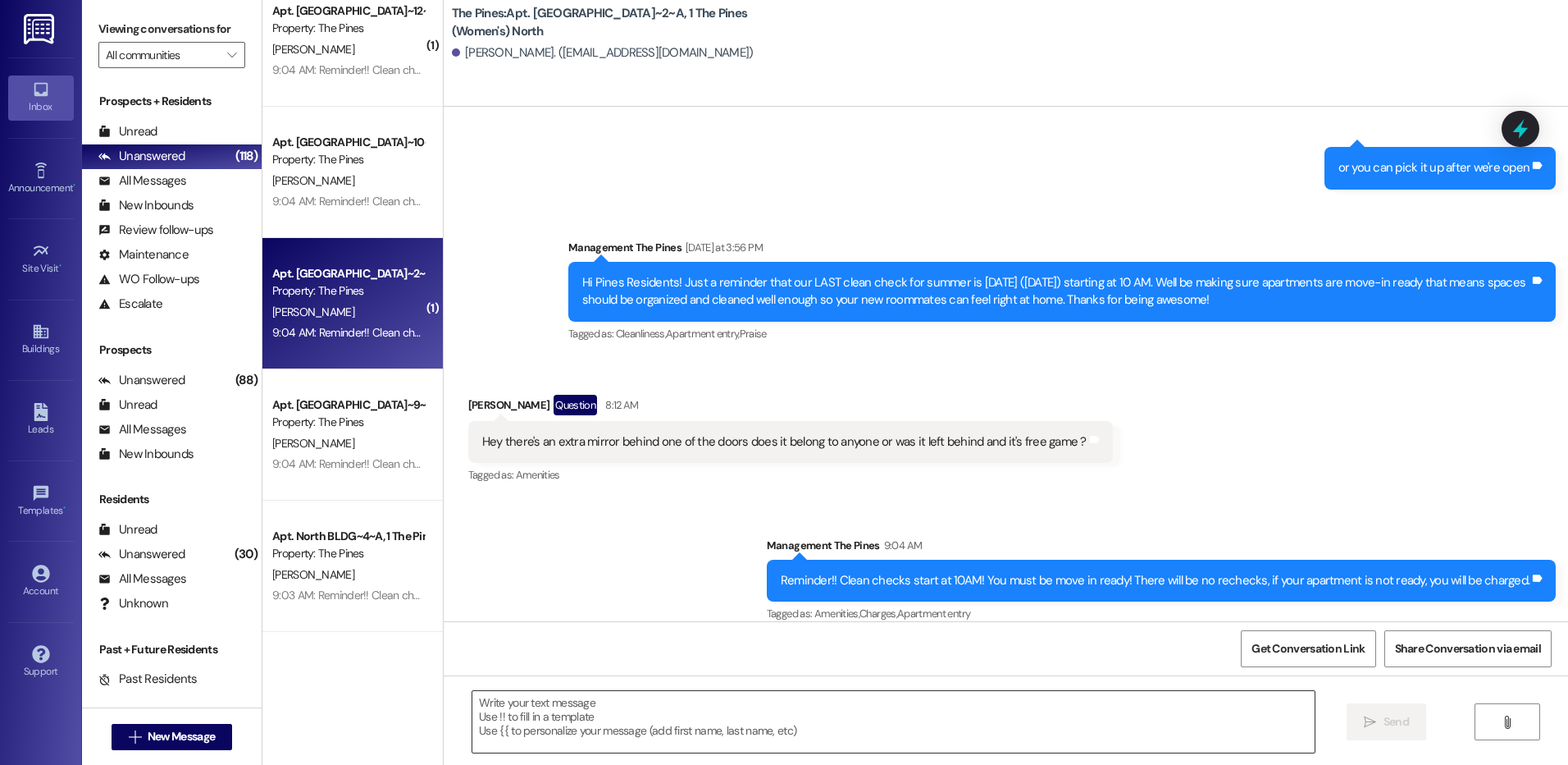
click at [976, 706] on textarea at bounding box center [893, 721] width 841 height 62
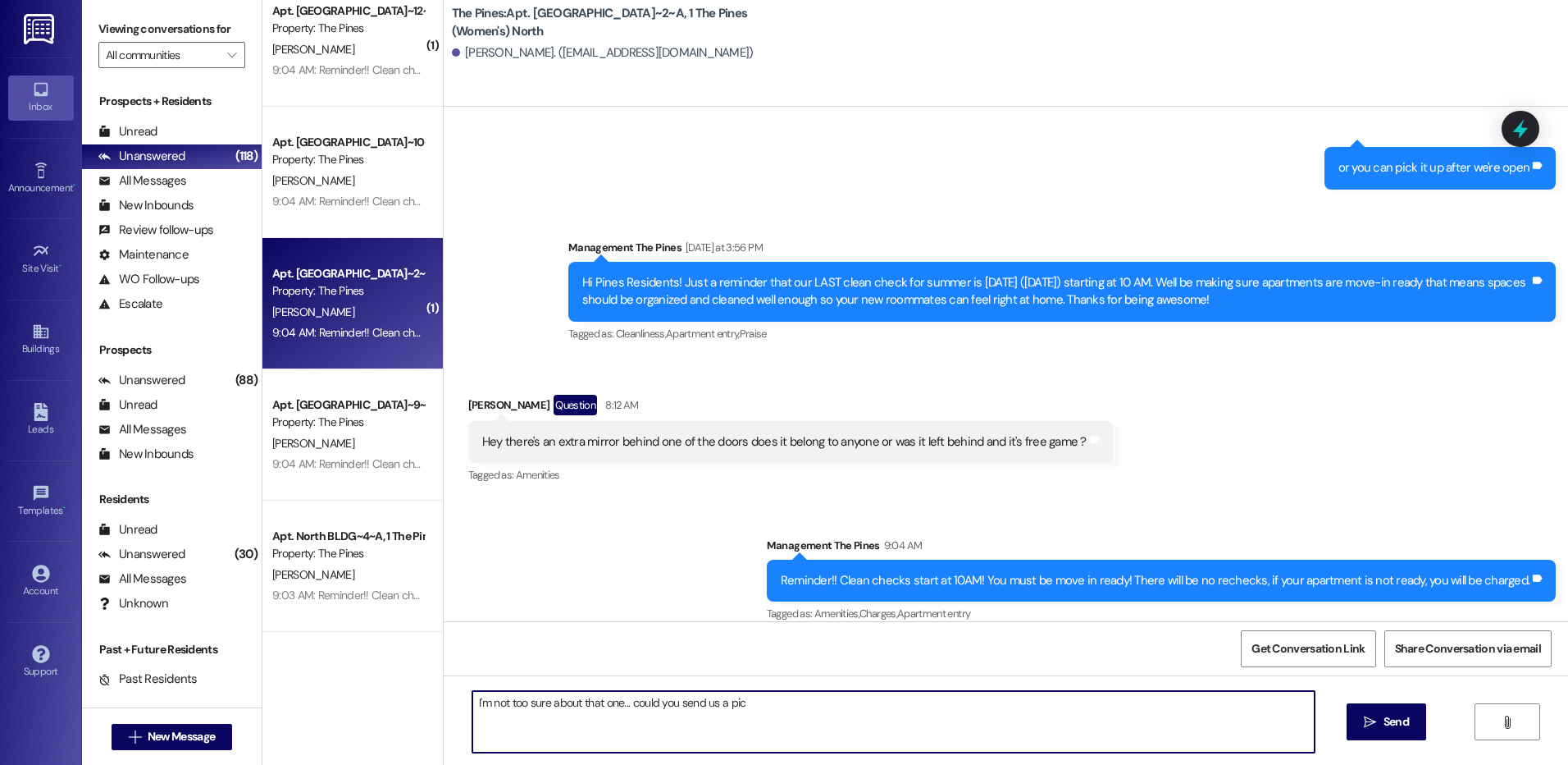
type textarea "I'm not too sure about that one... could you send us a pic?"
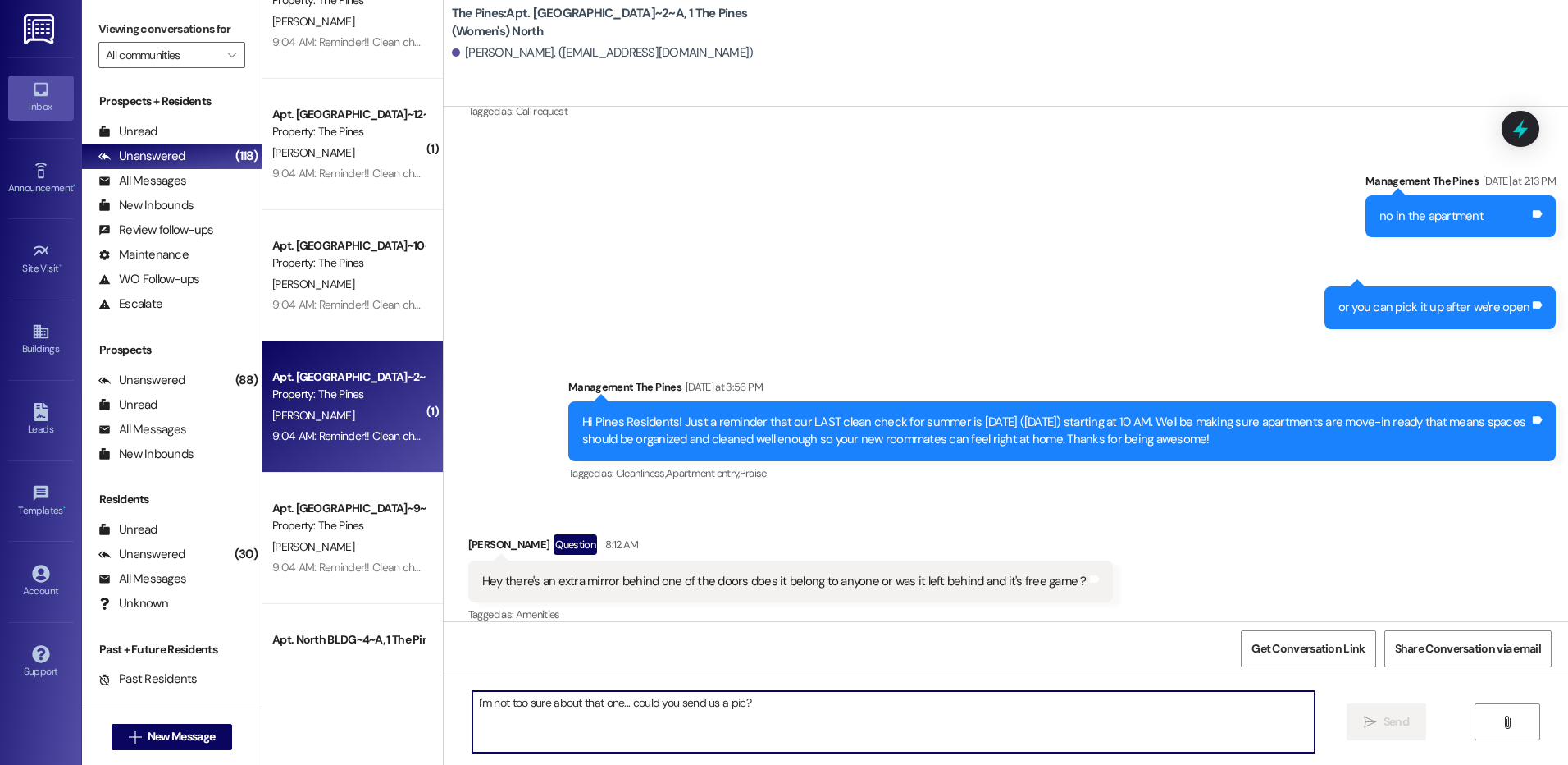
scroll to position [4635, 0]
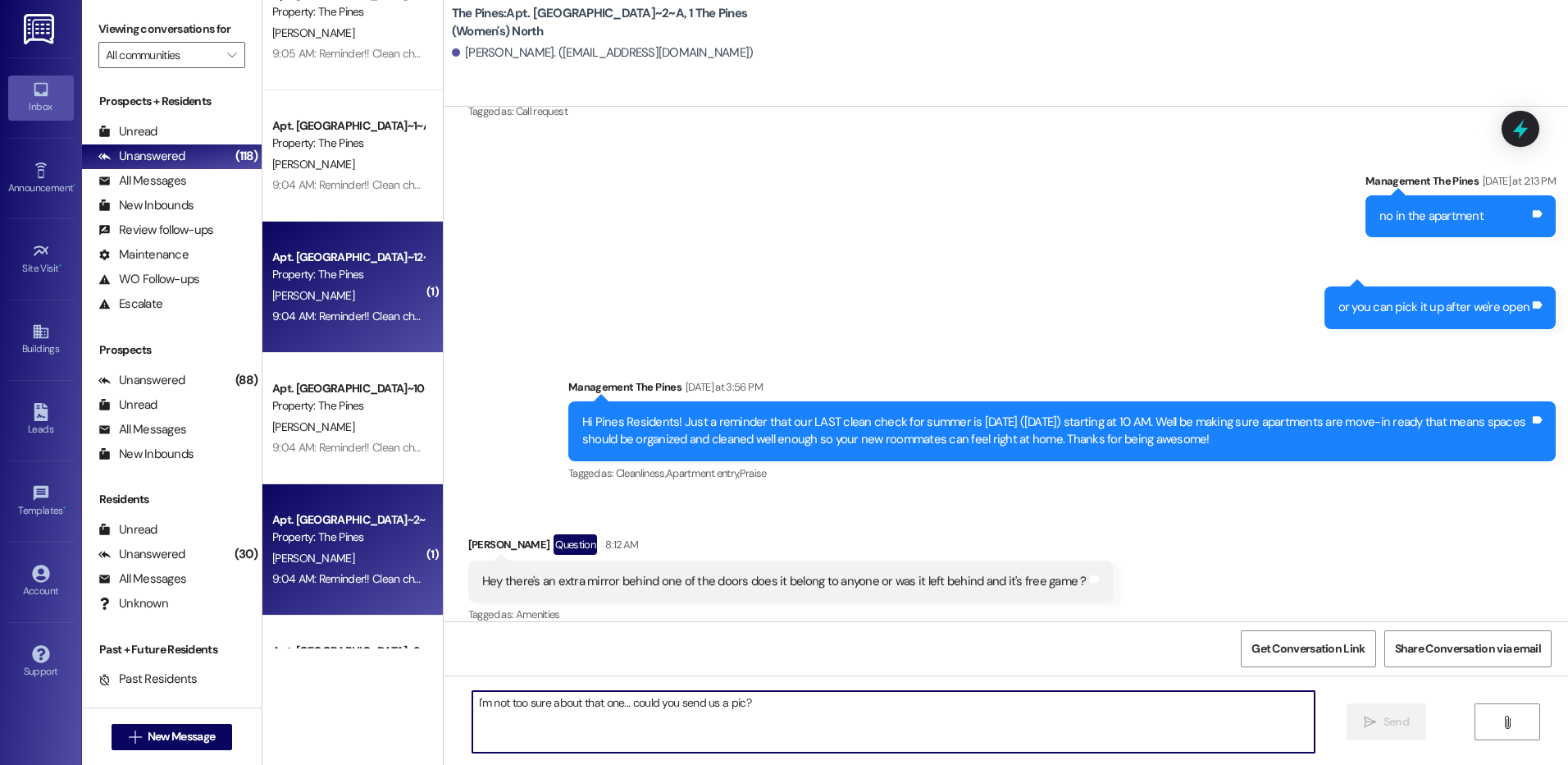
click at [373, 267] on div "Property: The Pines" at bounding box center [348, 274] width 152 height 17
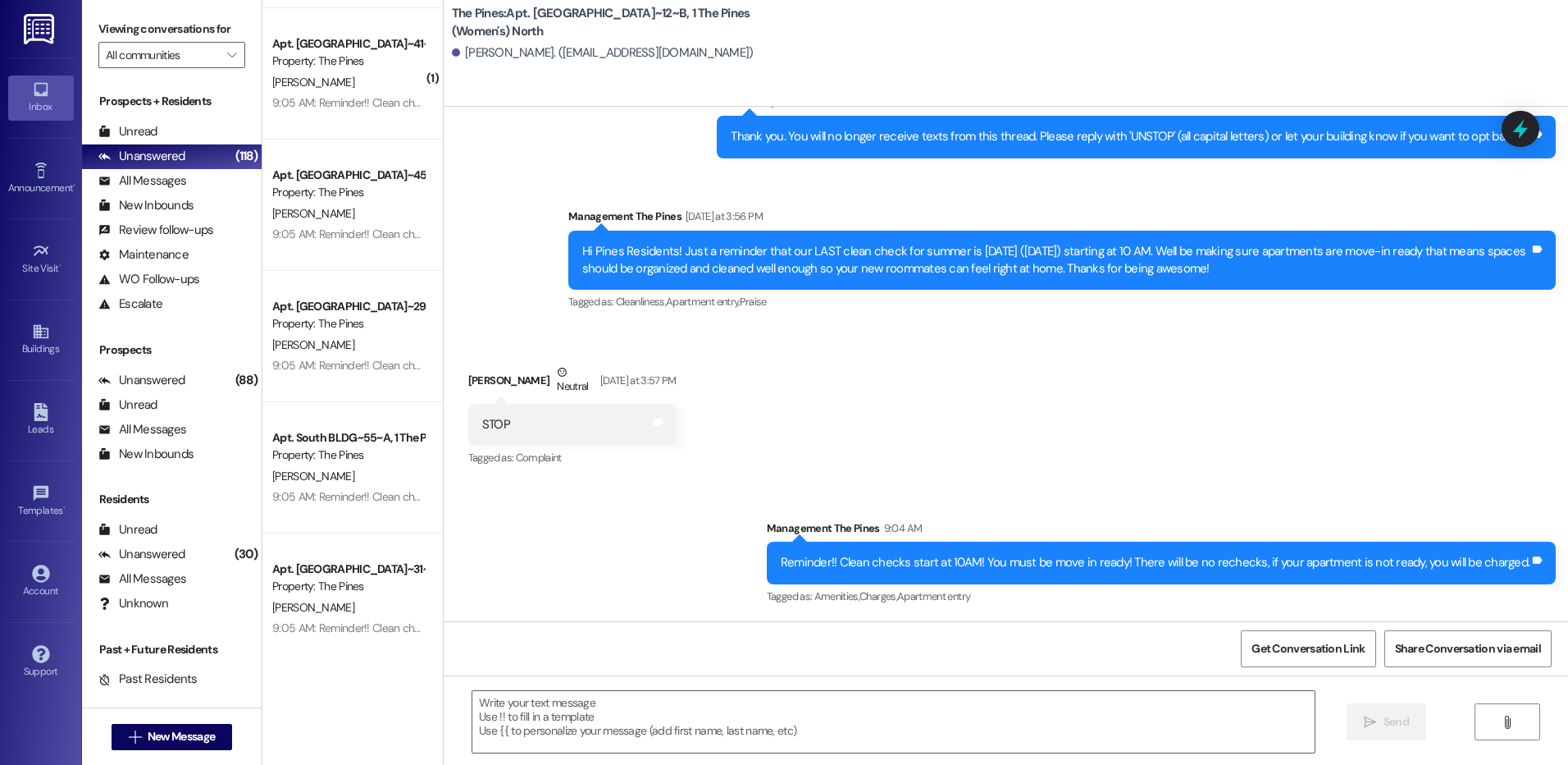
scroll to position [3897, 0]
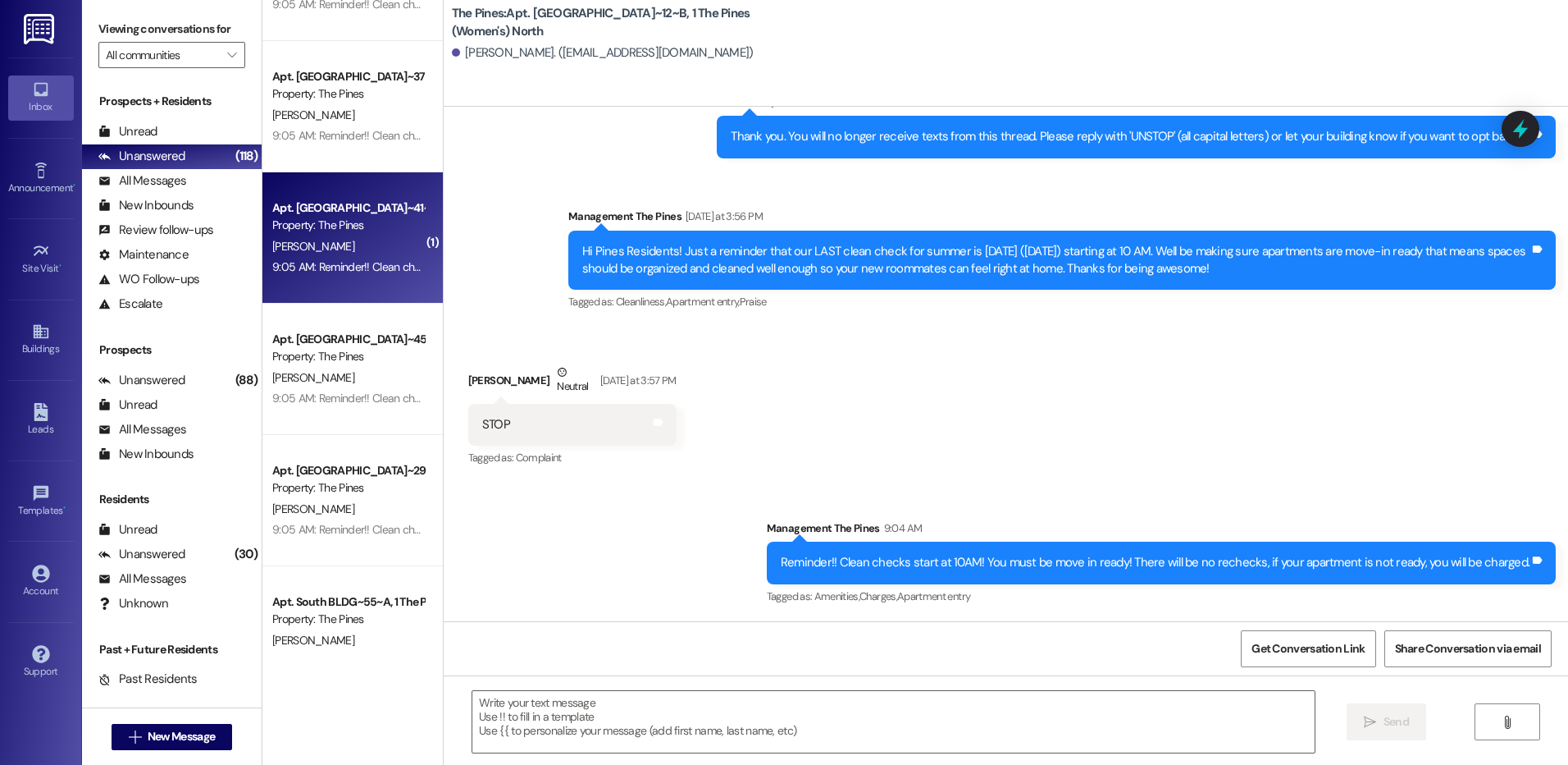
click at [363, 246] on div "[PERSON_NAME]" at bounding box center [348, 246] width 155 height 20
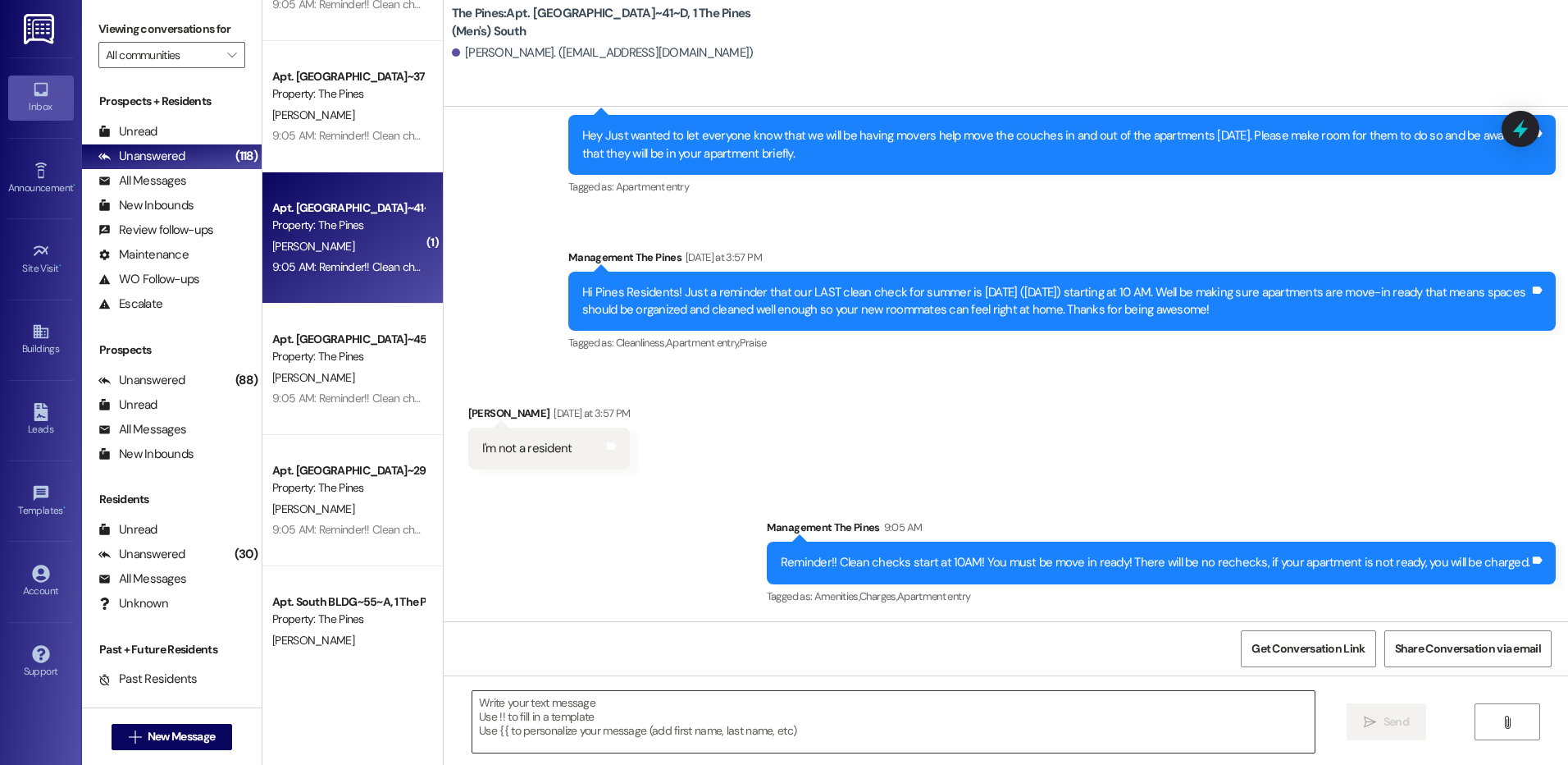
click at [861, 723] on textarea at bounding box center [893, 721] width 841 height 62
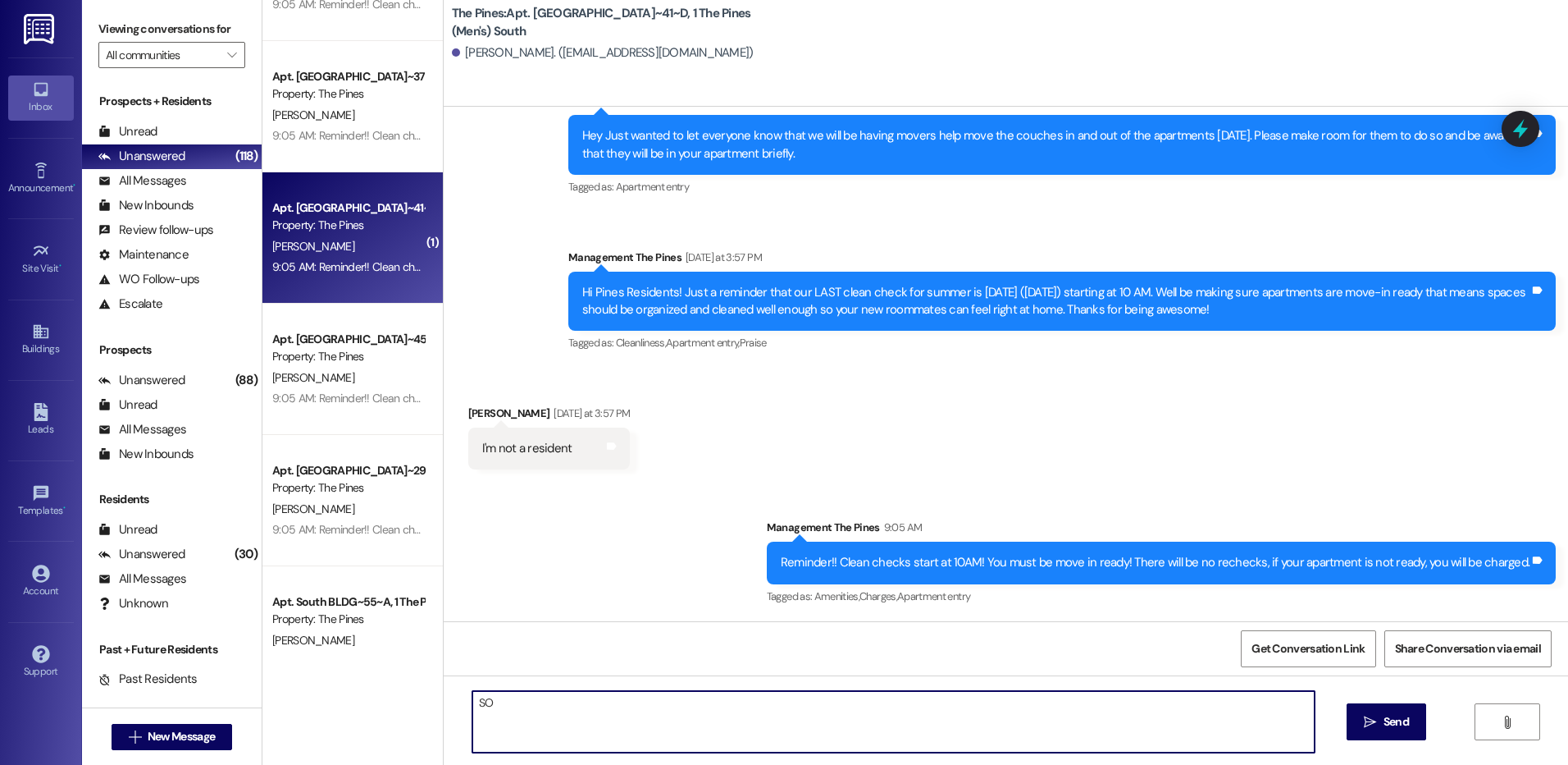
type textarea "S"
type textarea "Sorry, not sure why our system is sending messages. You can reply "STOP" to opt…"
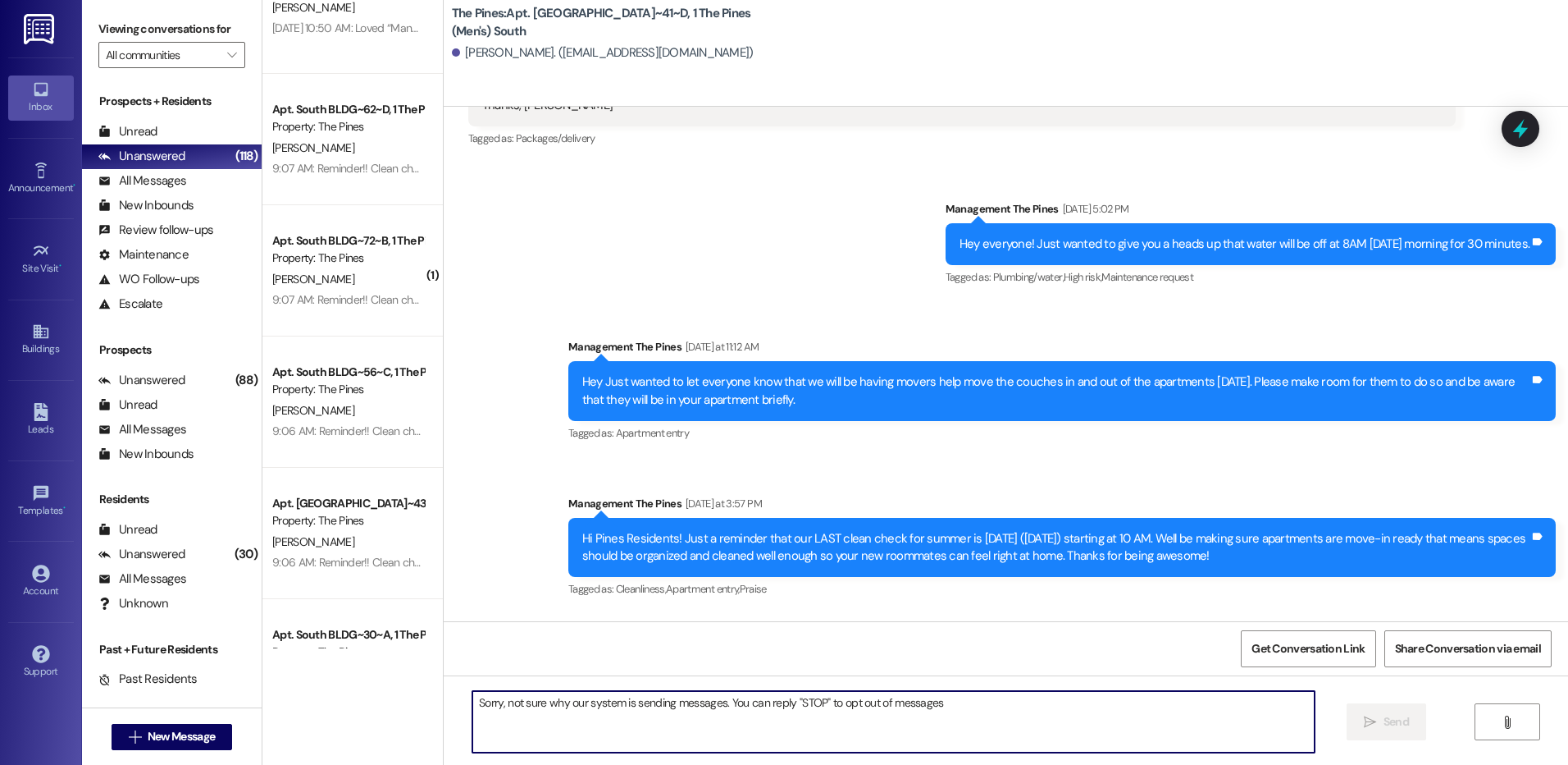
scroll to position [2584, 0]
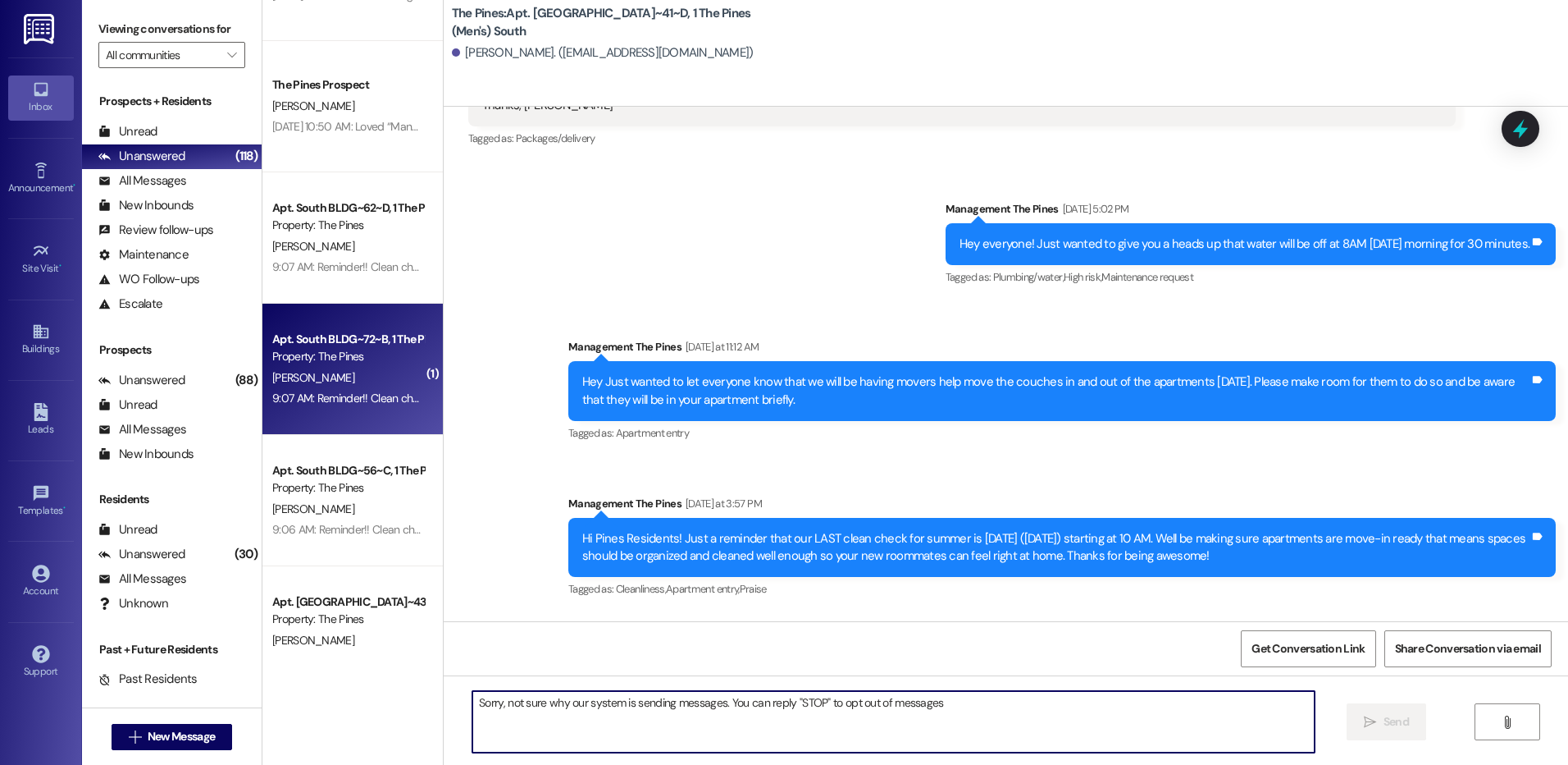
click at [356, 370] on div "[PERSON_NAME]" at bounding box center [348, 378] width 155 height 20
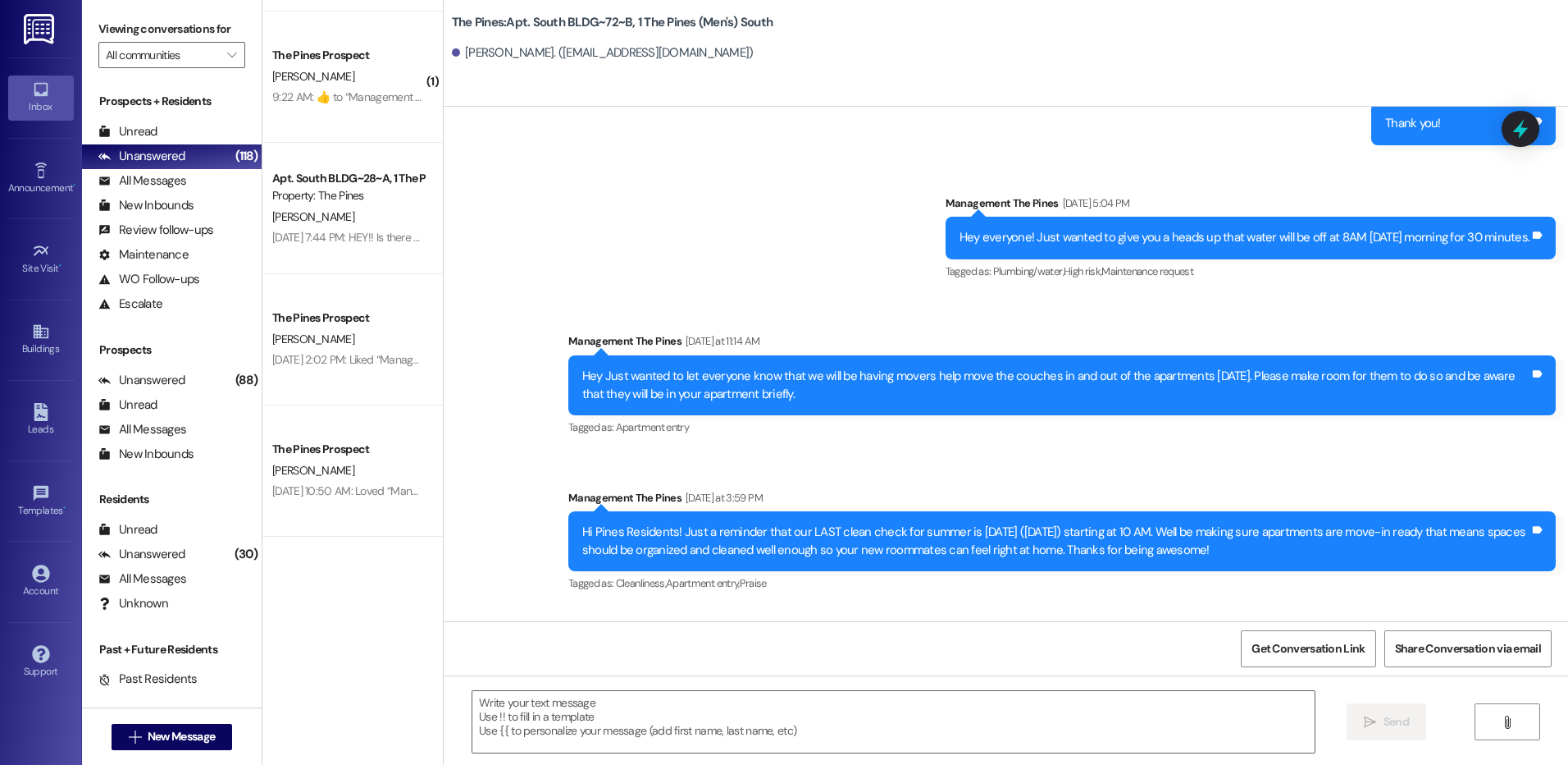
scroll to position [1845, 0]
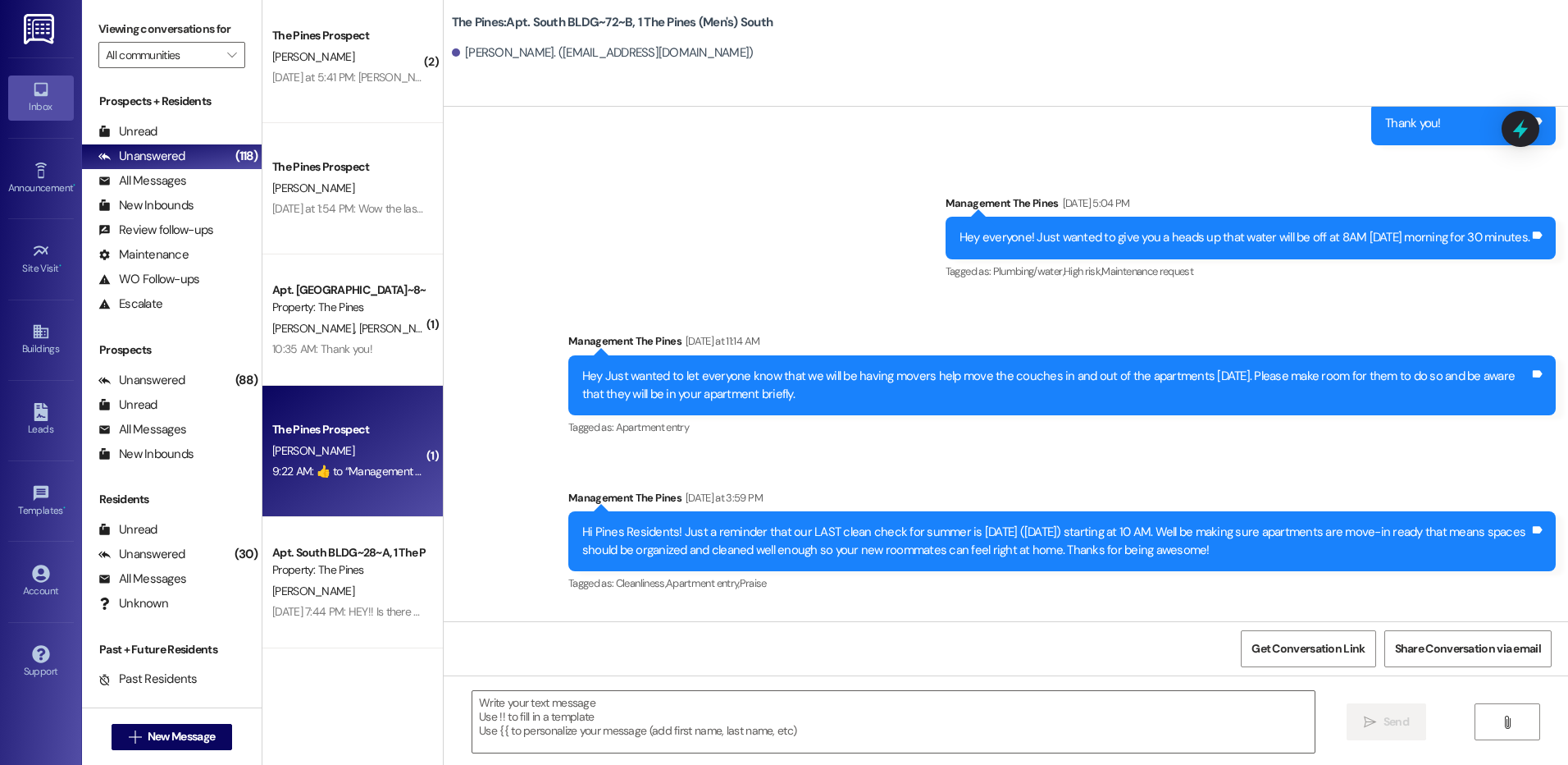
click at [361, 440] on div "[PERSON_NAME]" at bounding box center [348, 450] width 155 height 20
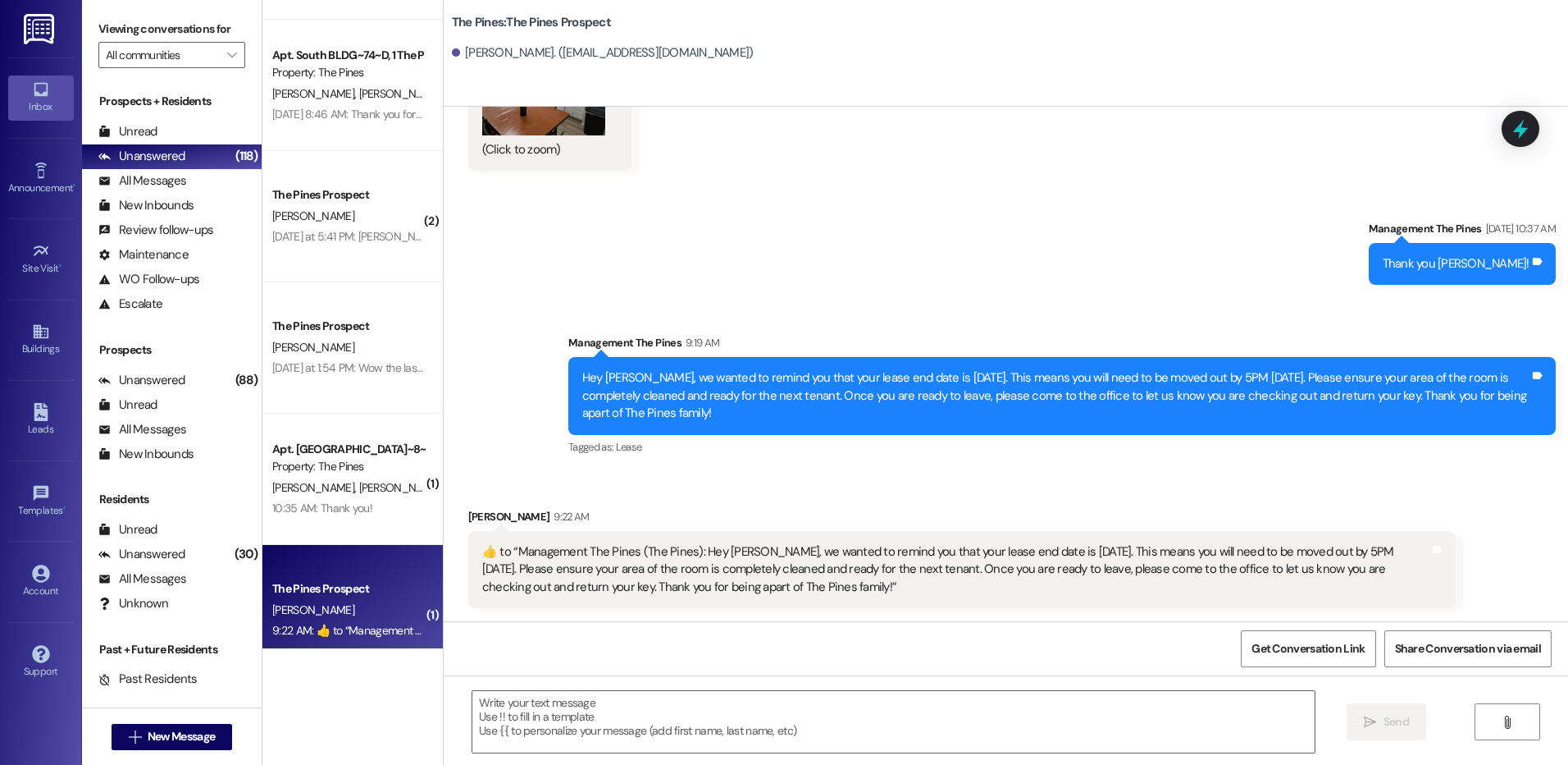
scroll to position [1682, 0]
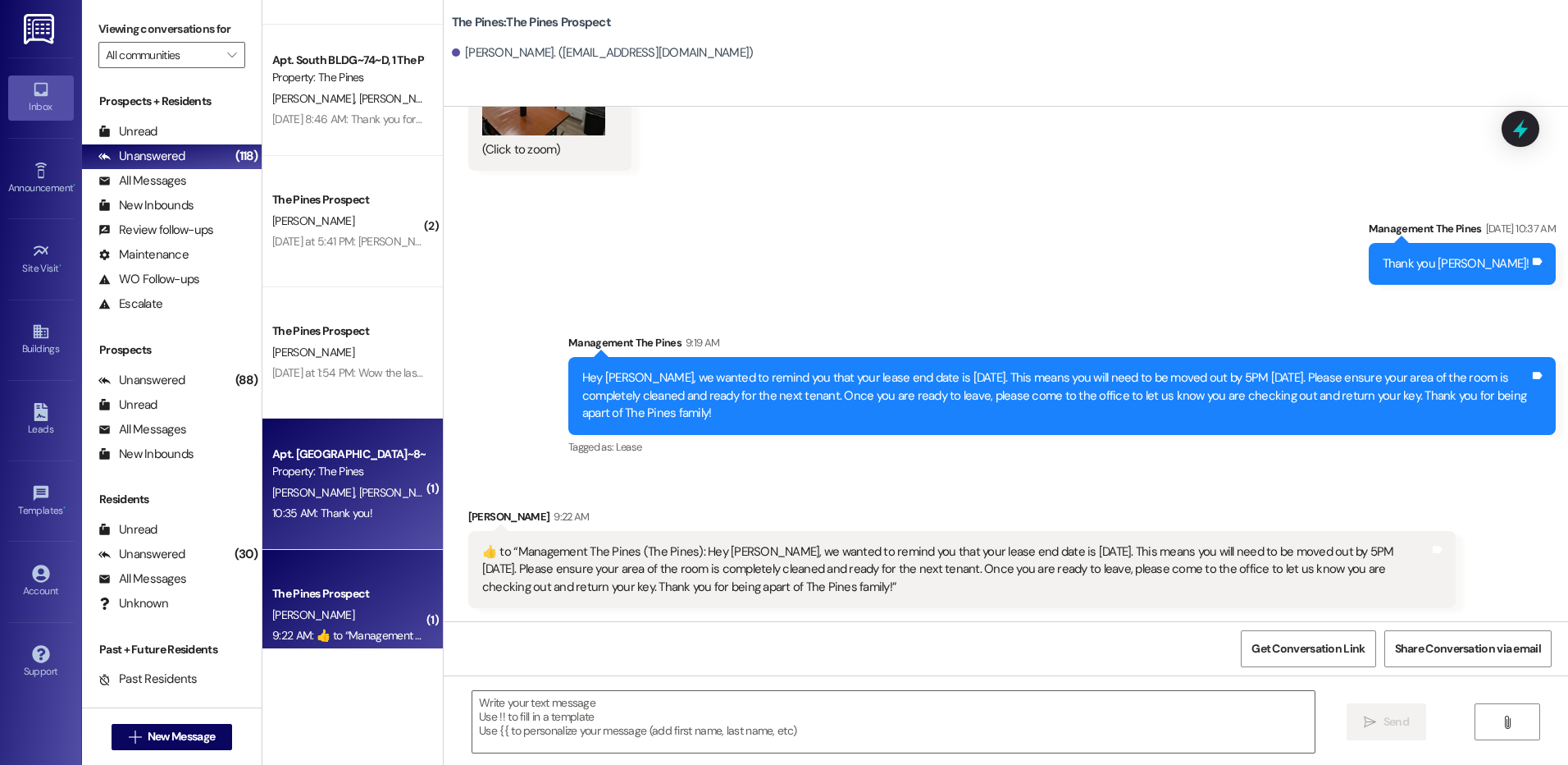
click at [373, 496] on div "[PERSON_NAME] [PERSON_NAME]" at bounding box center [348, 493] width 155 height 20
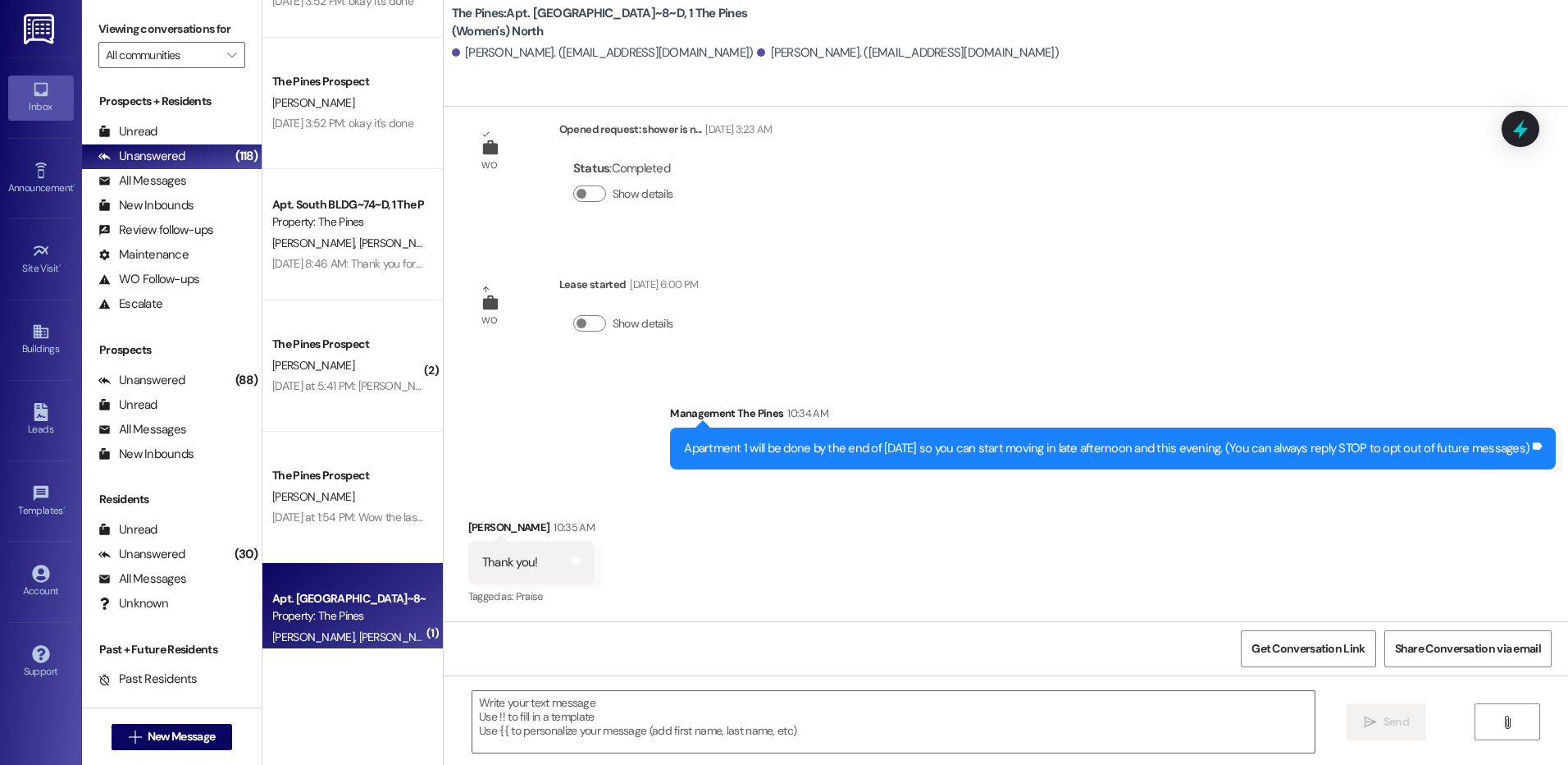
scroll to position [1517, 0]
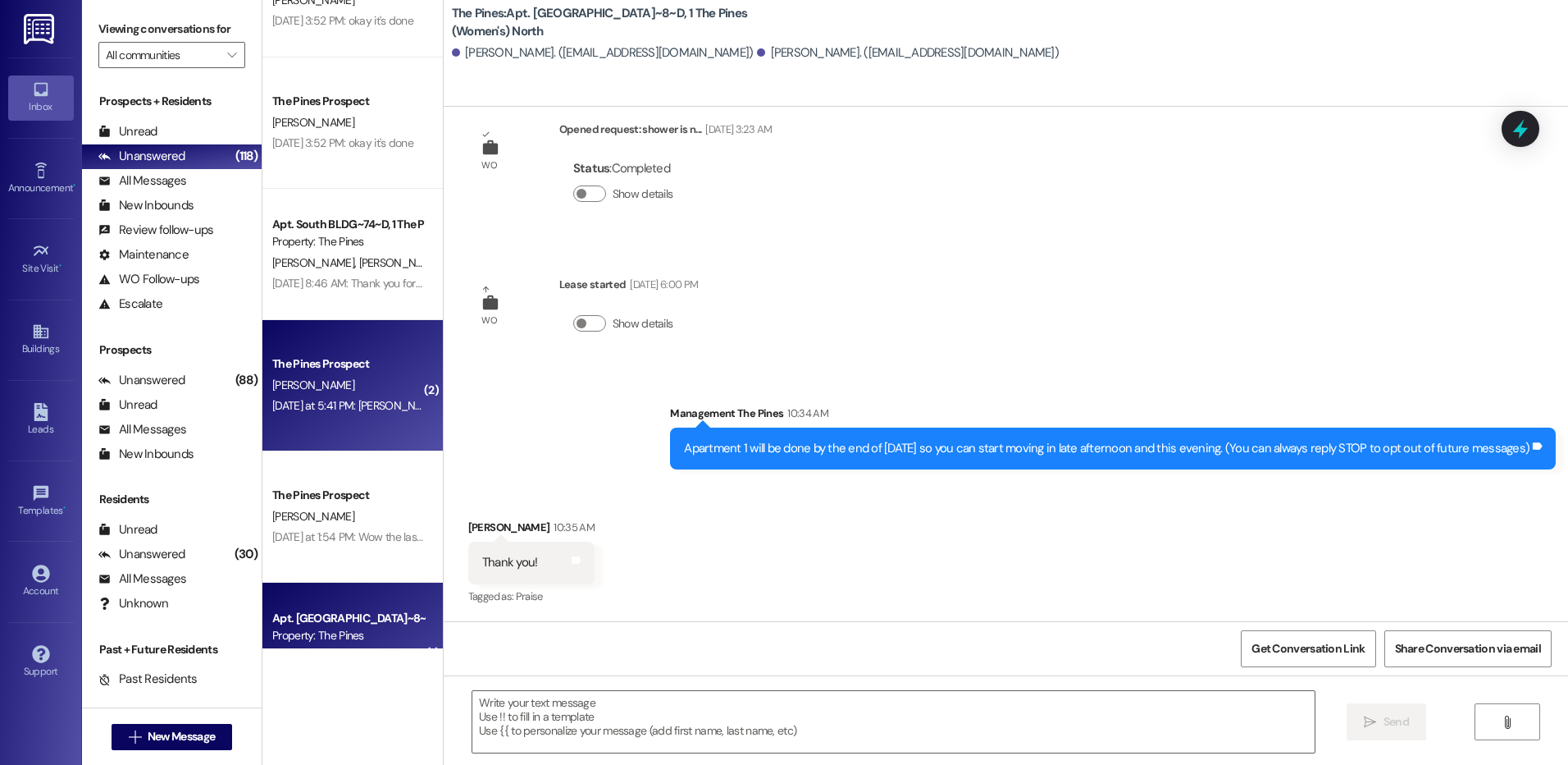
click at [364, 389] on div "[PERSON_NAME]" at bounding box center [348, 385] width 155 height 20
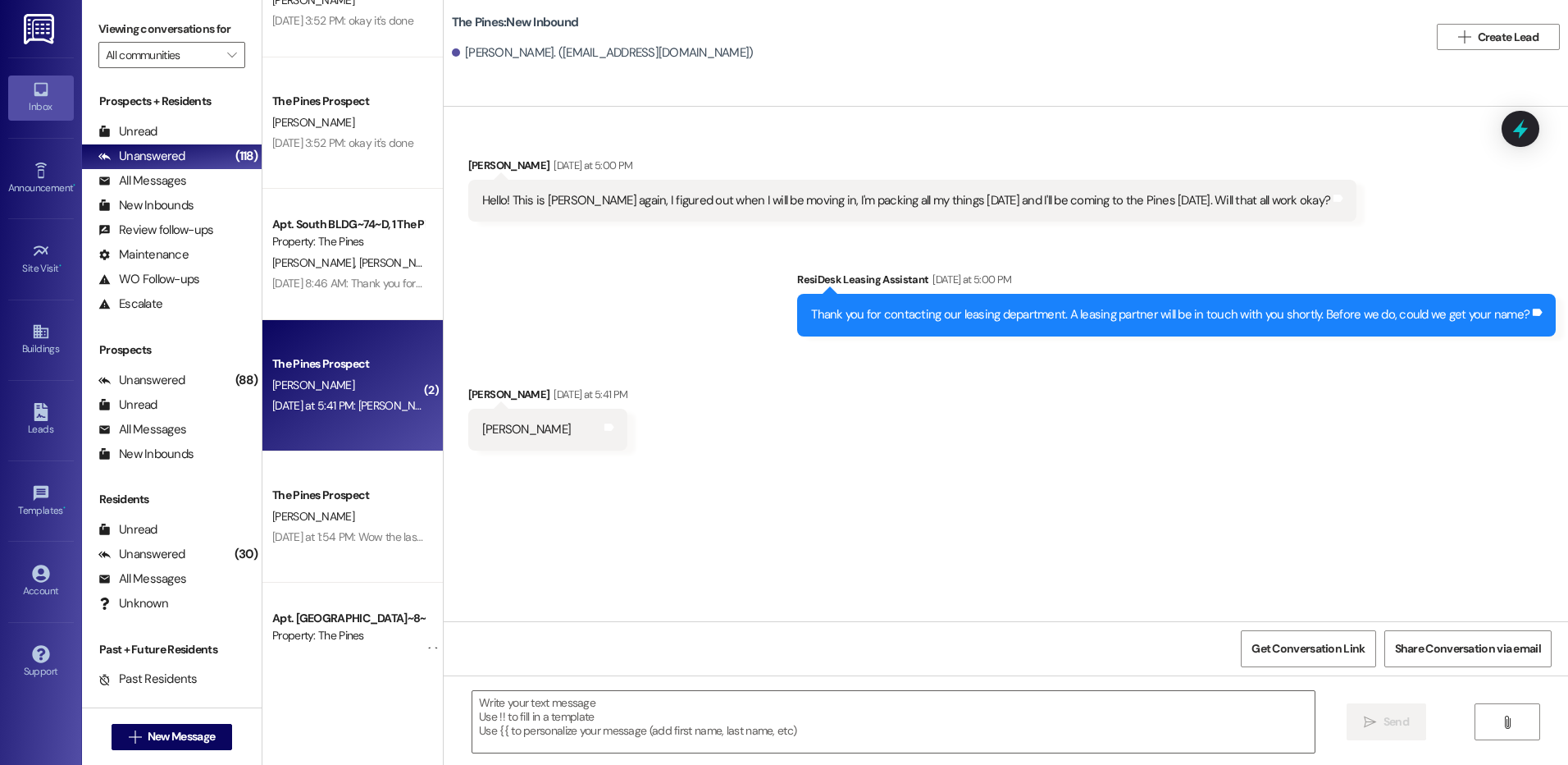
scroll to position [0, 0]
click at [1130, 707] on textarea at bounding box center [893, 721] width 841 height 62
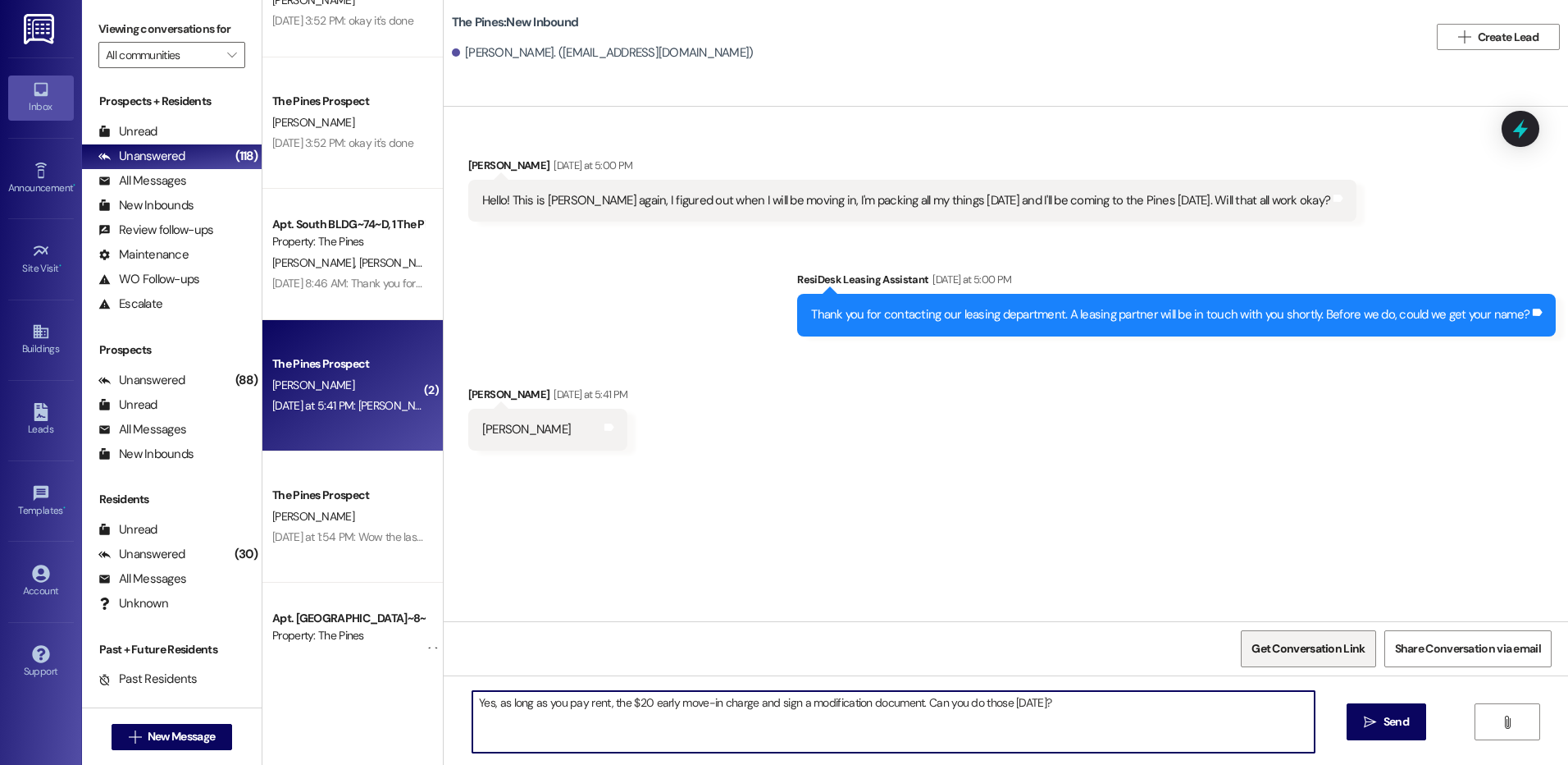
type textarea "Yes, as long as you pay rent, the $20 early move-in charge and sign a modificat…"
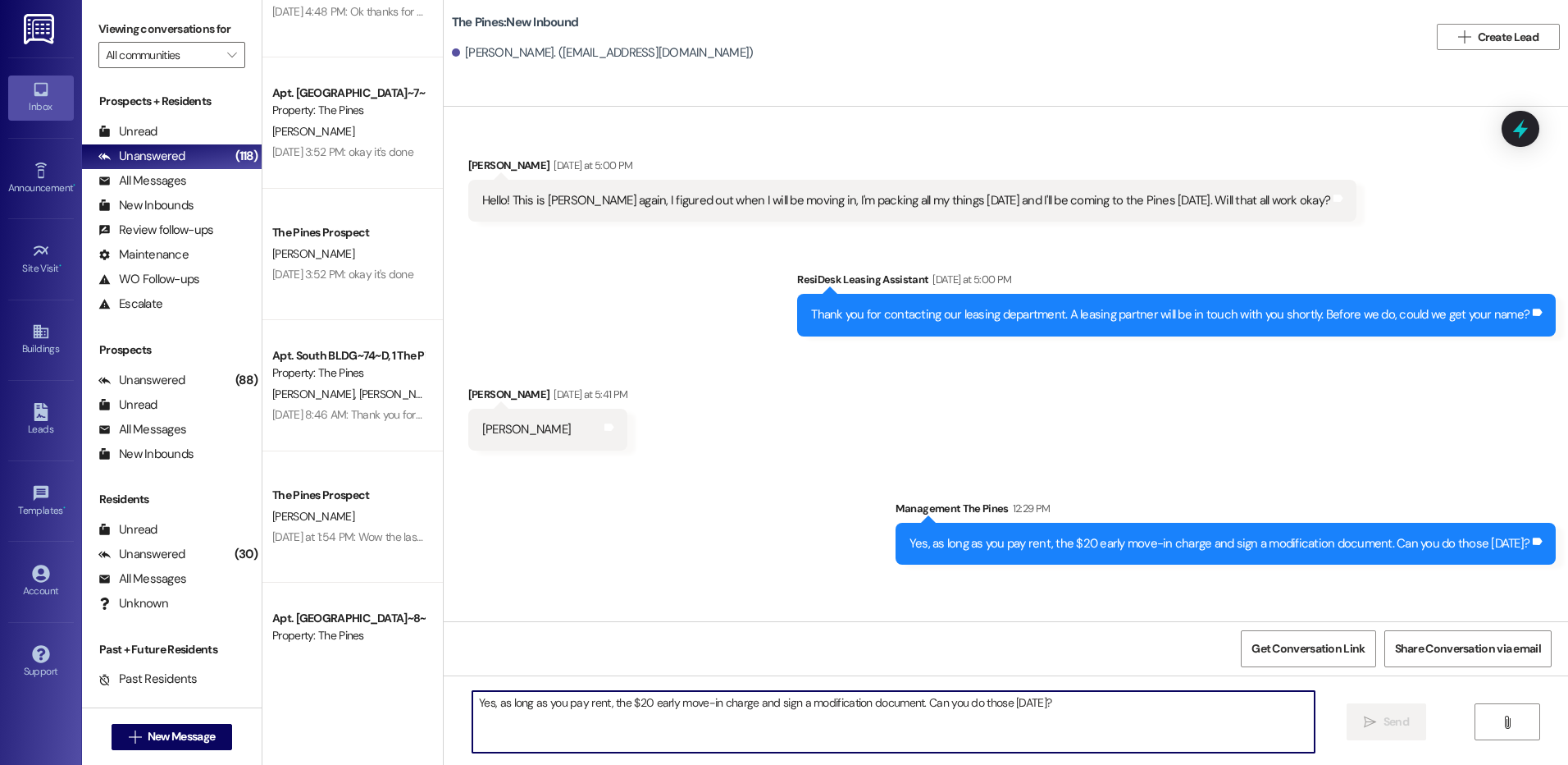
click at [793, 716] on textarea "Yes, as long as you pay rent, the $20 early move-in charge and sign a modificat…" at bounding box center [893, 721] width 841 height 62
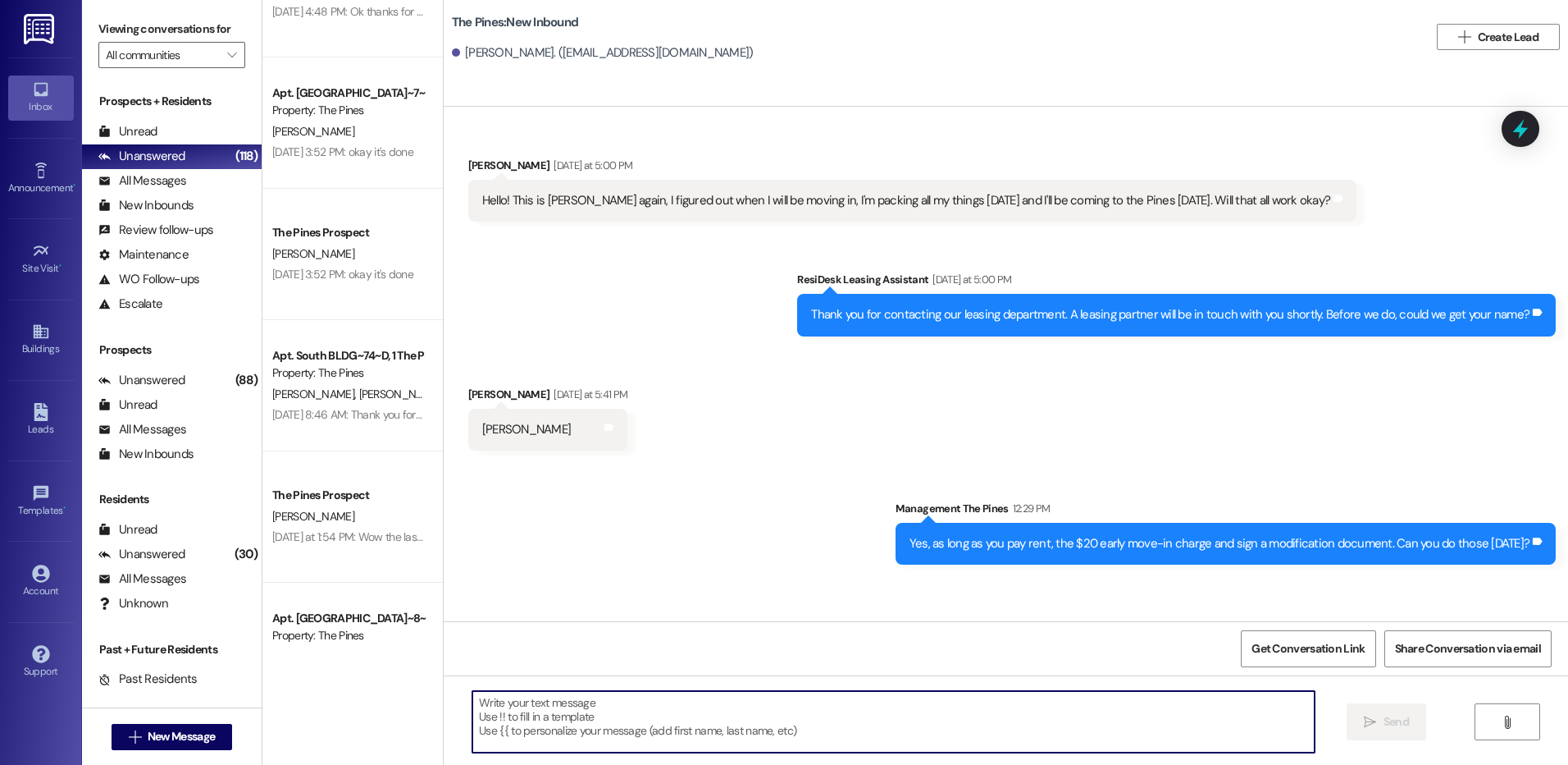
paste textarea "[URL][DOMAIN_NAME]"
type textarea "[URL][DOMAIN_NAME]"
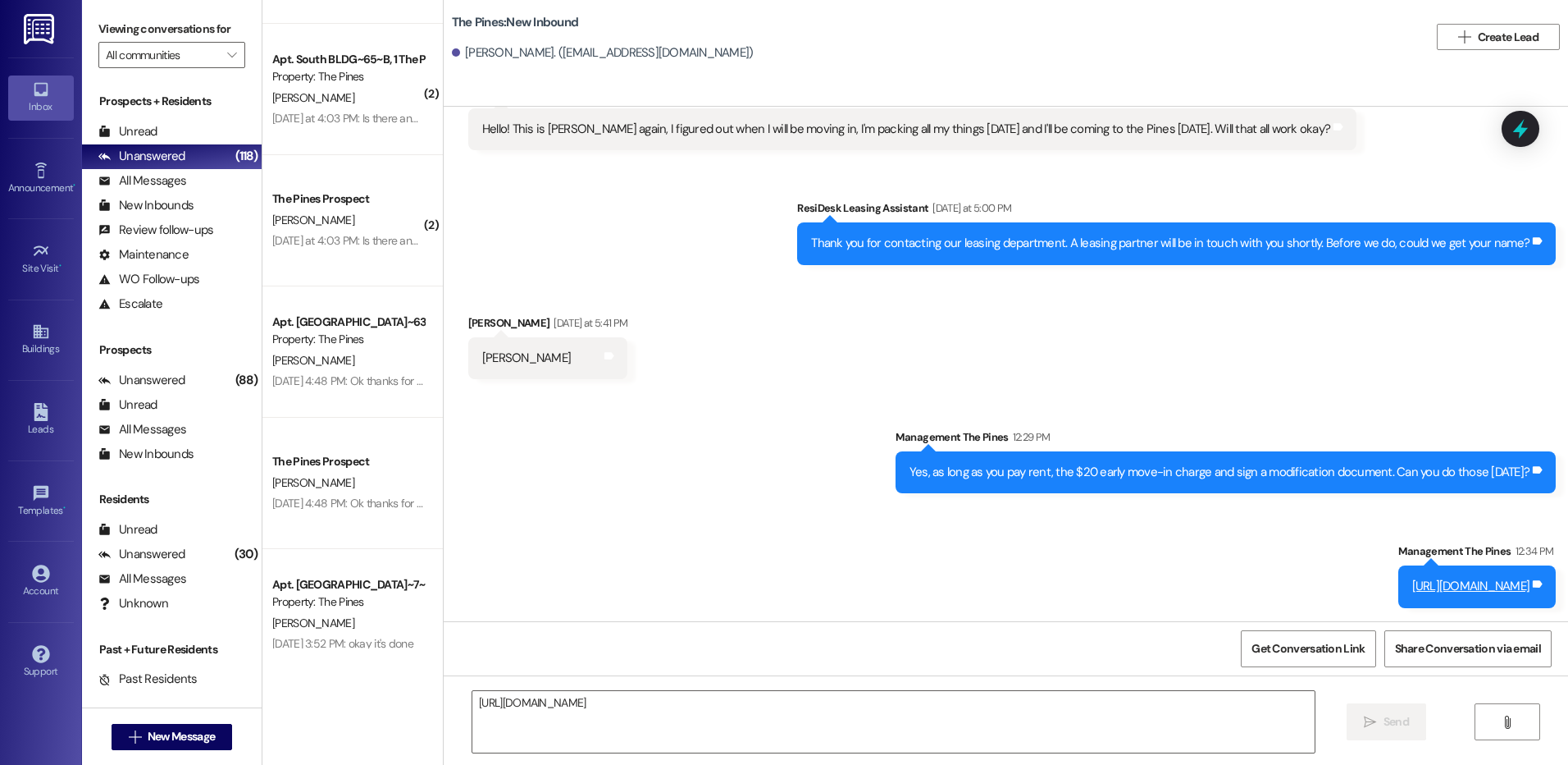
scroll to position [1026, 0]
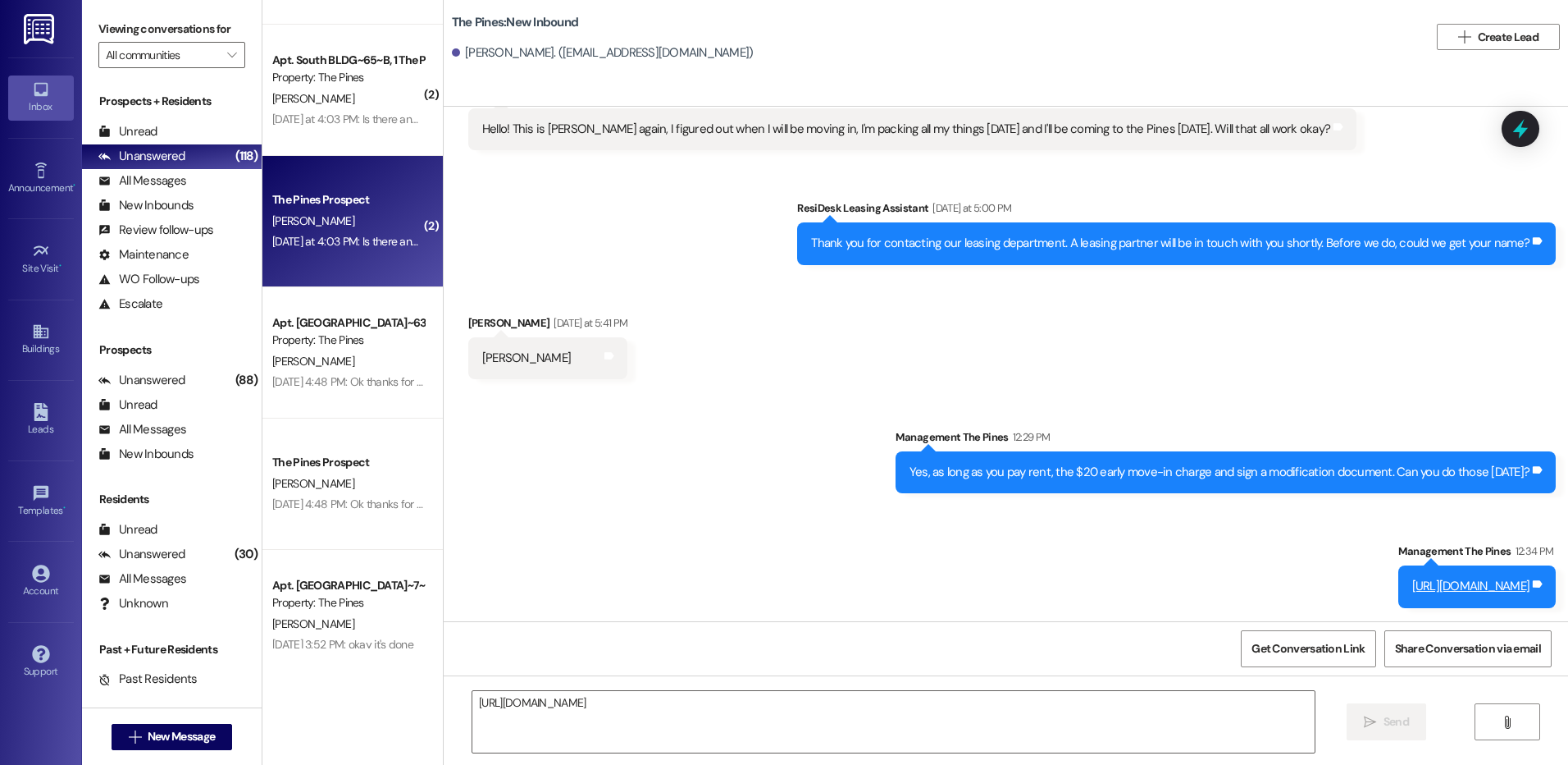
click at [377, 213] on div "[PERSON_NAME]" at bounding box center [348, 221] width 155 height 20
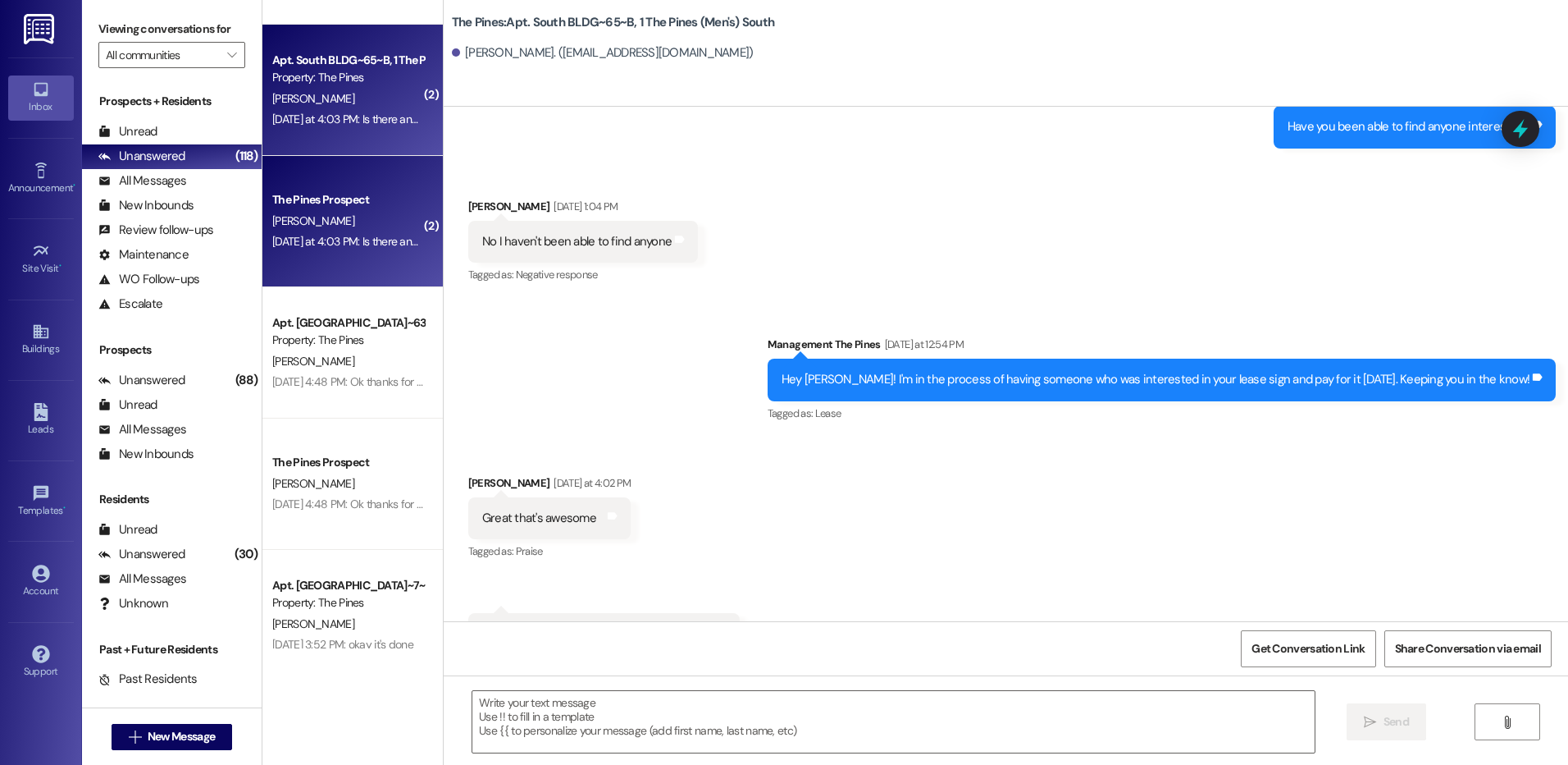
scroll to position [39736, 0]
click at [1016, 710] on textarea at bounding box center [893, 721] width 841 height 62
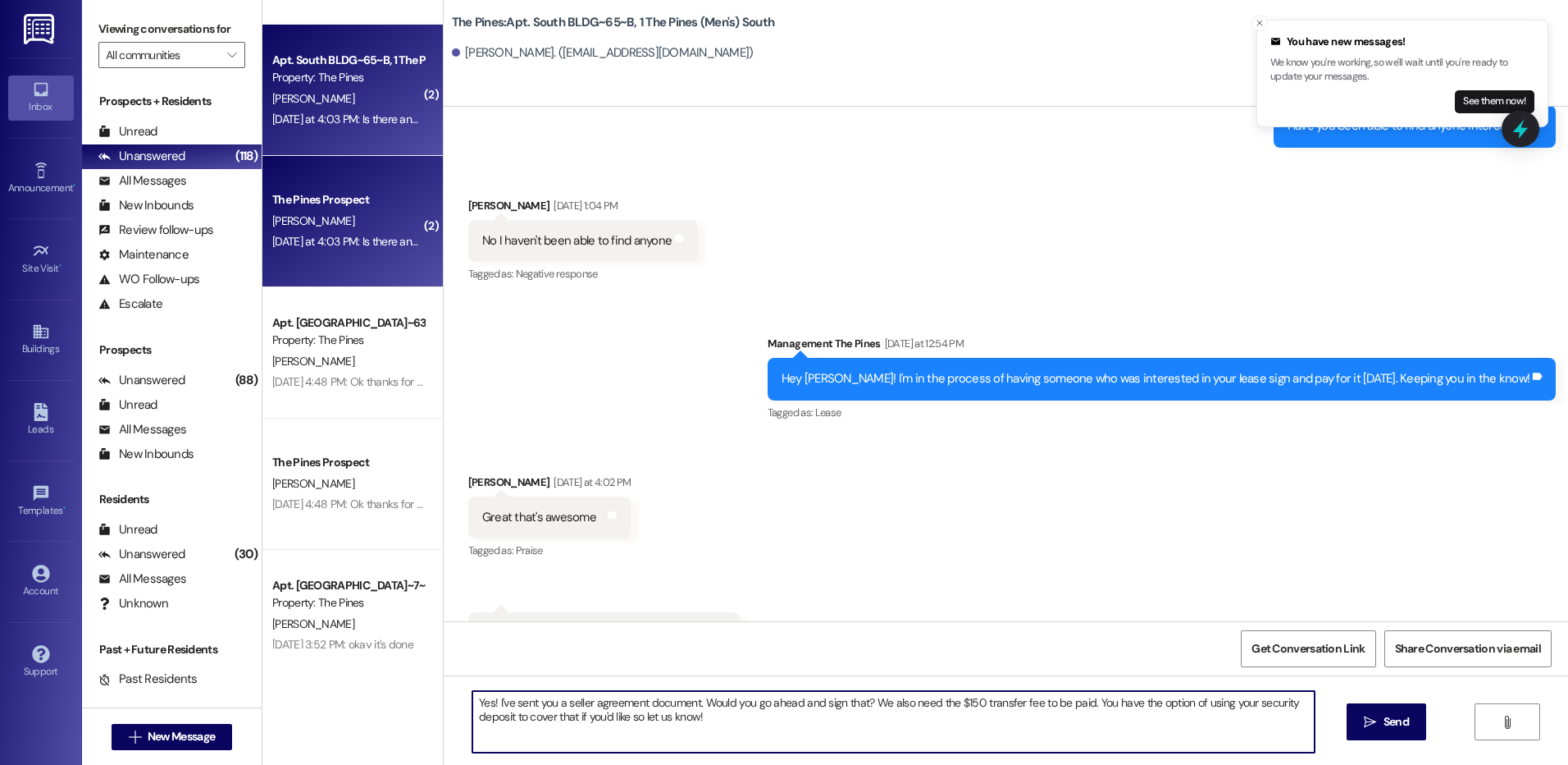
type textarea "Yes! I've sent you a seller agreement document. Would you go ahead and sign tha…"
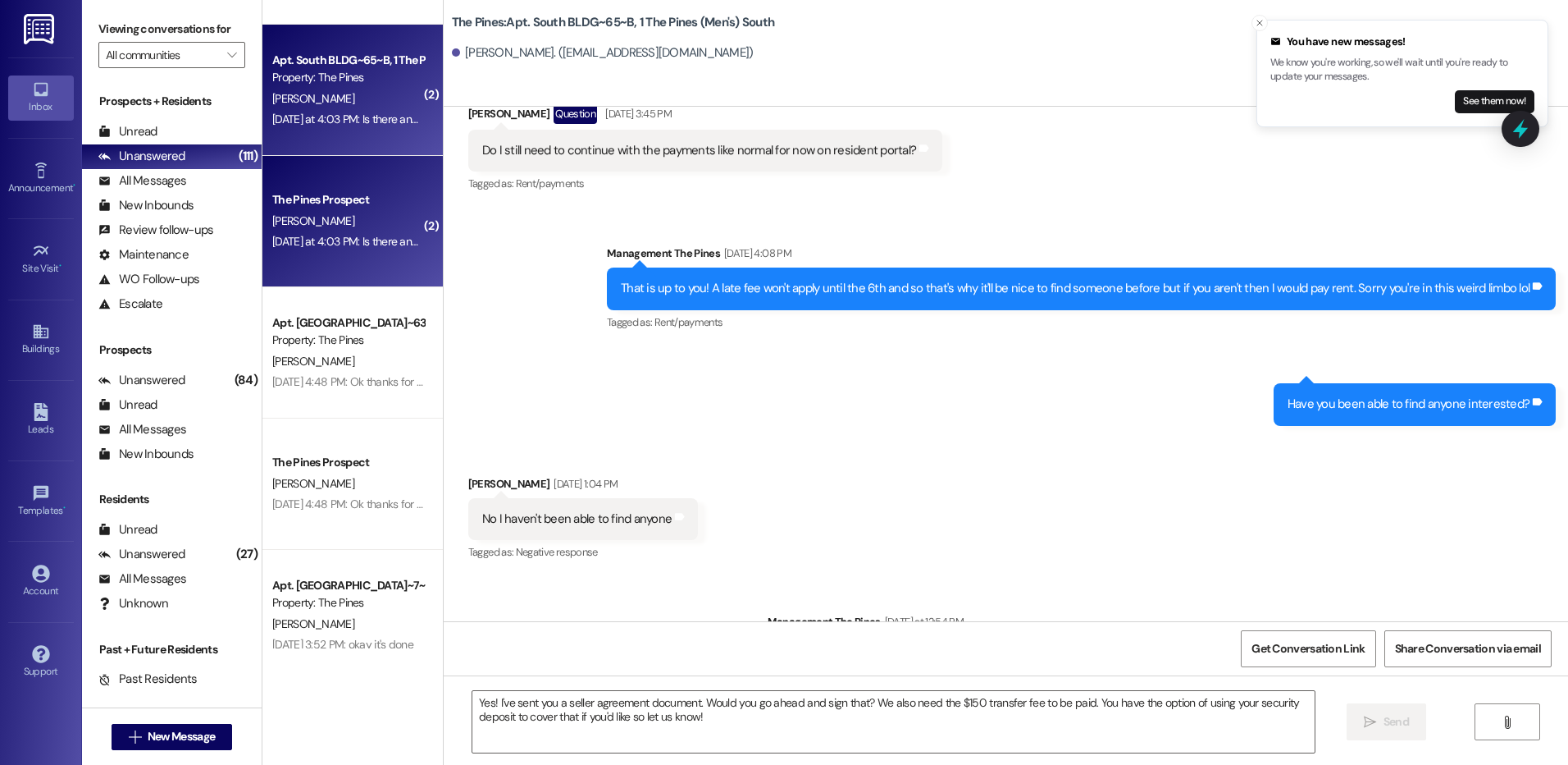
scroll to position [39869, 0]
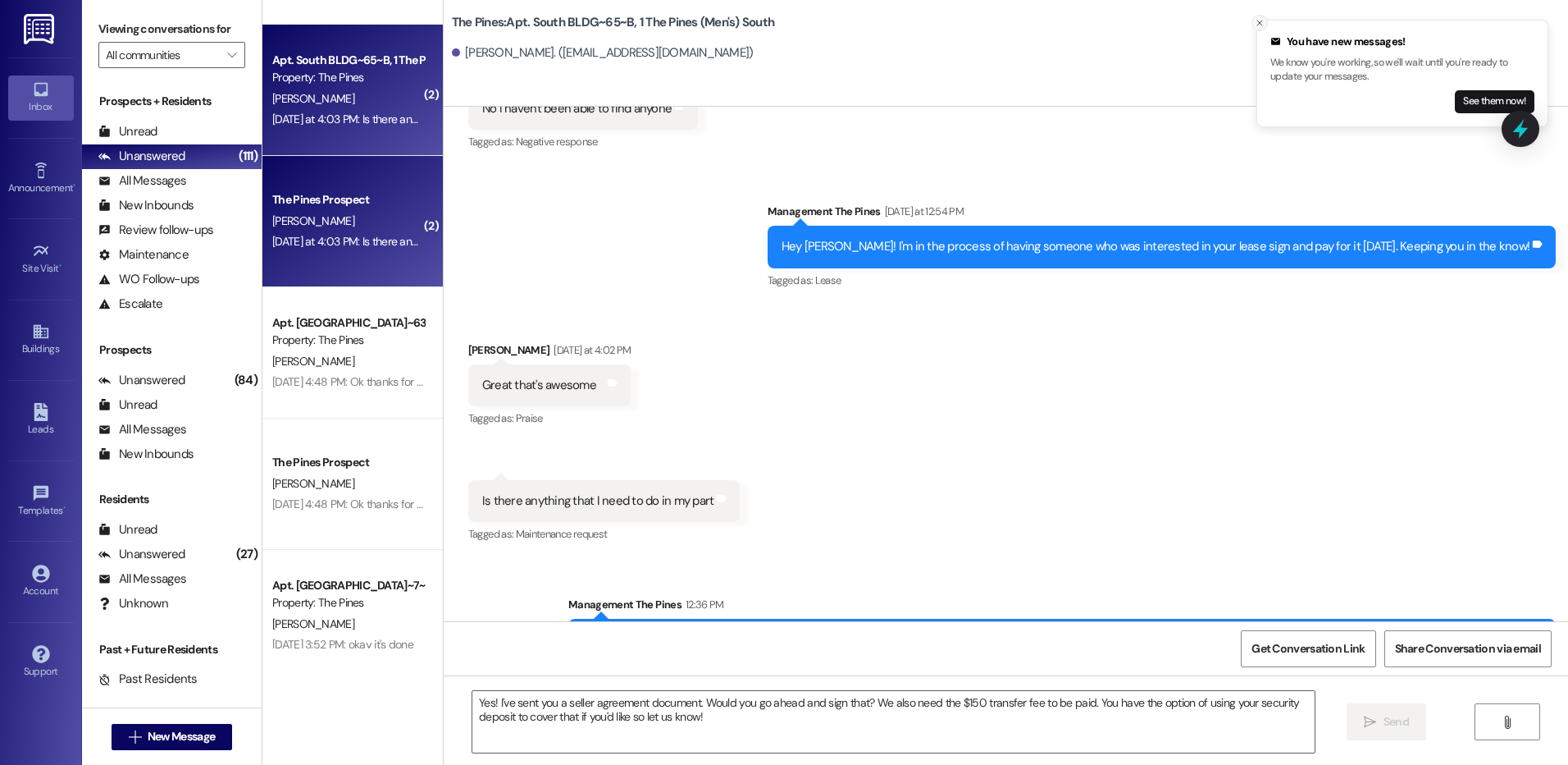
click at [1254, 24] on icon "Close toast" at bounding box center [1259, 23] width 10 height 10
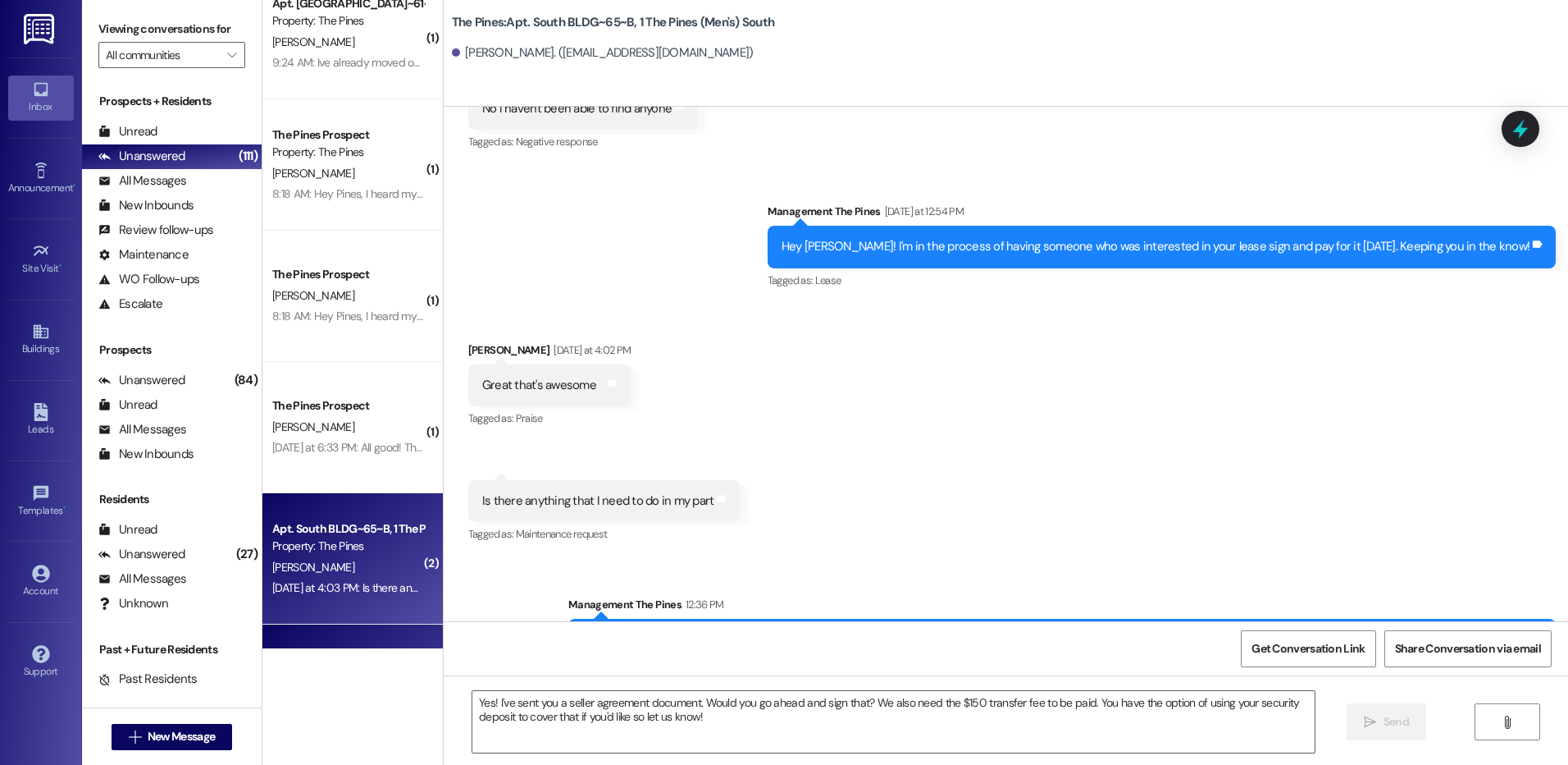
scroll to position [533, 0]
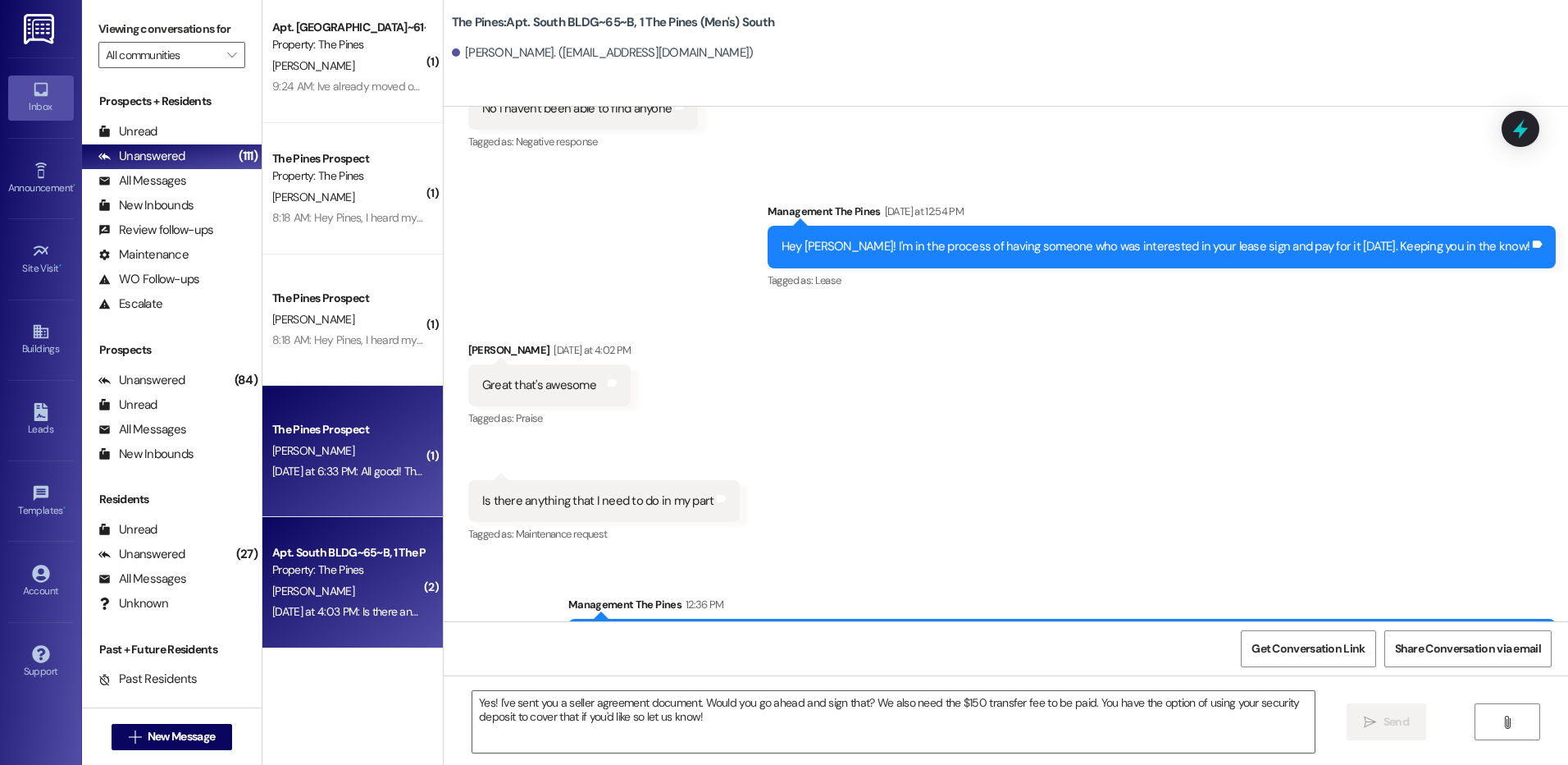
click at [357, 452] on div "[PERSON_NAME]" at bounding box center [348, 450] width 155 height 20
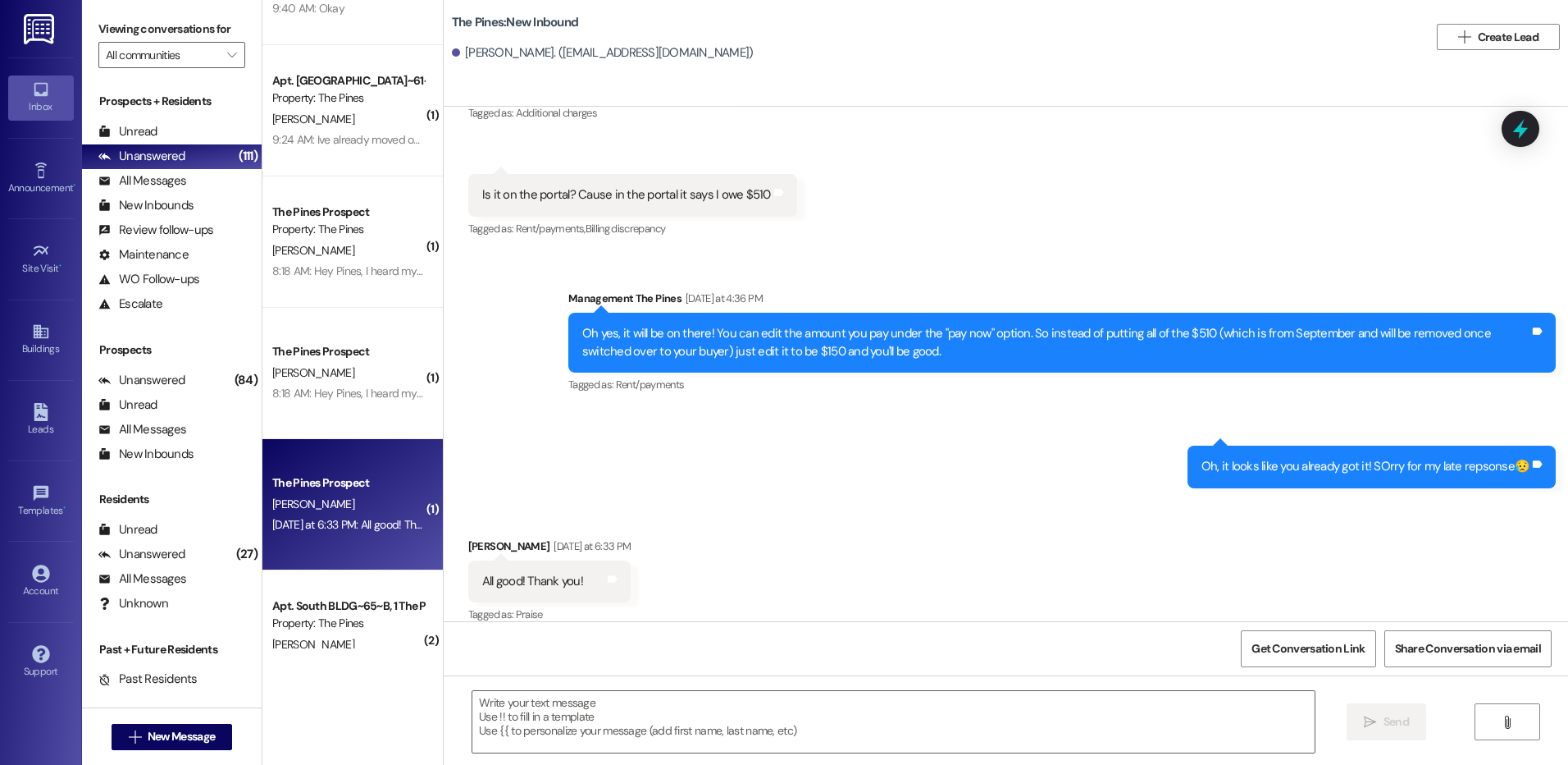
scroll to position [451, 0]
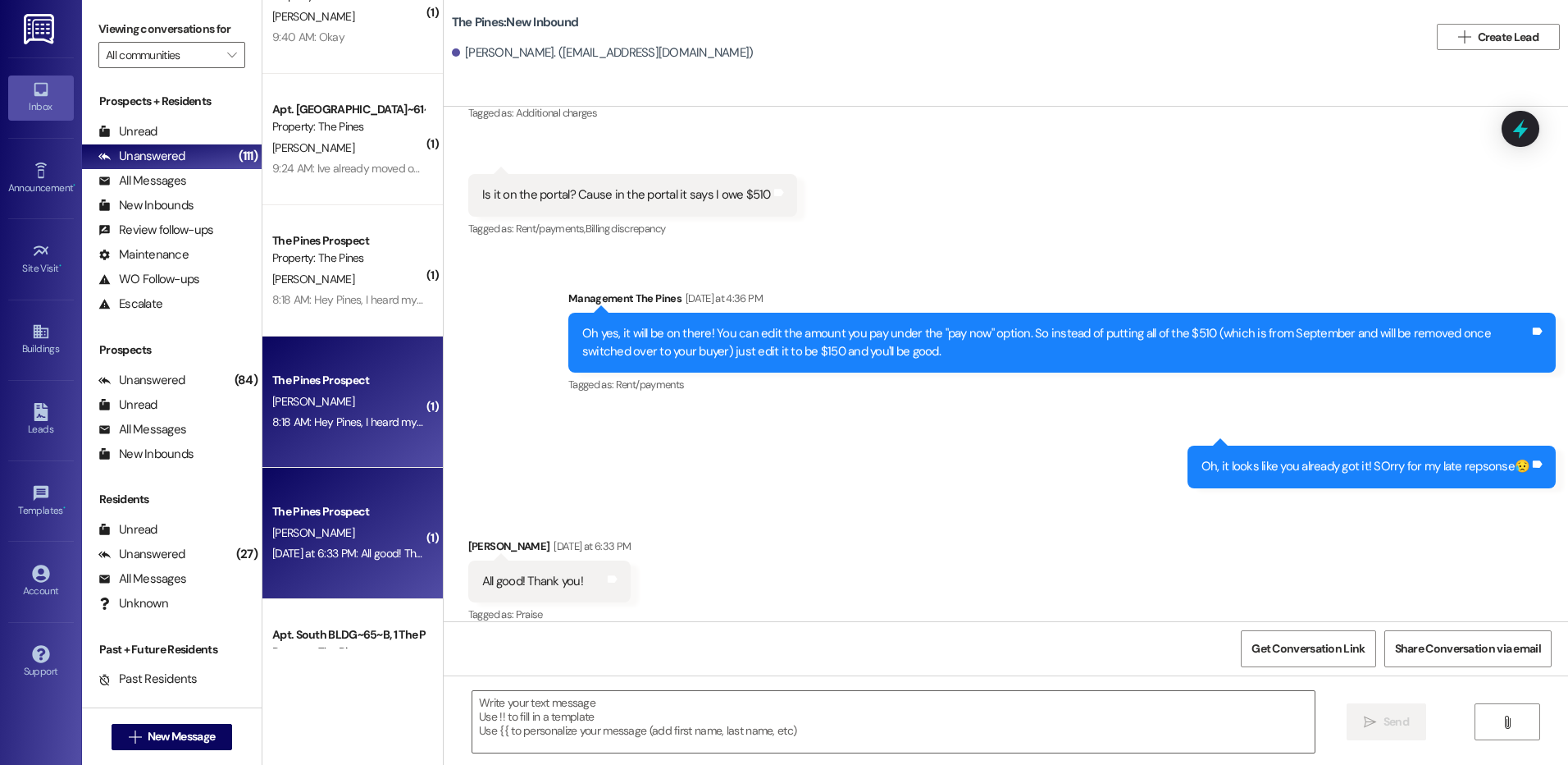
click at [351, 393] on div "[PERSON_NAME]" at bounding box center [348, 401] width 155 height 20
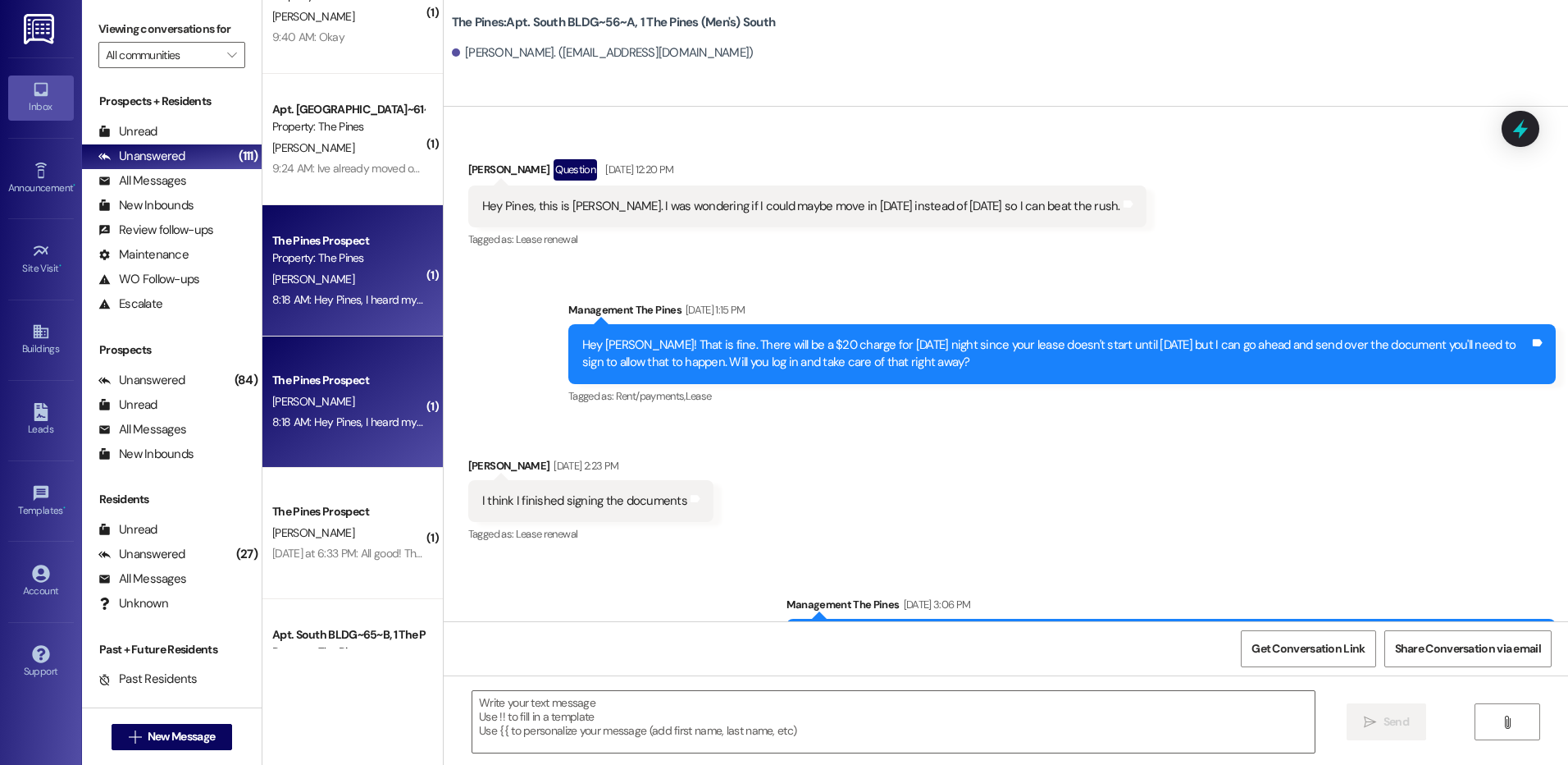
scroll to position [90107, 0]
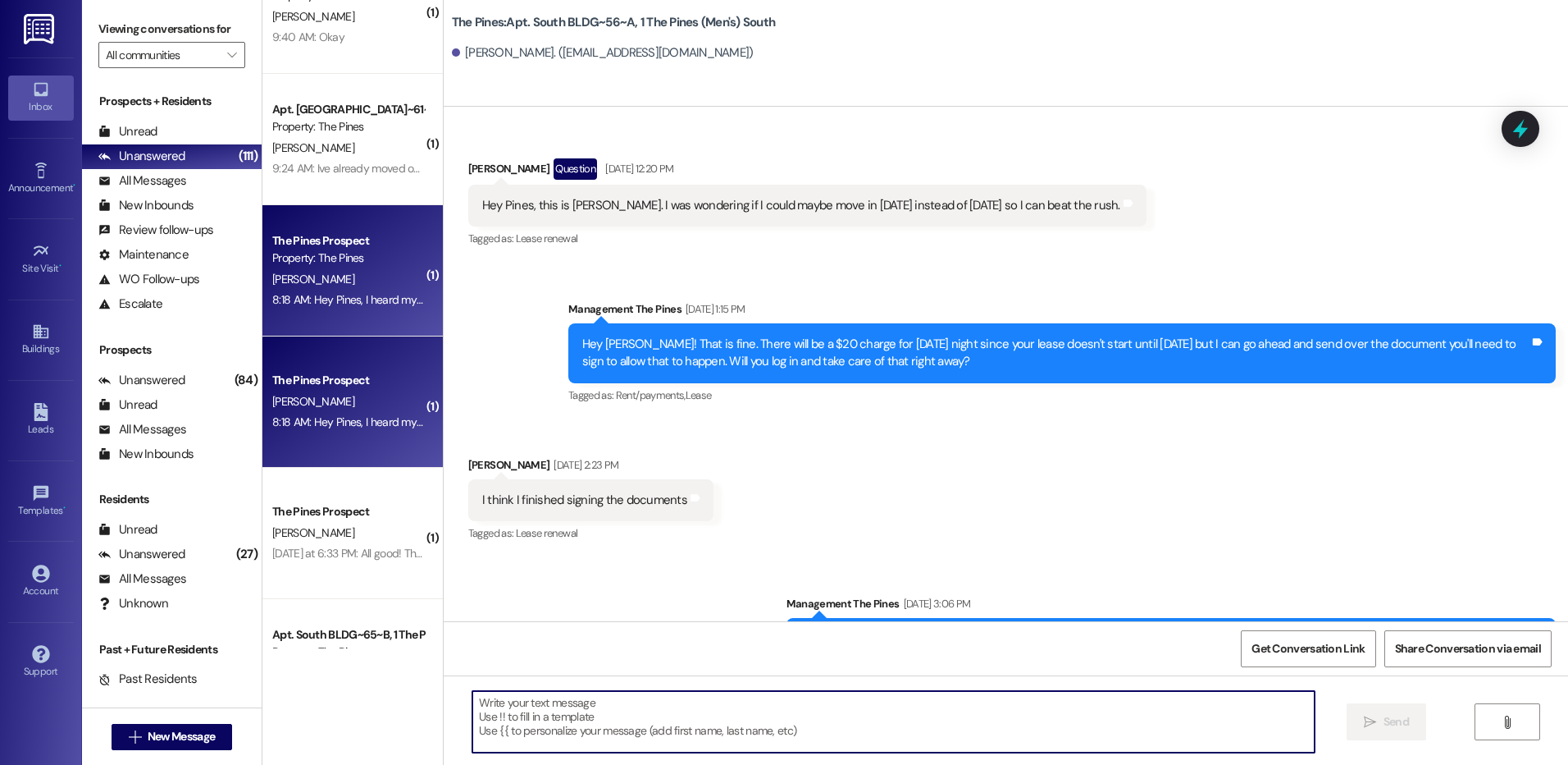
click at [997, 722] on textarea at bounding box center [893, 721] width 841 height 62
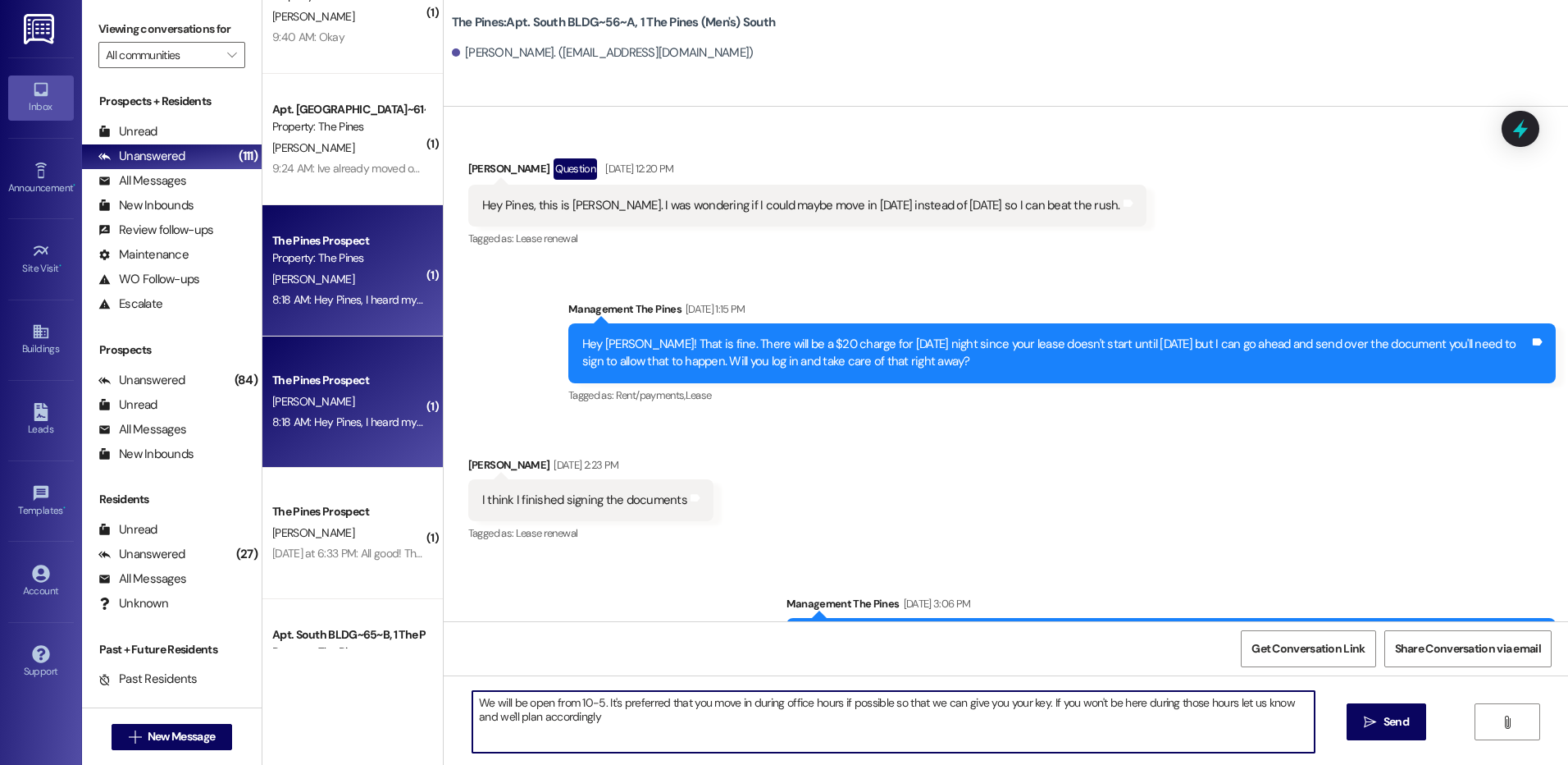
type textarea "We will be open from 10-5. It's preferred that you move in during office hours …"
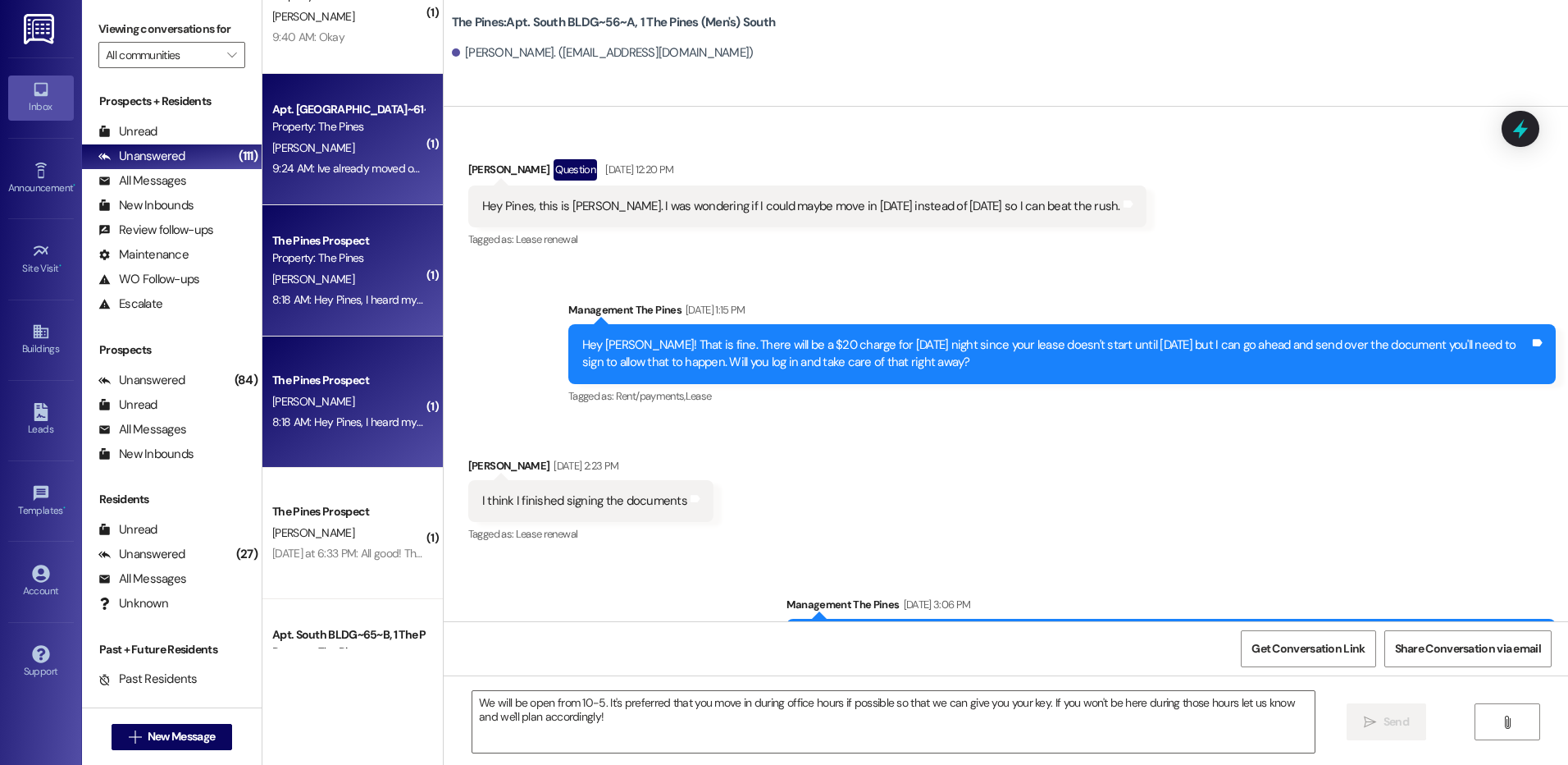
click at [352, 166] on div "9:24 AM: Ive already moved out, I gave my key to my roommate he will turn it in…" at bounding box center [476, 169] width 409 height 15
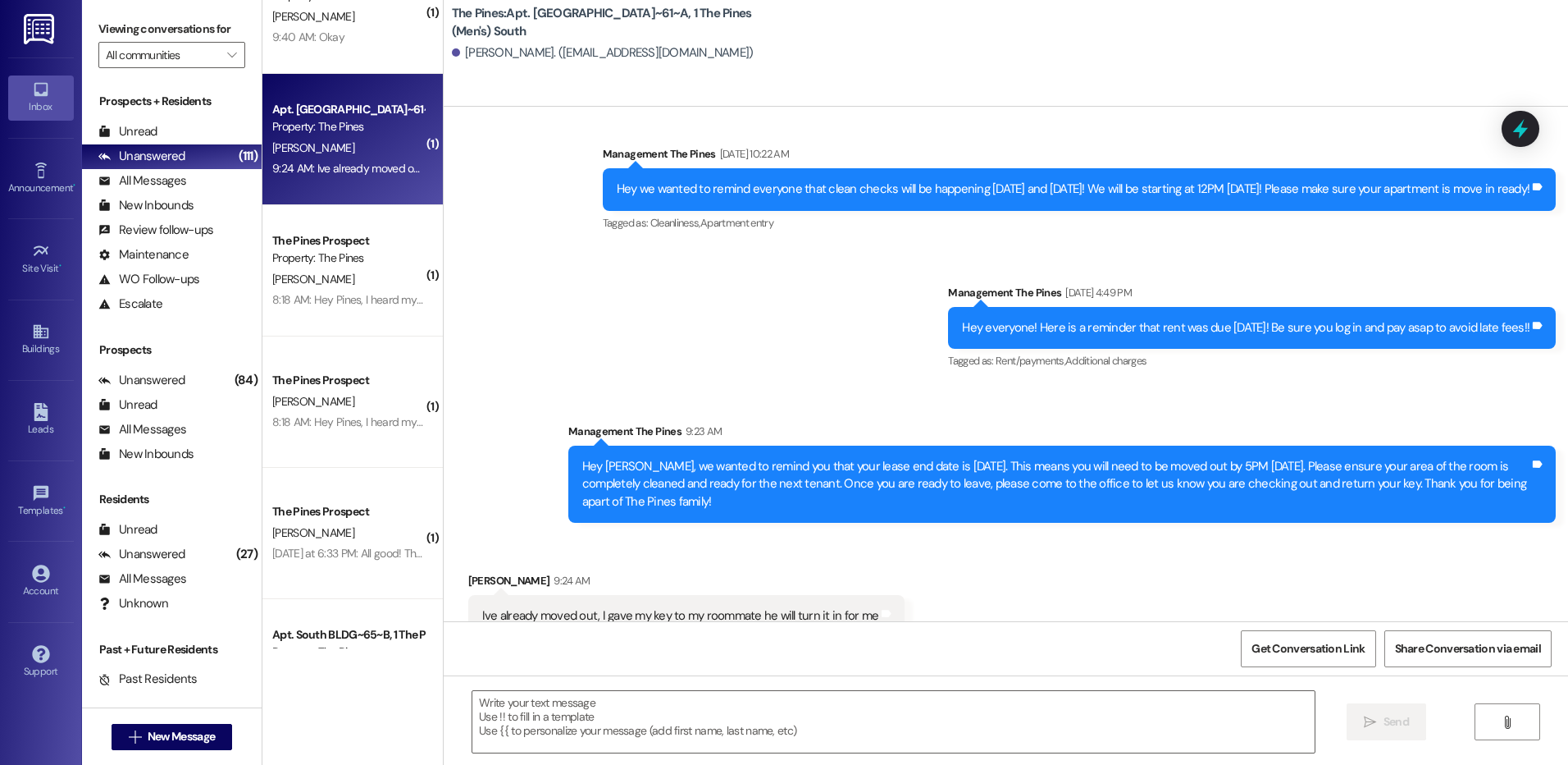
scroll to position [27633, 0]
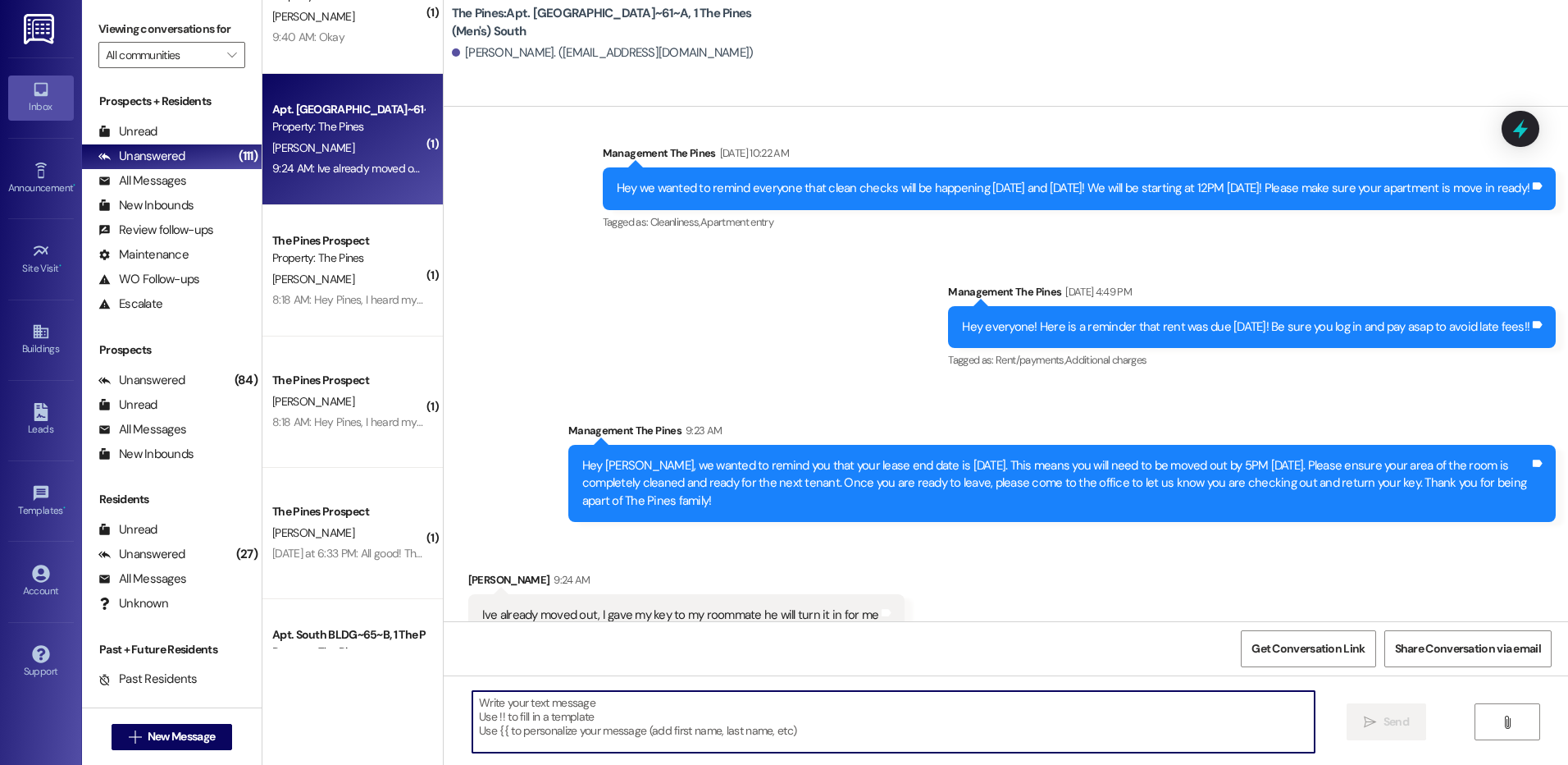
click at [932, 711] on textarea at bounding box center [893, 721] width 841 height 62
type textarea "Thanks!"
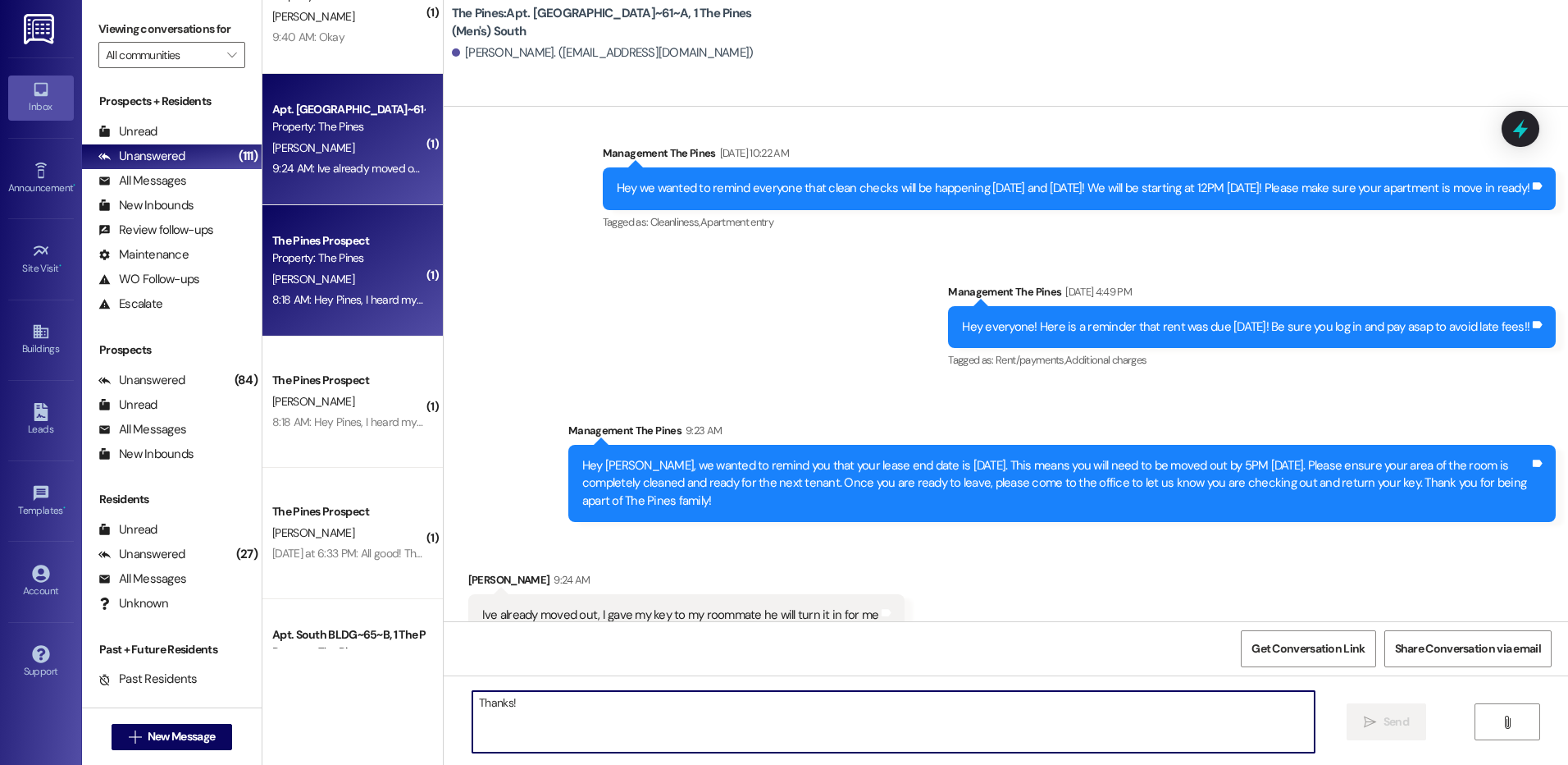
scroll to position [27632, 0]
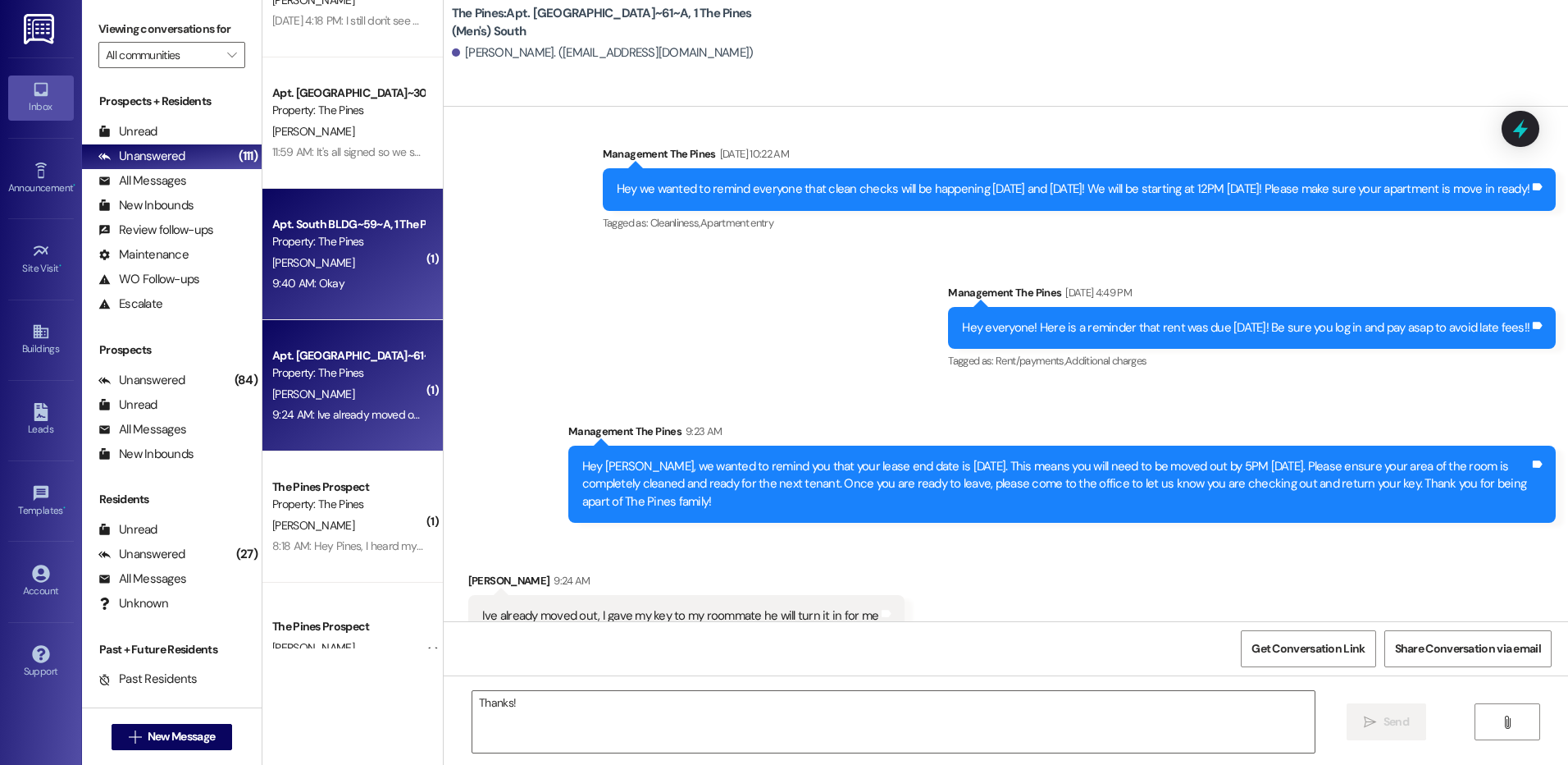
click at [336, 275] on div "9:40 AM: Okay 9:40 AM: Okay" at bounding box center [348, 283] width 155 height 20
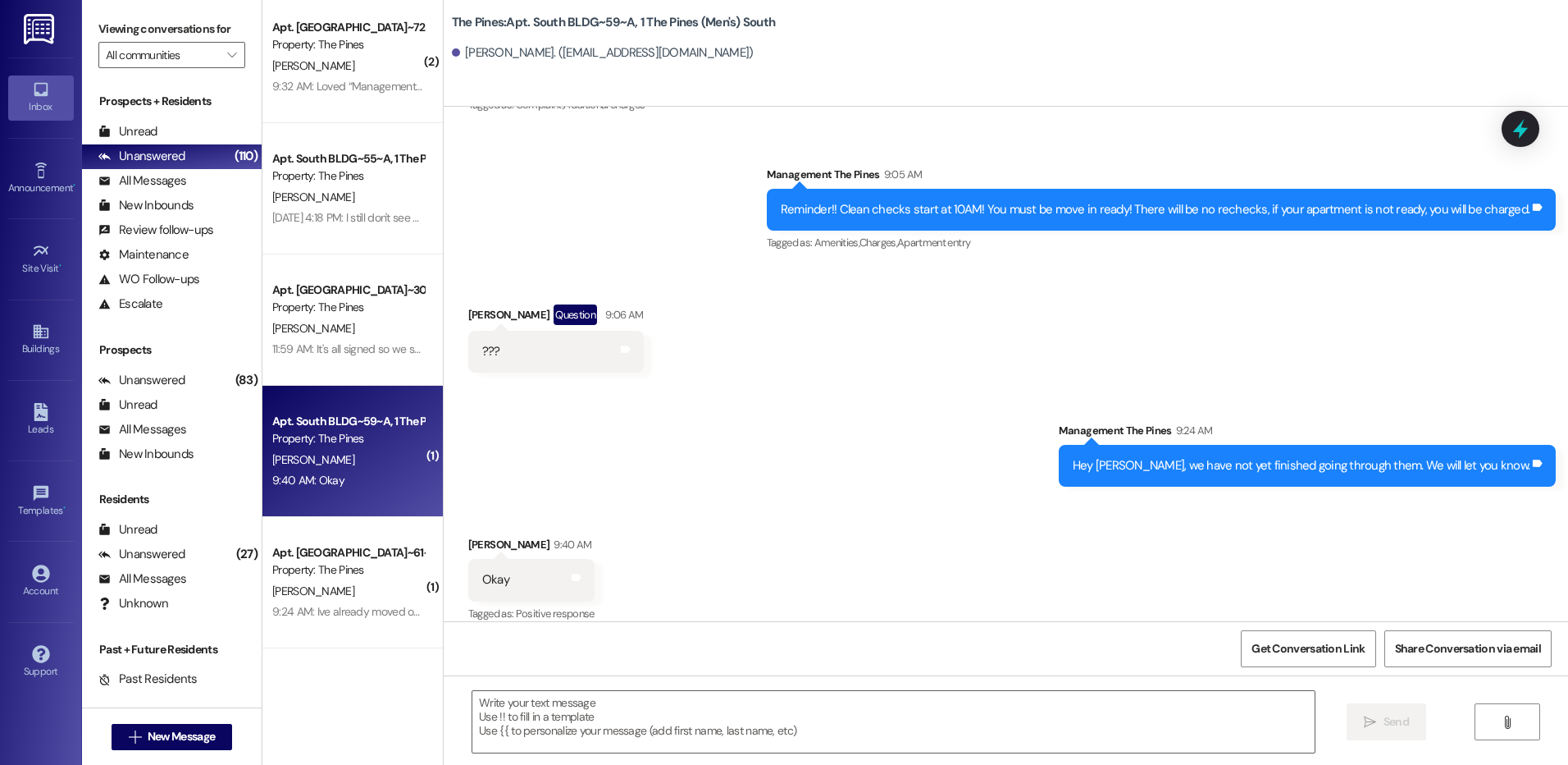
scroll to position [0, 0]
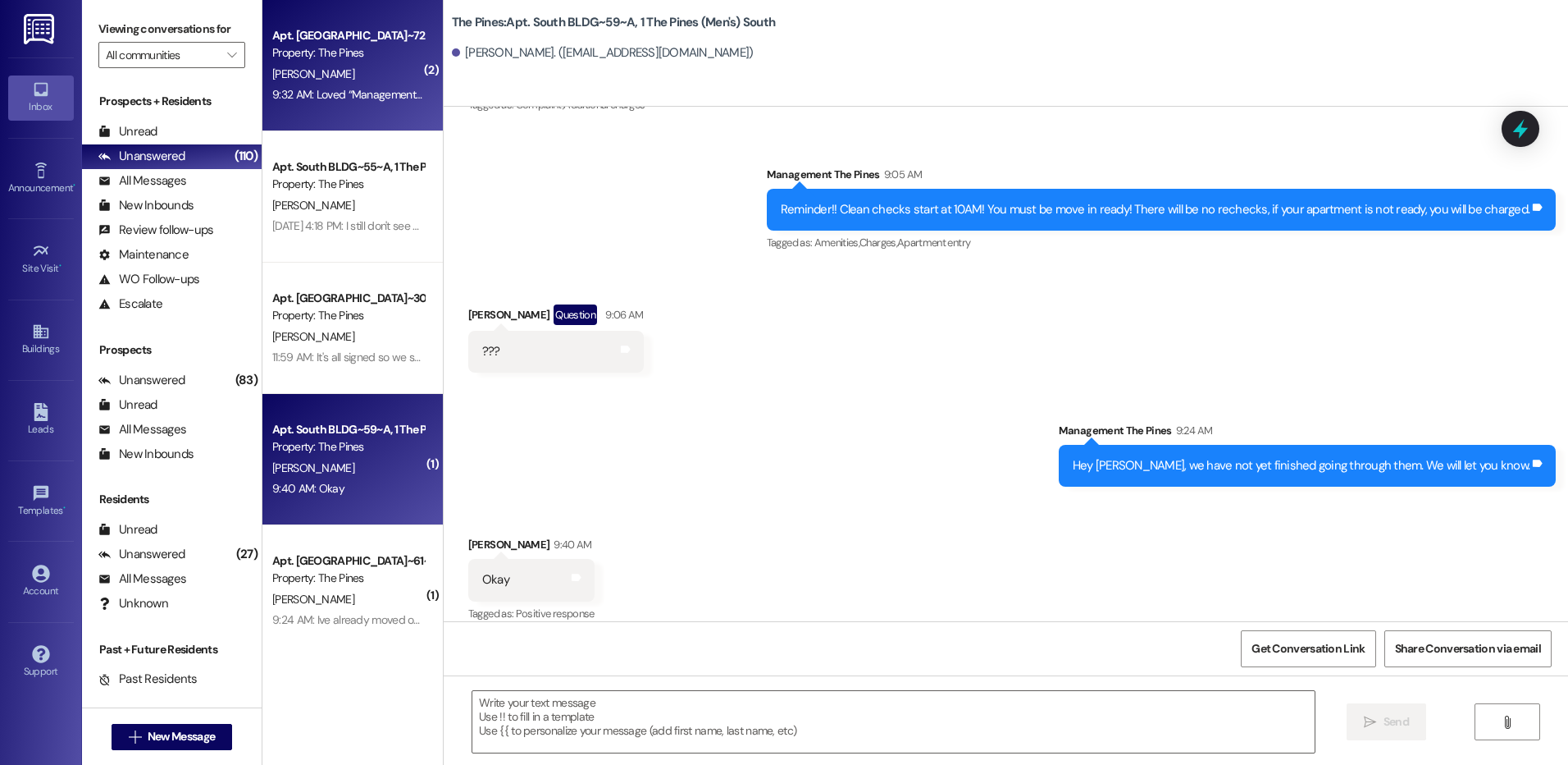
click at [327, 67] on div "[PERSON_NAME]" at bounding box center [348, 74] width 155 height 20
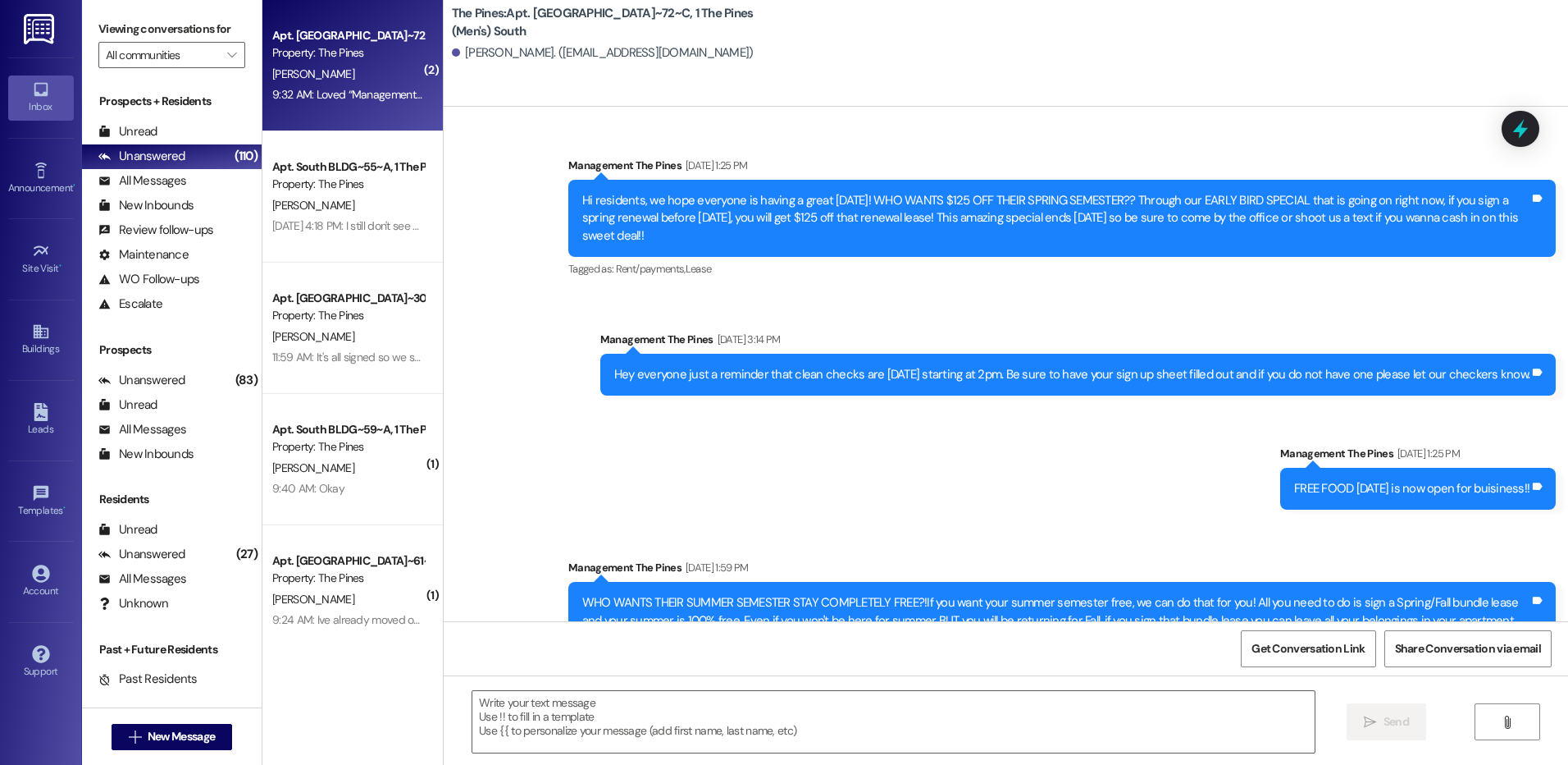
scroll to position [82139, 0]
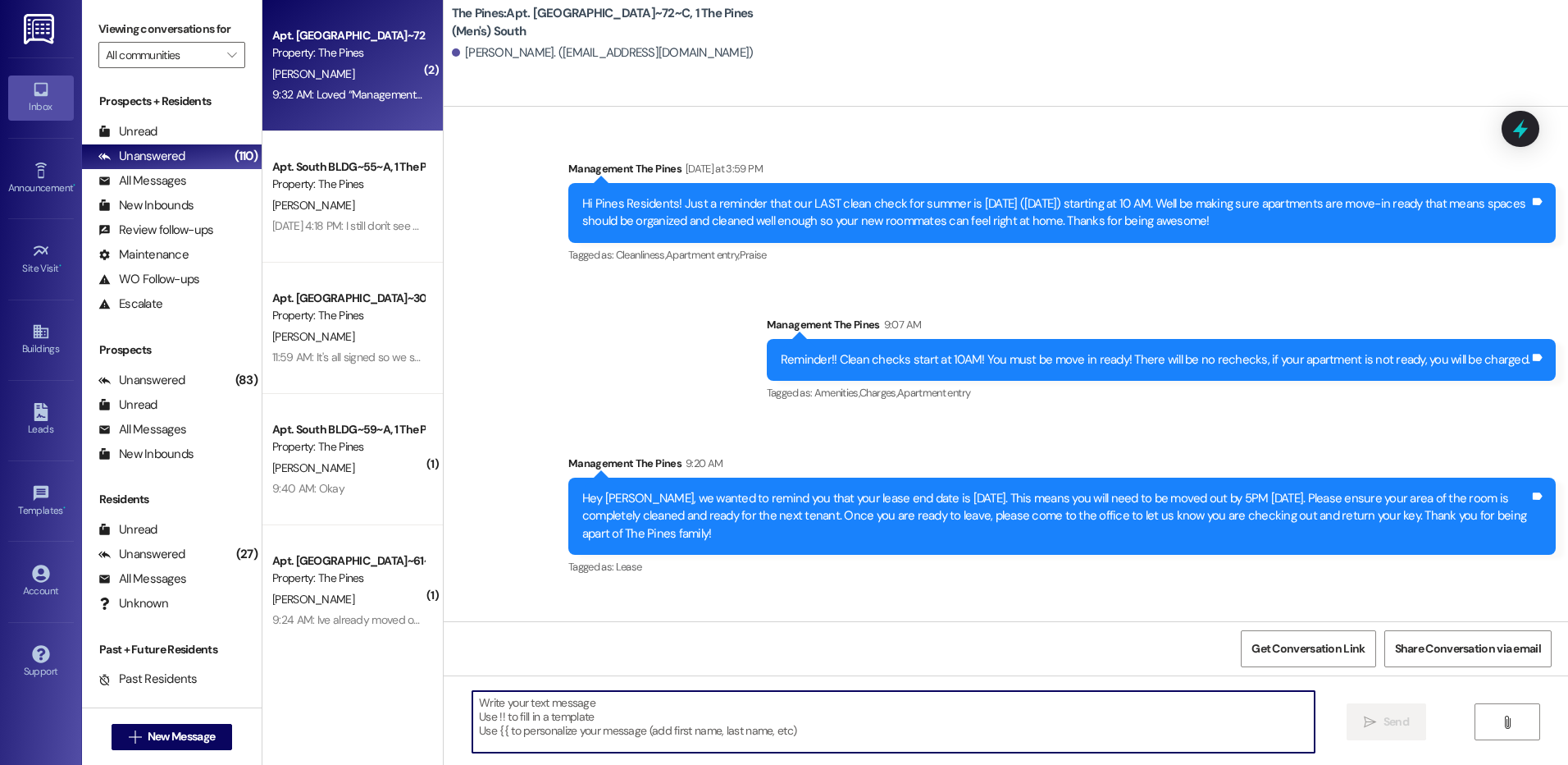
click at [1035, 725] on textarea at bounding box center [893, 721] width 841 height 62
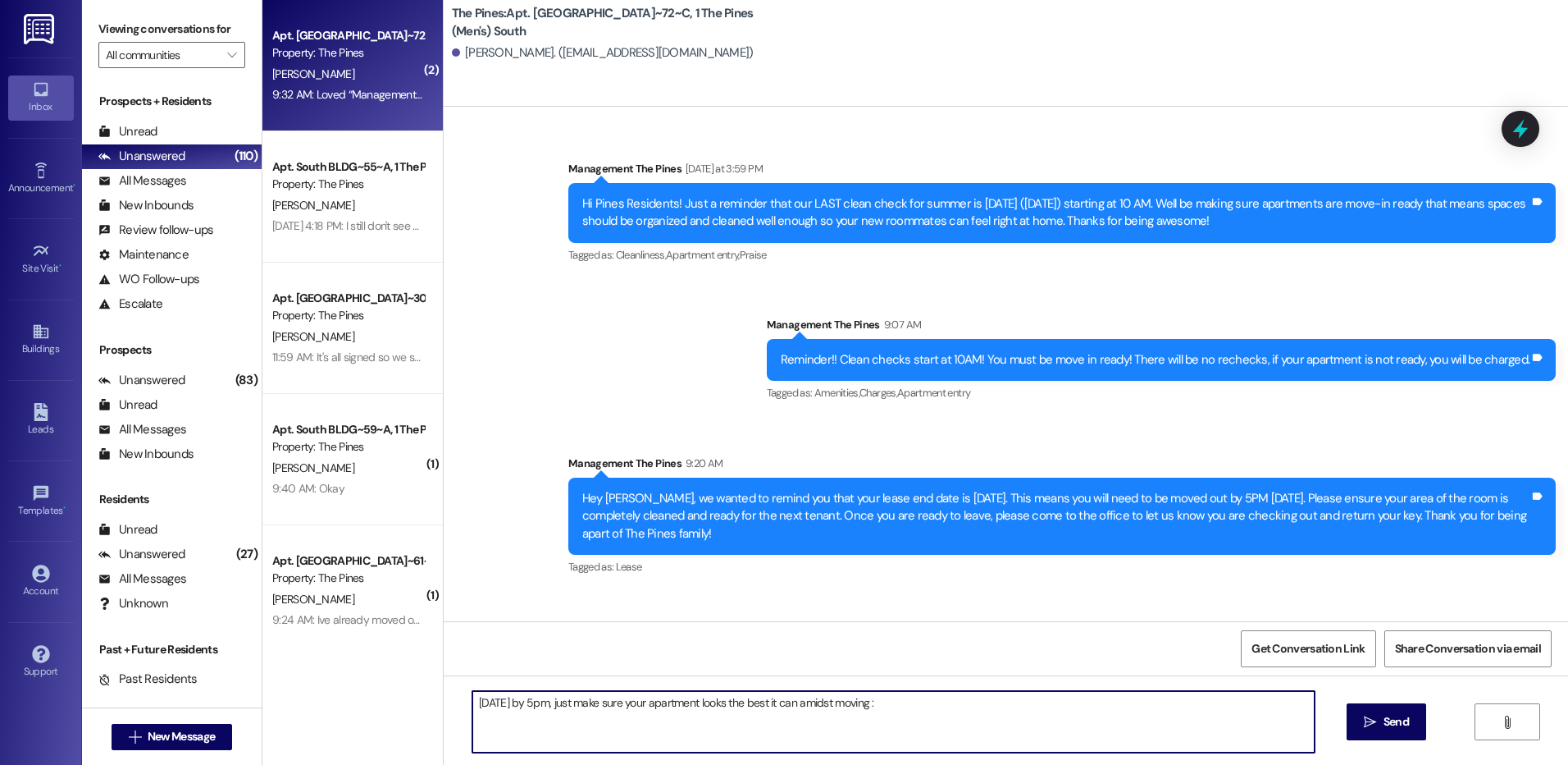
type textarea "[DATE] by 5pm, just make sure your apartment looks the best it can amidst movin…"
